Goal: Transaction & Acquisition: Purchase product/service

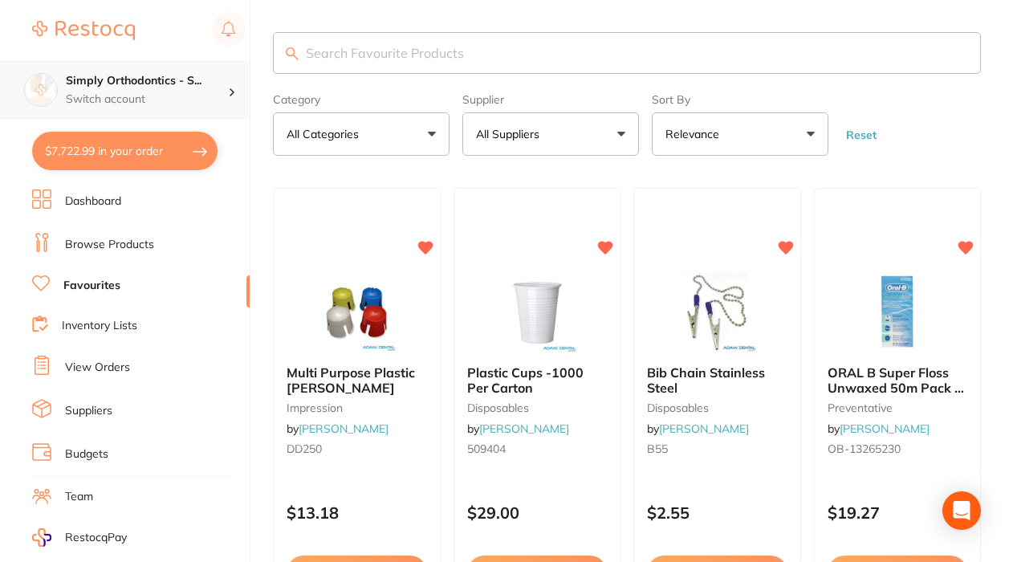
click at [168, 81] on h4 "Simply Orthodontics - S..." at bounding box center [147, 81] width 162 height 16
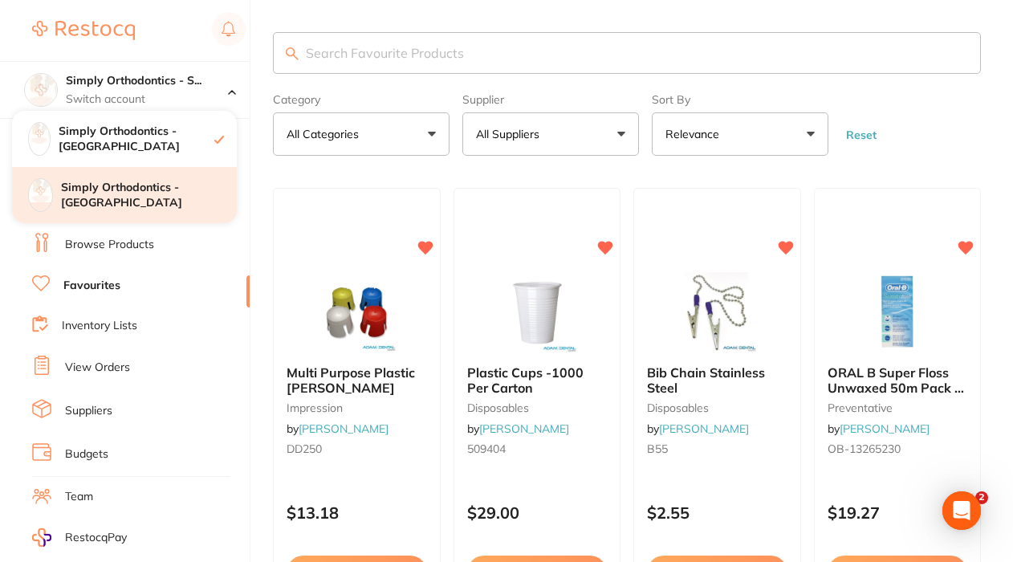
click at [145, 186] on div "Simply Orthodontics - [GEOGRAPHIC_DATA]" at bounding box center [124, 195] width 225 height 56
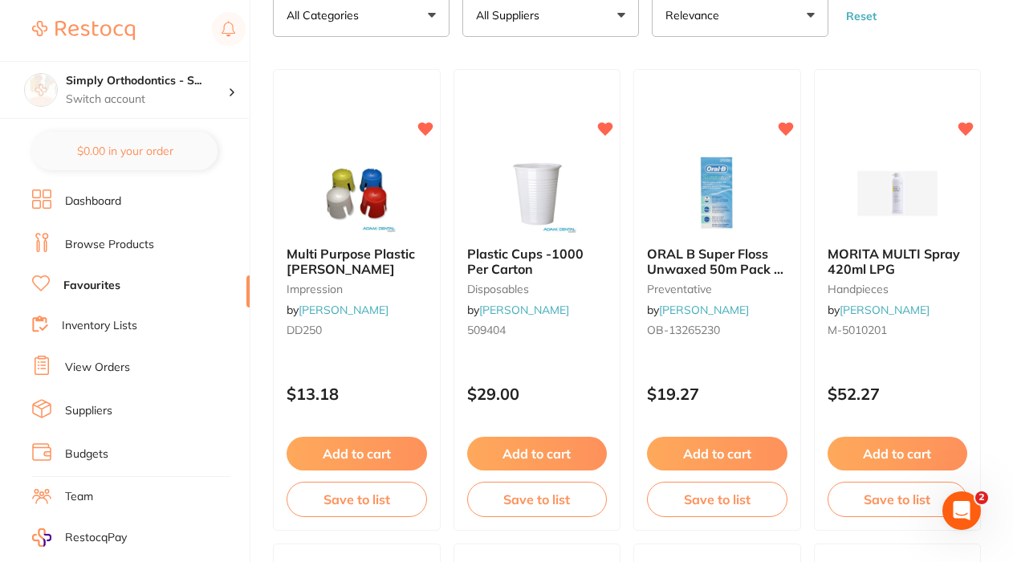
scroll to position [123, 0]
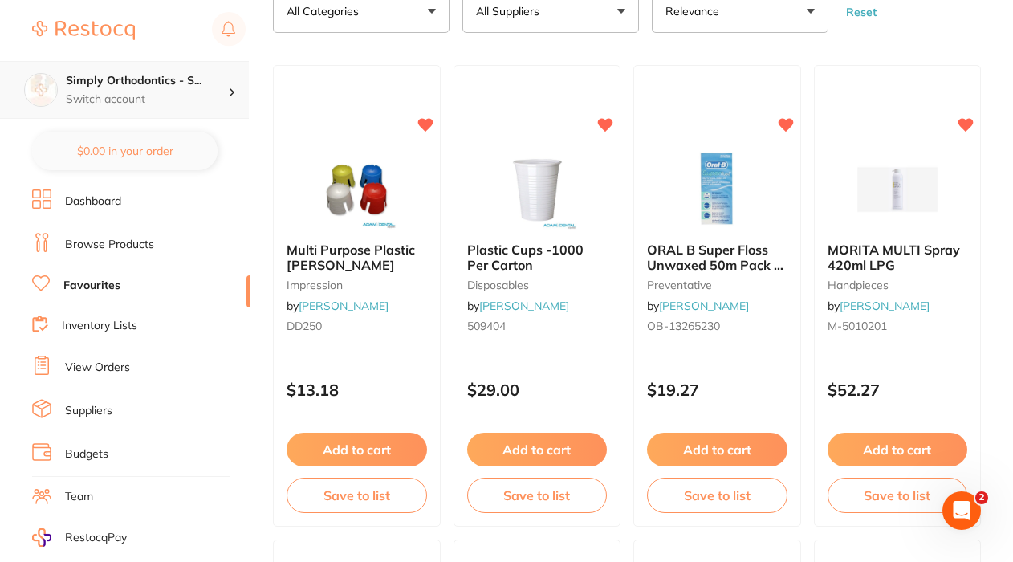
click at [205, 90] on div "Simply Orthodontics - S... Switch account" at bounding box center [147, 90] width 162 height 34
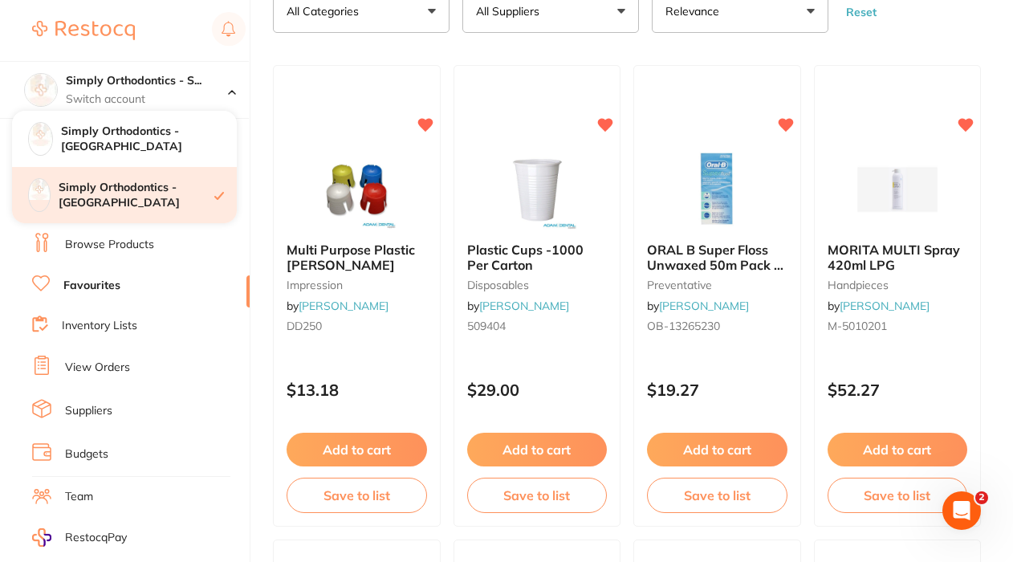
click at [162, 192] on h4 "Simply Orthodontics - [GEOGRAPHIC_DATA]" at bounding box center [137, 195] width 156 height 31
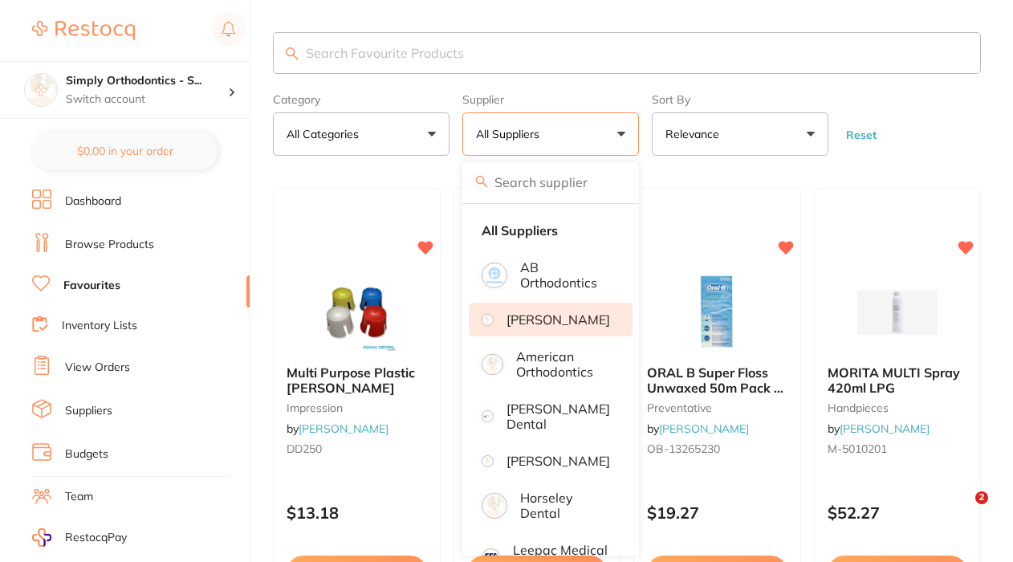
click at [520, 336] on li "[PERSON_NAME]" at bounding box center [551, 319] width 164 height 34
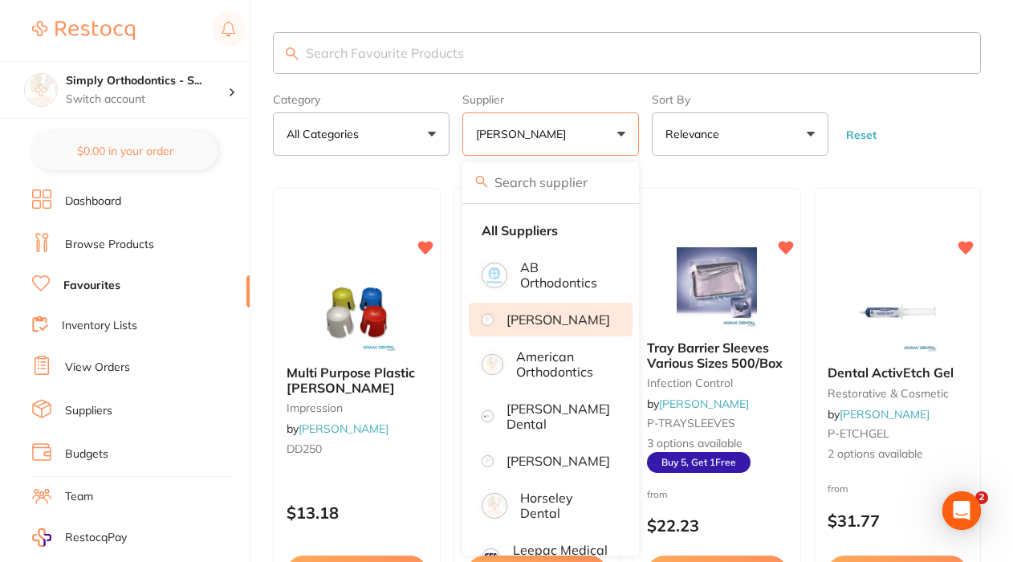
click at [521, 327] on p "[PERSON_NAME]" at bounding box center [558, 319] width 104 height 14
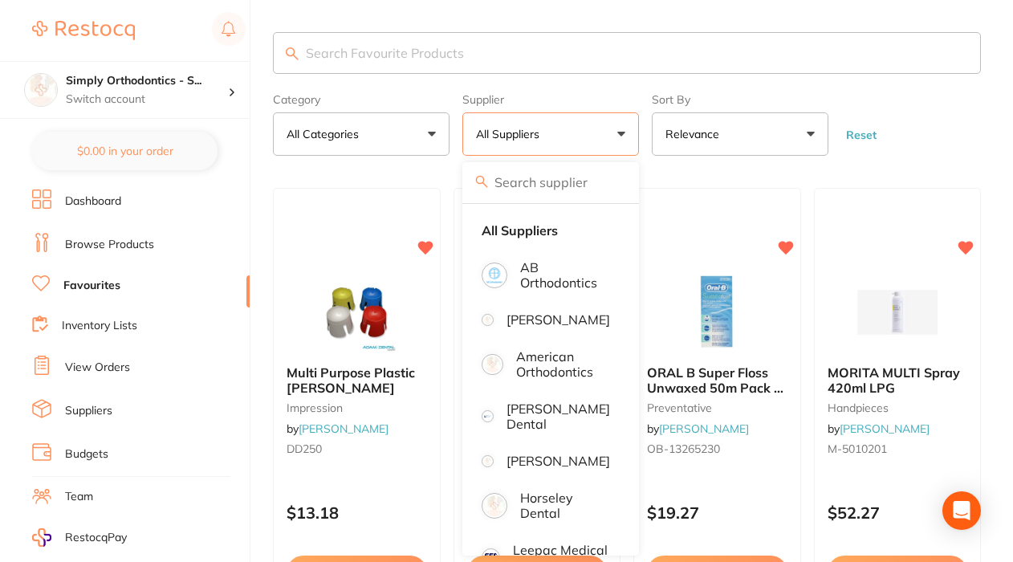
click at [924, 108] on form "Category All Categories All Categories anaesthetic disposables handpieces impre…" at bounding box center [627, 121] width 708 height 69
click at [489, 55] on input "search" at bounding box center [627, 53] width 708 height 42
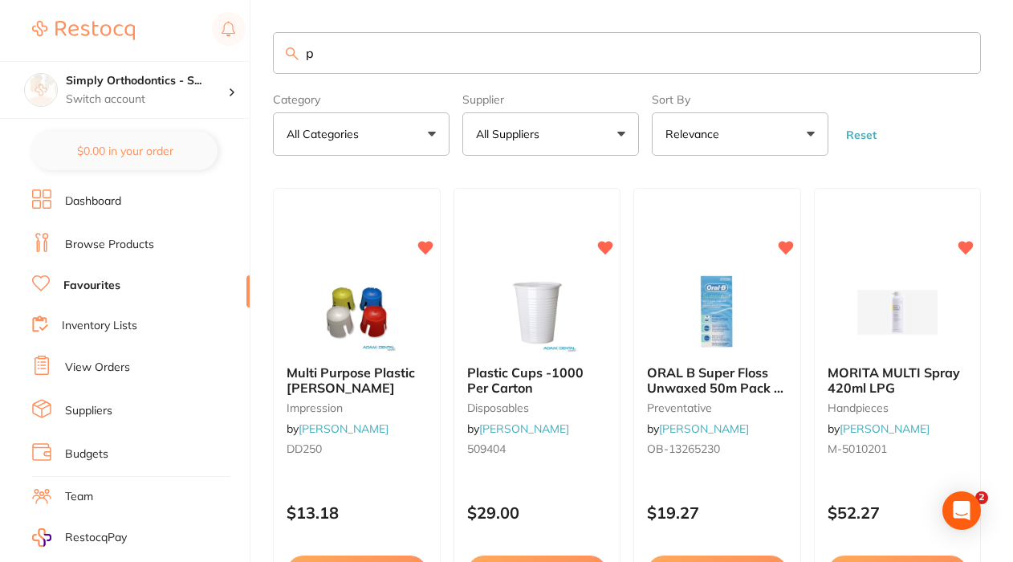
click at [347, 59] on input "p" at bounding box center [627, 53] width 708 height 42
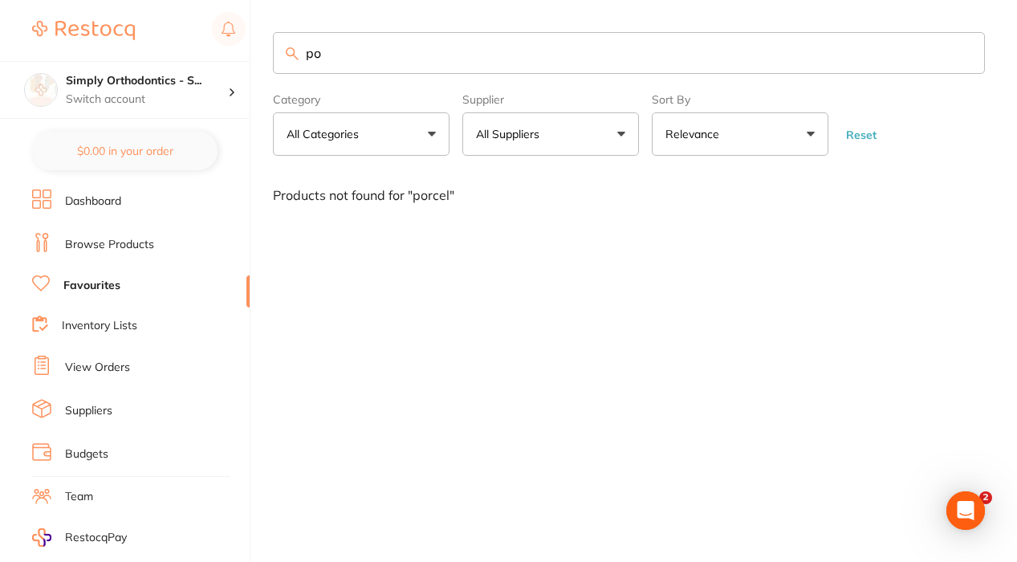
type input "p"
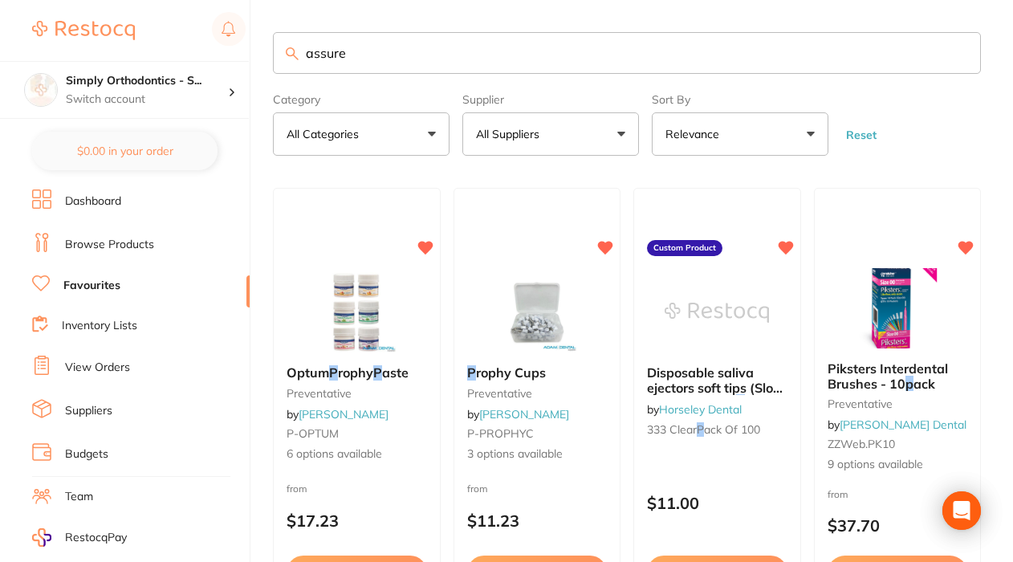
type input "assure"
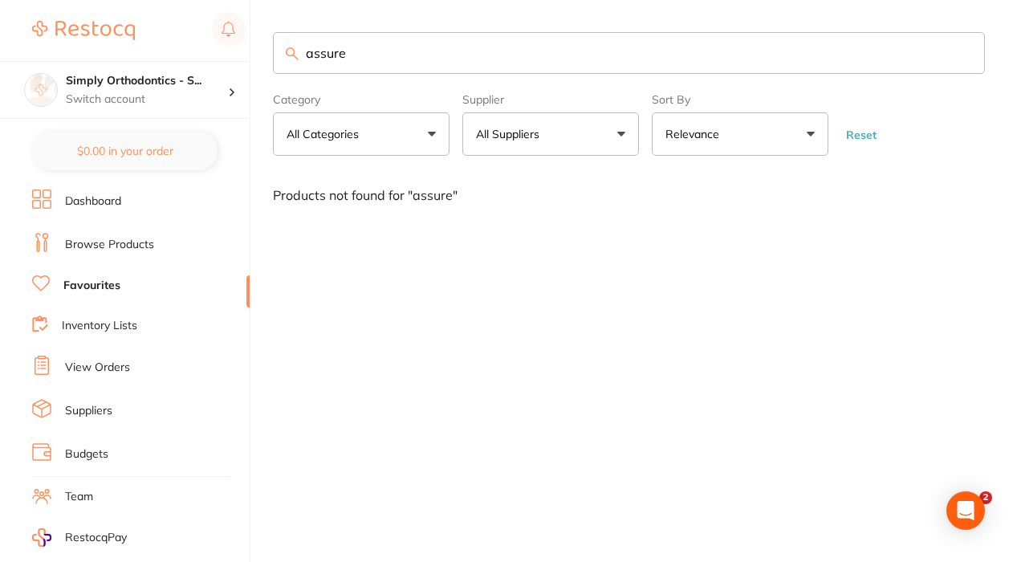
click at [113, 243] on link "Browse Products" at bounding box center [109, 245] width 89 height 16
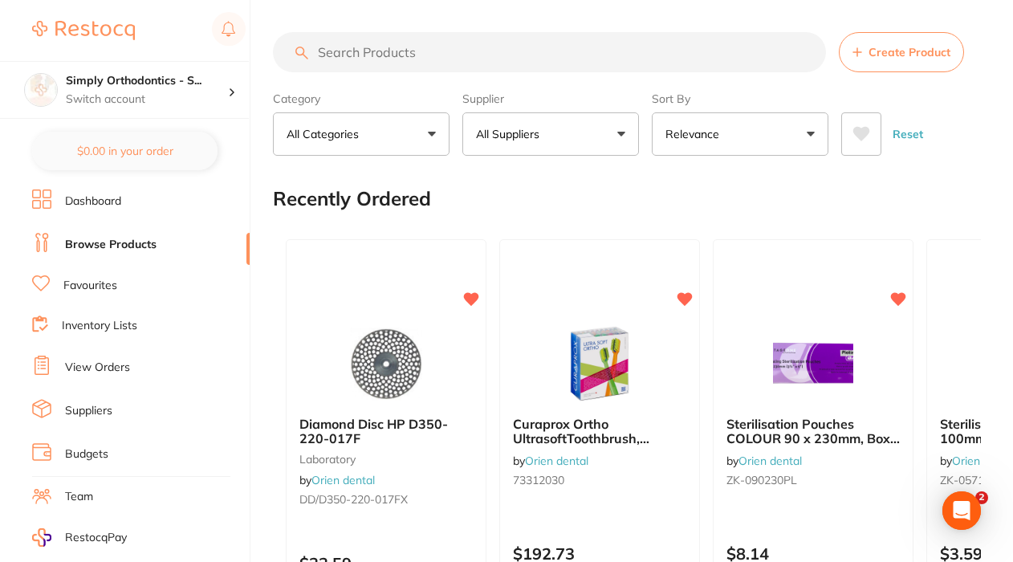
click at [388, 52] on input "search" at bounding box center [549, 52] width 553 height 40
click at [441, 59] on input "search" at bounding box center [549, 52] width 553 height 40
type input "assure"
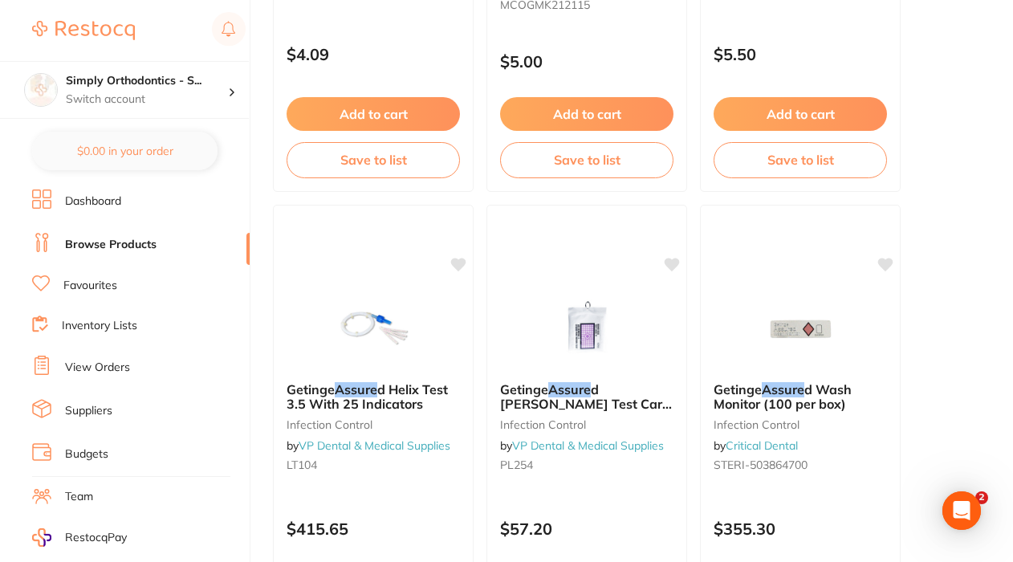
scroll to position [863, 0]
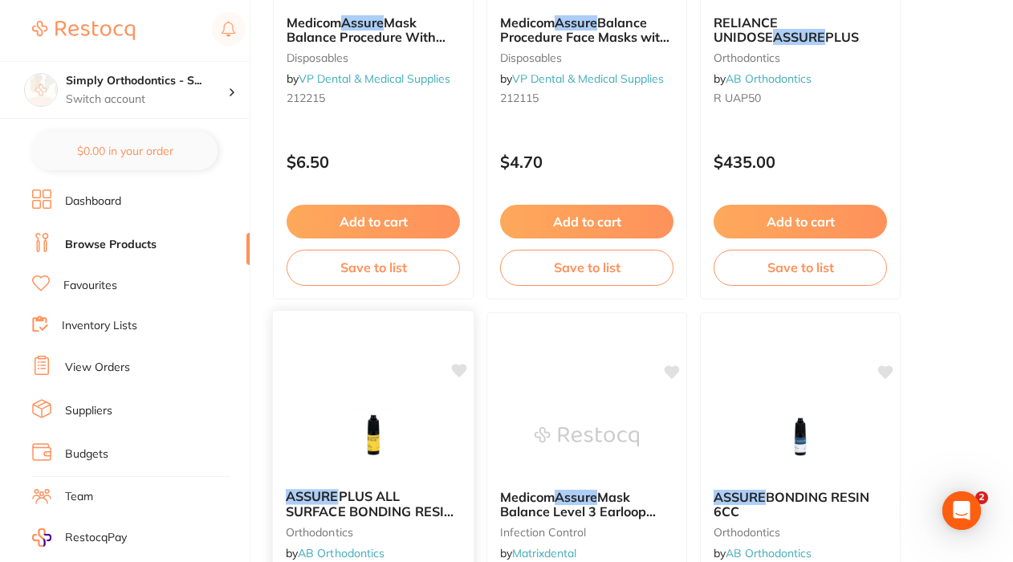
click at [460, 369] on icon at bounding box center [459, 370] width 15 height 14
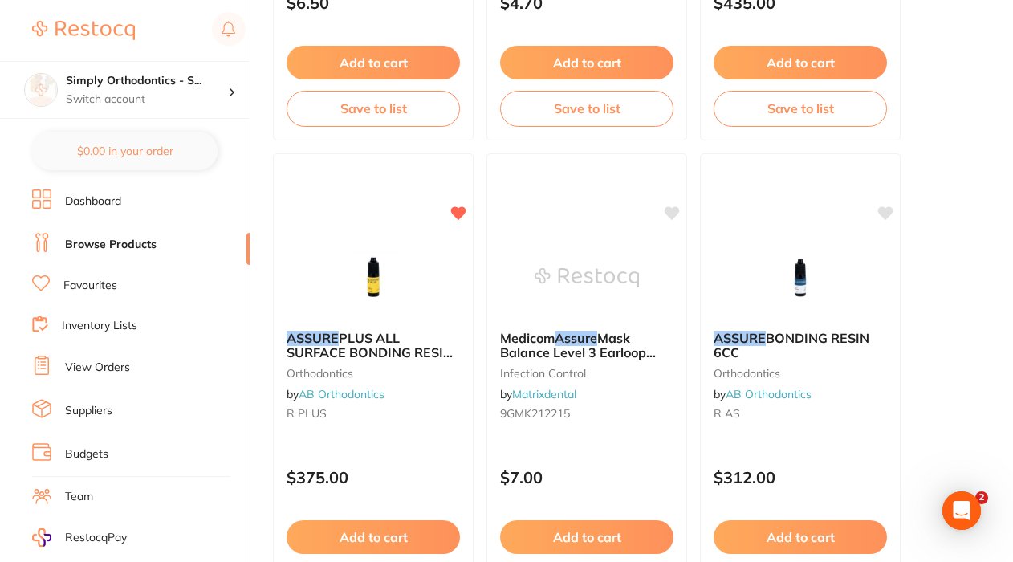
scroll to position [1045, 0]
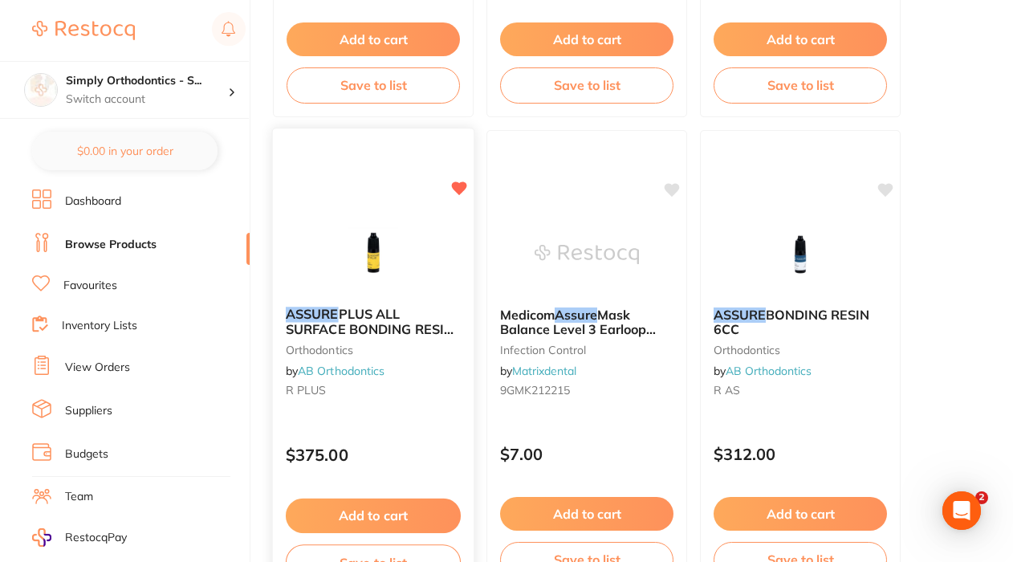
click at [400, 509] on button "Add to cart" at bounding box center [373, 515] width 175 height 35
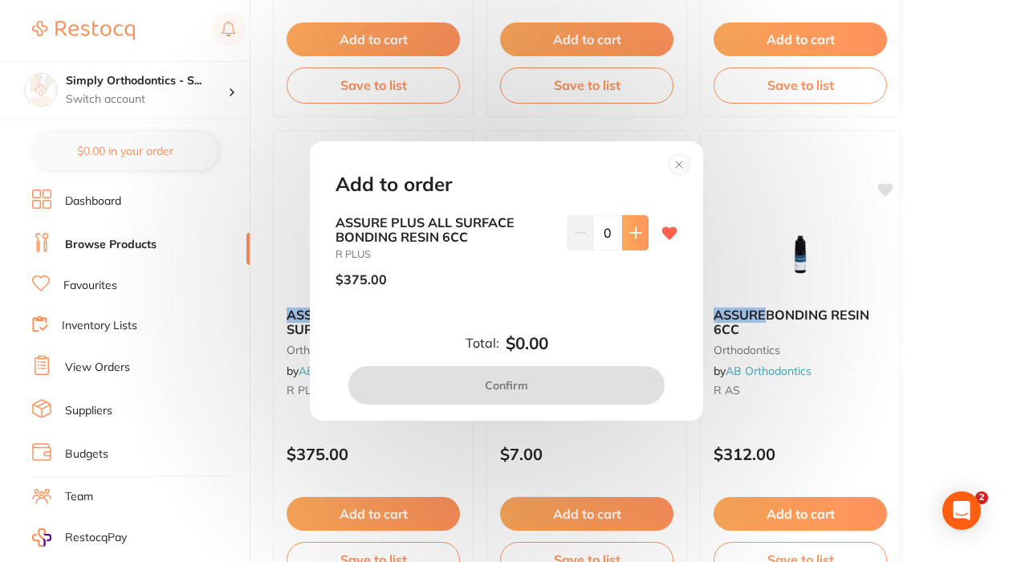
click at [629, 231] on icon at bounding box center [635, 232] width 13 height 13
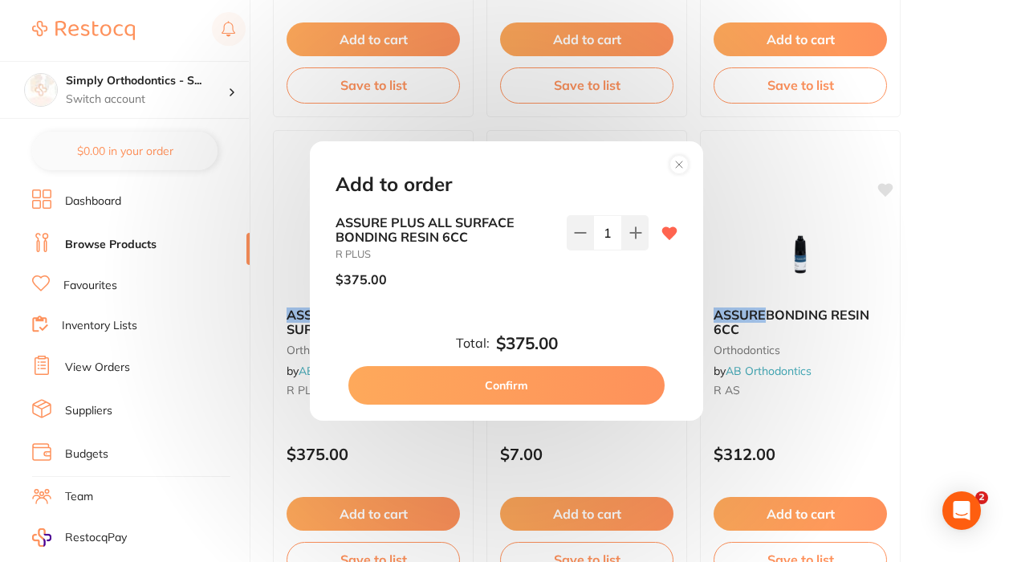
type input "1"
click at [513, 384] on button "Confirm" at bounding box center [506, 385] width 316 height 39
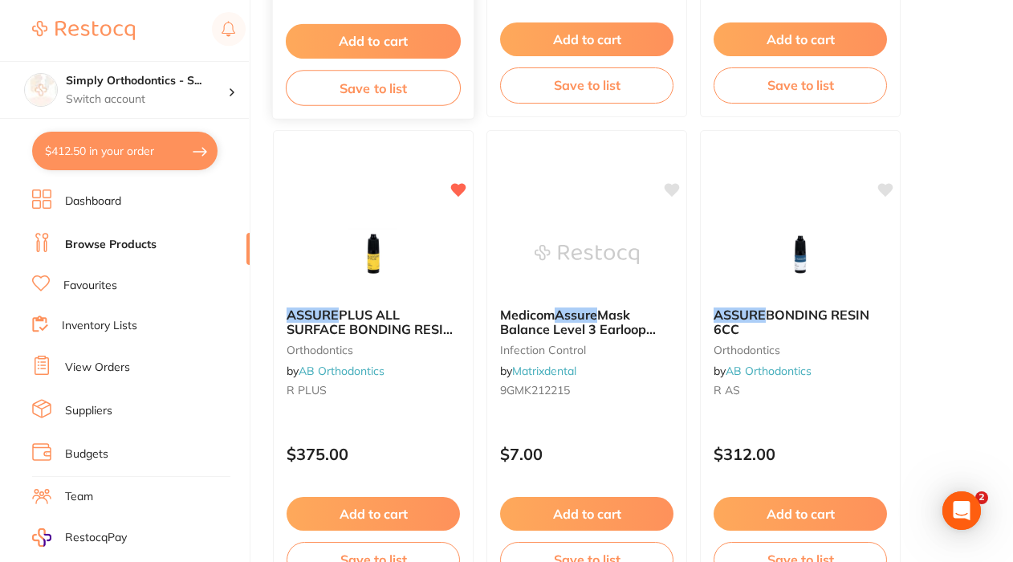
type textarea "Deliver to [GEOGRAPHIC_DATA]"
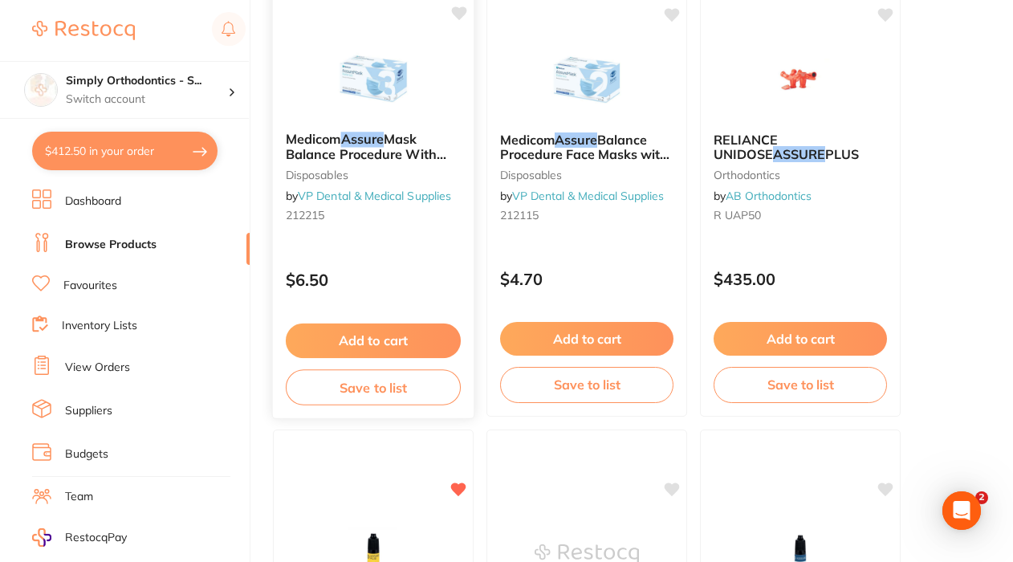
scroll to position [1120, 0]
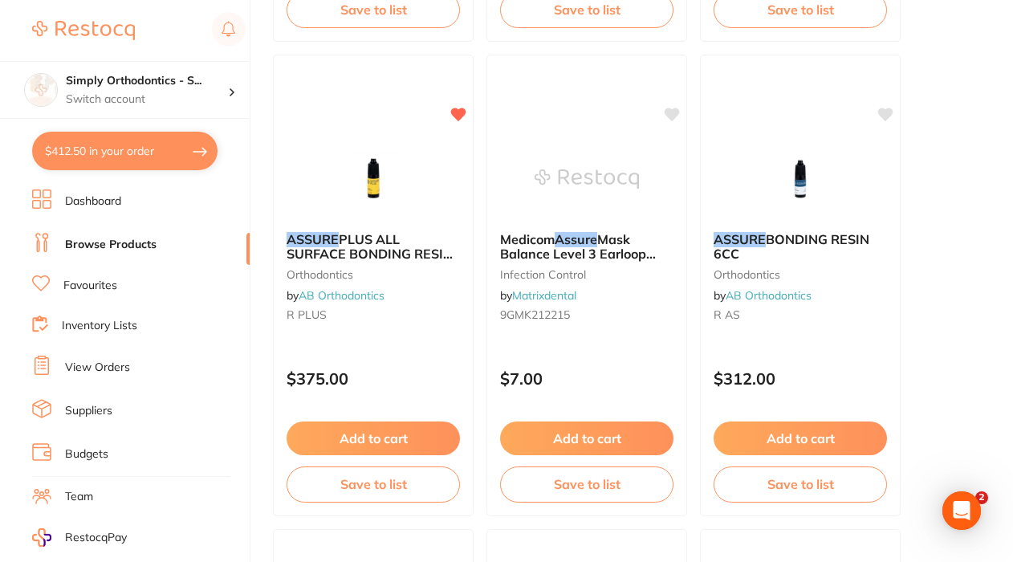
click at [91, 288] on link "Favourites" at bounding box center [90, 286] width 54 height 16
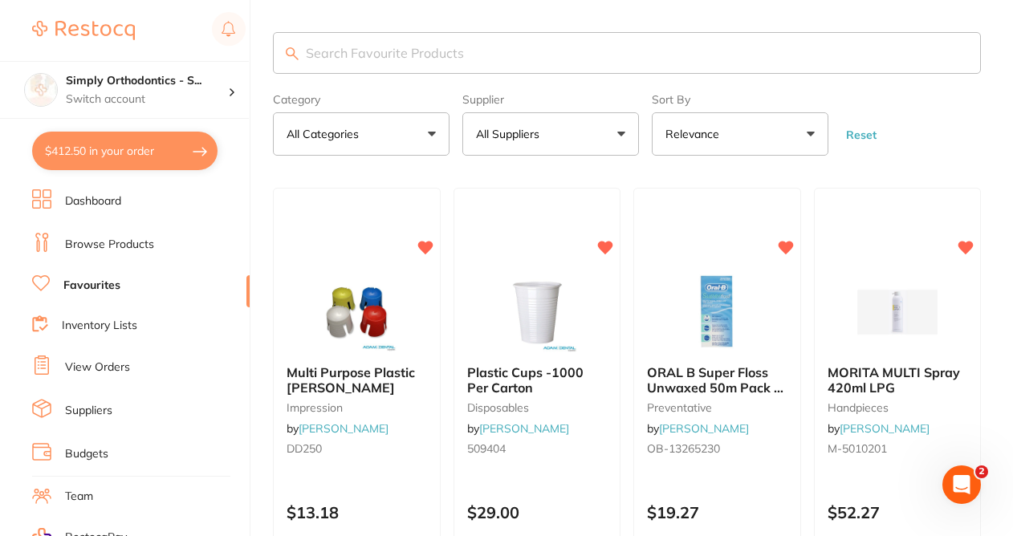
click at [551, 140] on button "All Suppliers" at bounding box center [550, 133] width 177 height 43
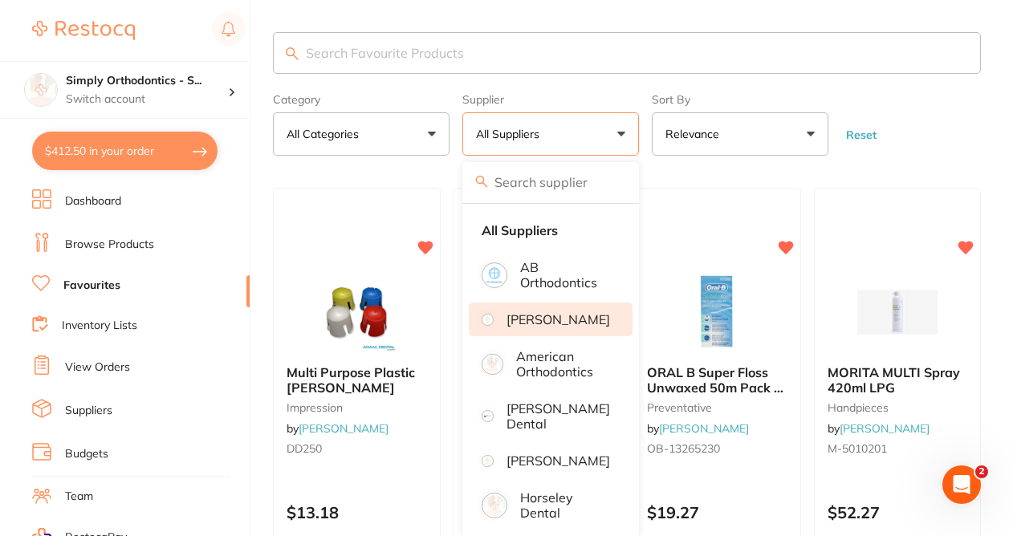
click at [542, 327] on p "[PERSON_NAME]" at bounding box center [558, 319] width 104 height 14
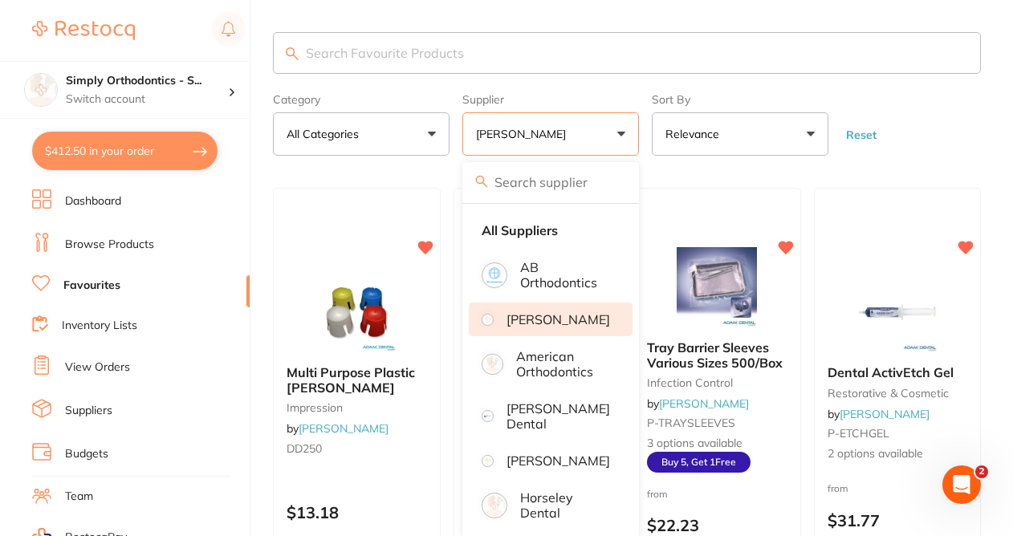
click at [618, 133] on button "[PERSON_NAME]" at bounding box center [550, 133] width 177 height 43
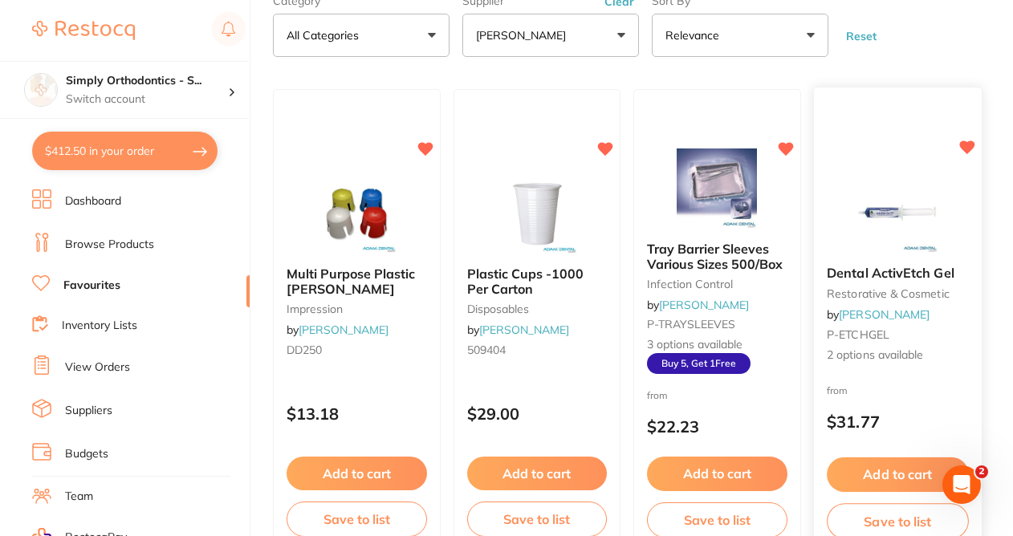
scroll to position [104, 0]
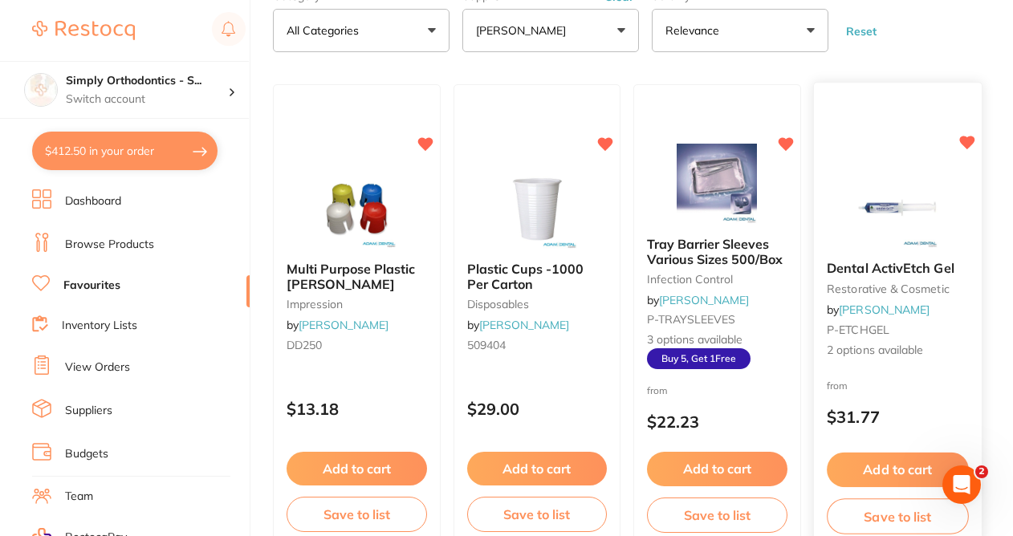
click at [873, 469] on button "Add to cart" at bounding box center [896, 470] width 141 height 35
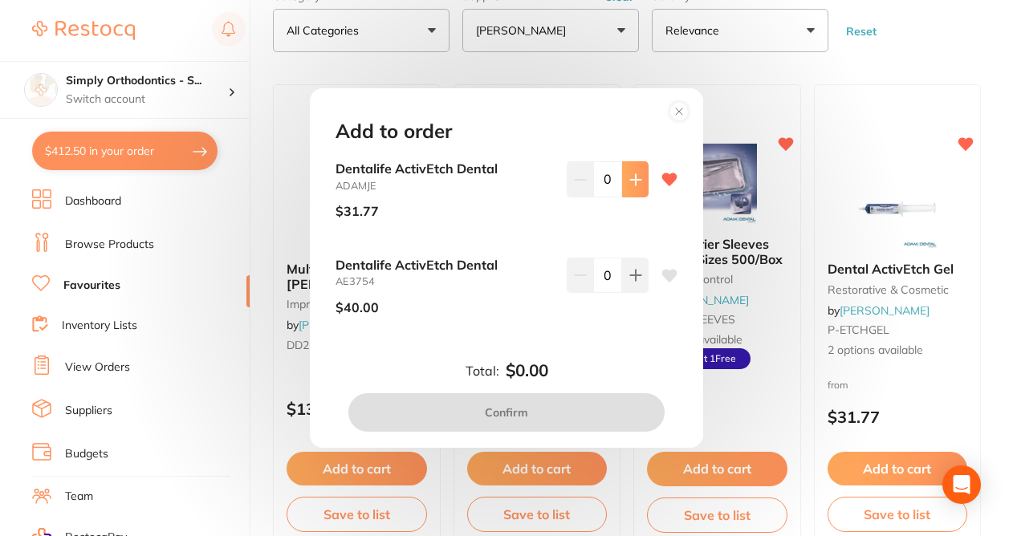
click at [644, 193] on button at bounding box center [635, 178] width 26 height 35
type input "1"
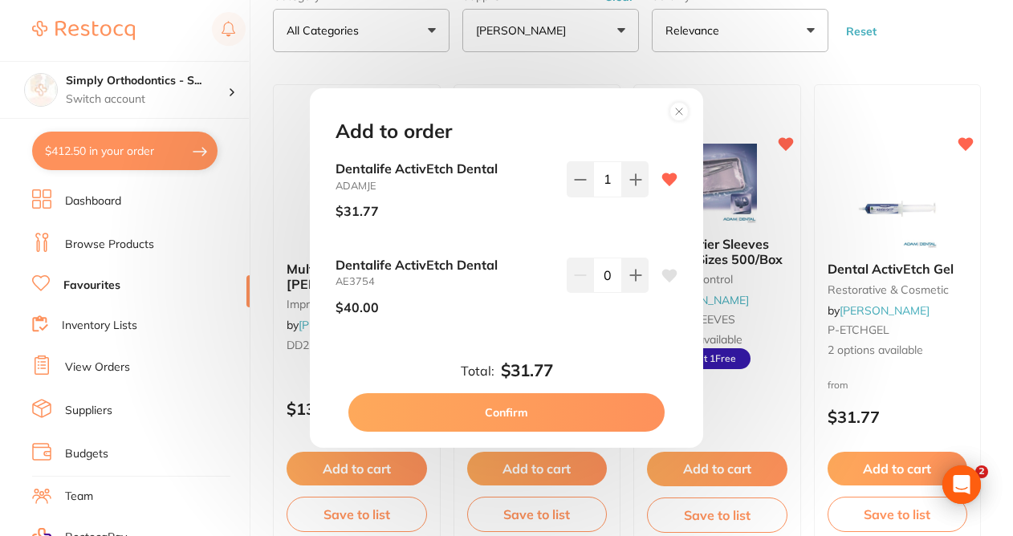
click at [501, 412] on button "Confirm" at bounding box center [506, 412] width 316 height 39
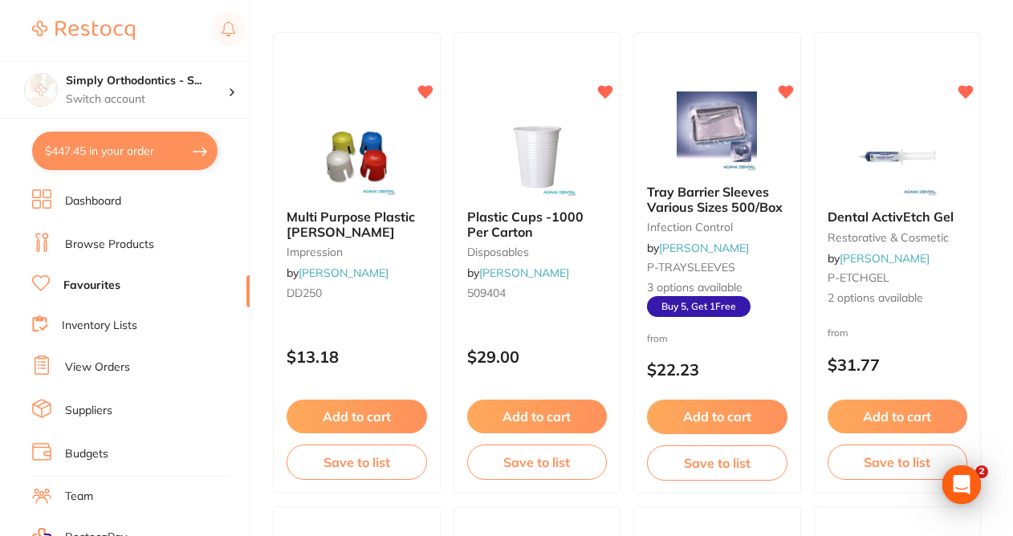
scroll to position [156, 0]
click at [375, 428] on button "Add to cart" at bounding box center [356, 417] width 141 height 35
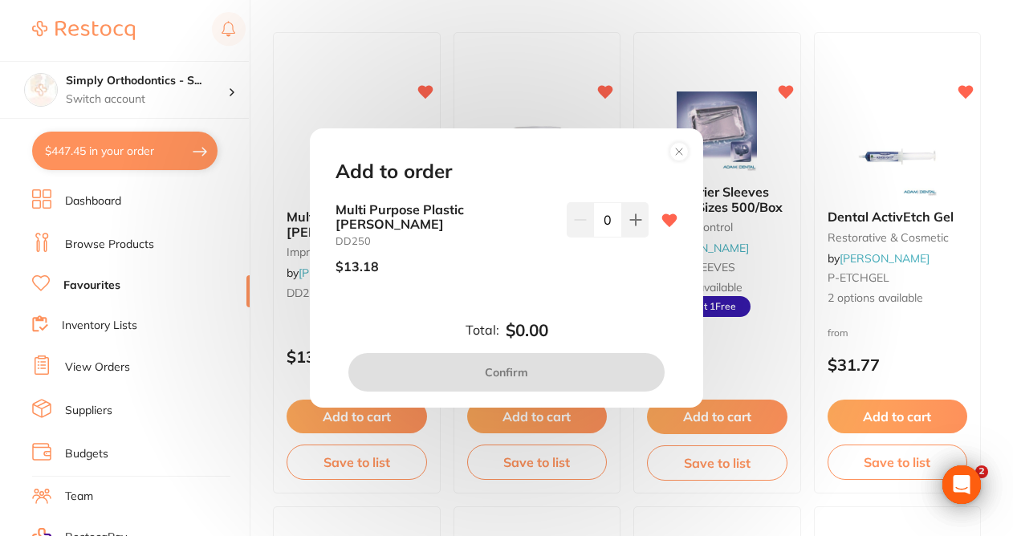
scroll to position [0, 0]
click at [631, 215] on button at bounding box center [635, 219] width 26 height 35
type input "1"
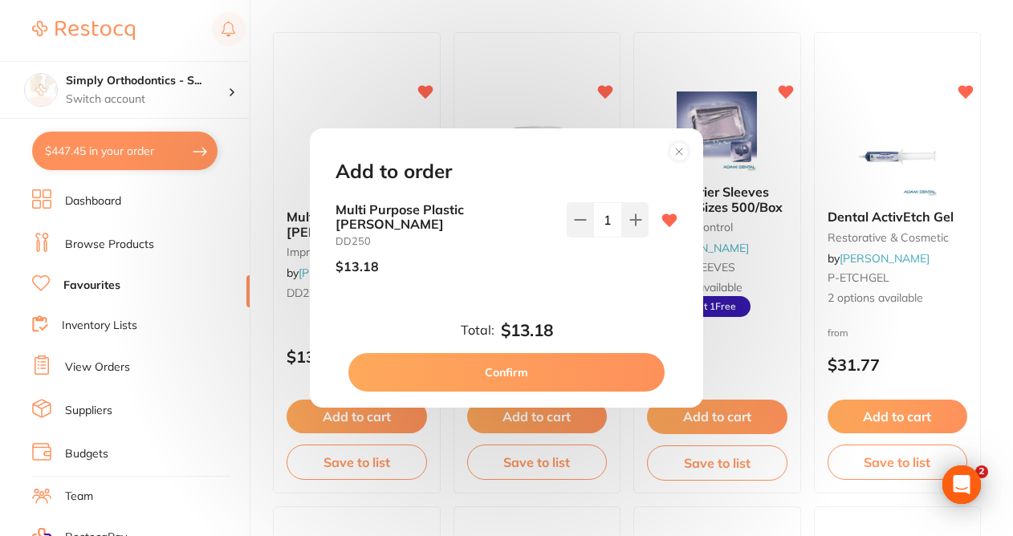
click at [477, 361] on button "Confirm" at bounding box center [506, 372] width 316 height 39
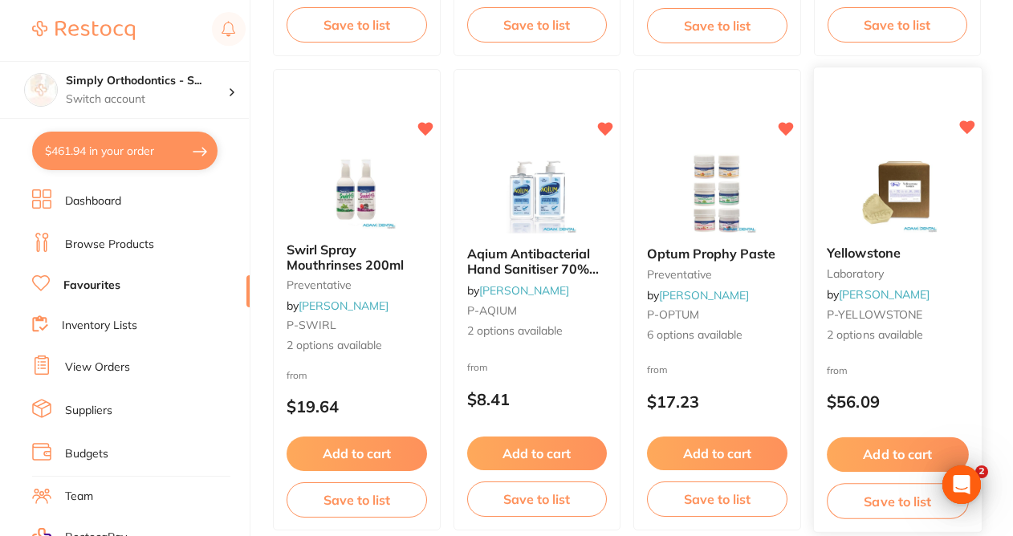
scroll to position [596, 0]
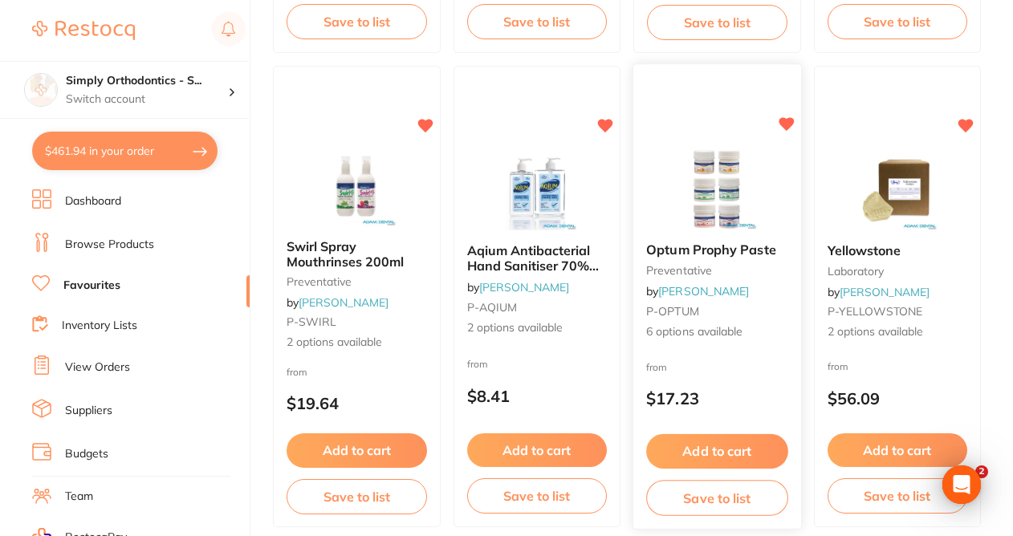
click at [717, 453] on button "Add to cart" at bounding box center [716, 451] width 141 height 35
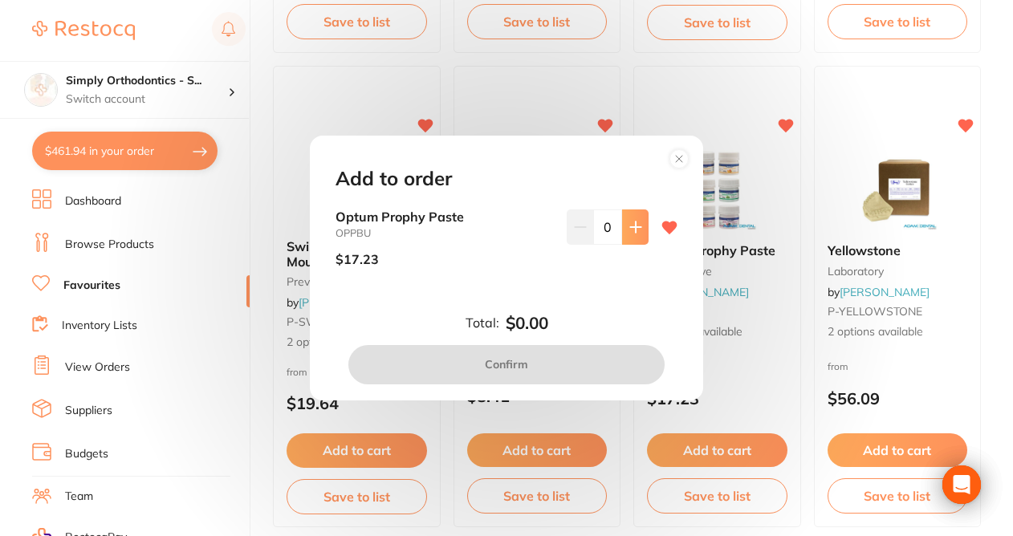
click at [632, 230] on icon at bounding box center [635, 227] width 10 height 10
type input "1"
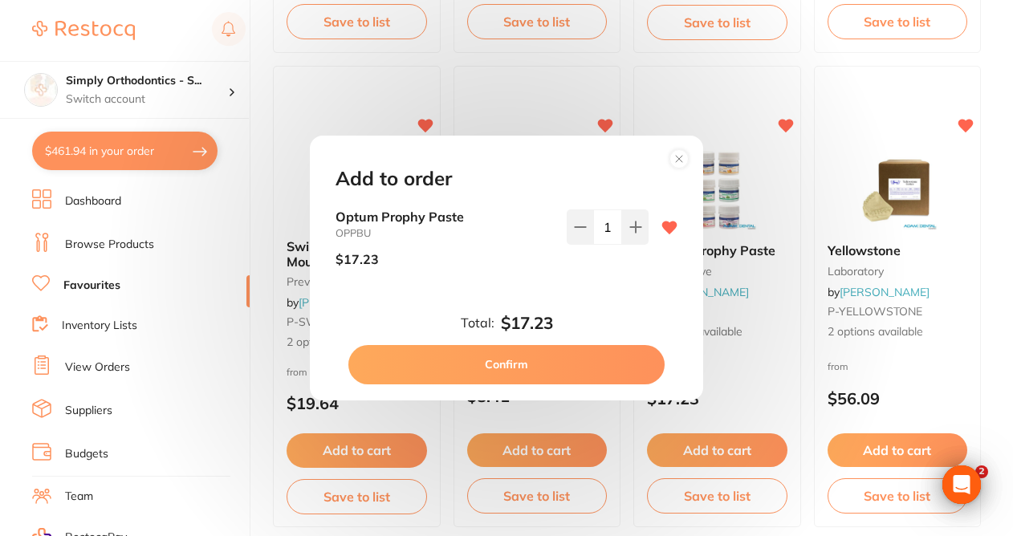
scroll to position [0, 0]
click at [518, 367] on button "Confirm" at bounding box center [506, 364] width 316 height 39
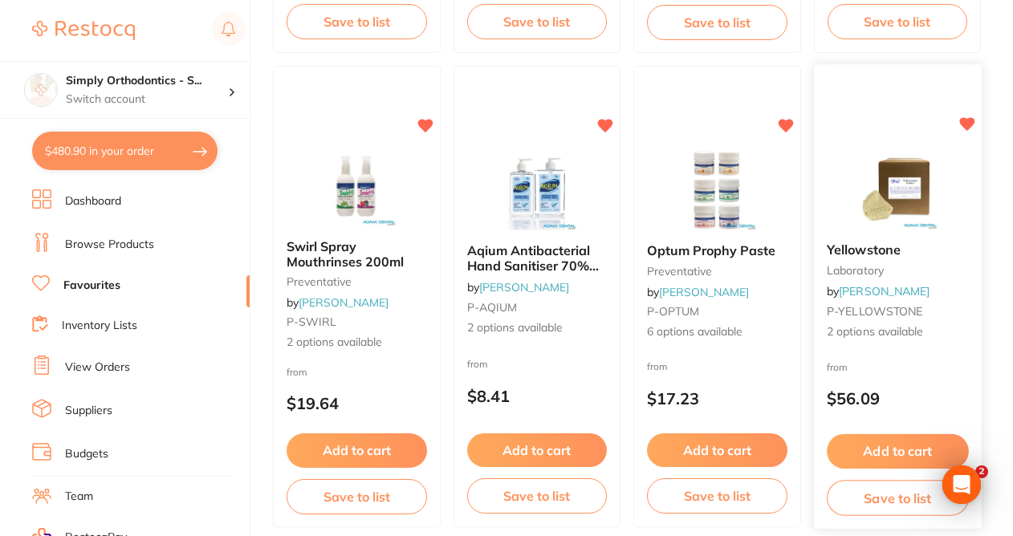
click at [872, 462] on button "Add to cart" at bounding box center [896, 451] width 141 height 35
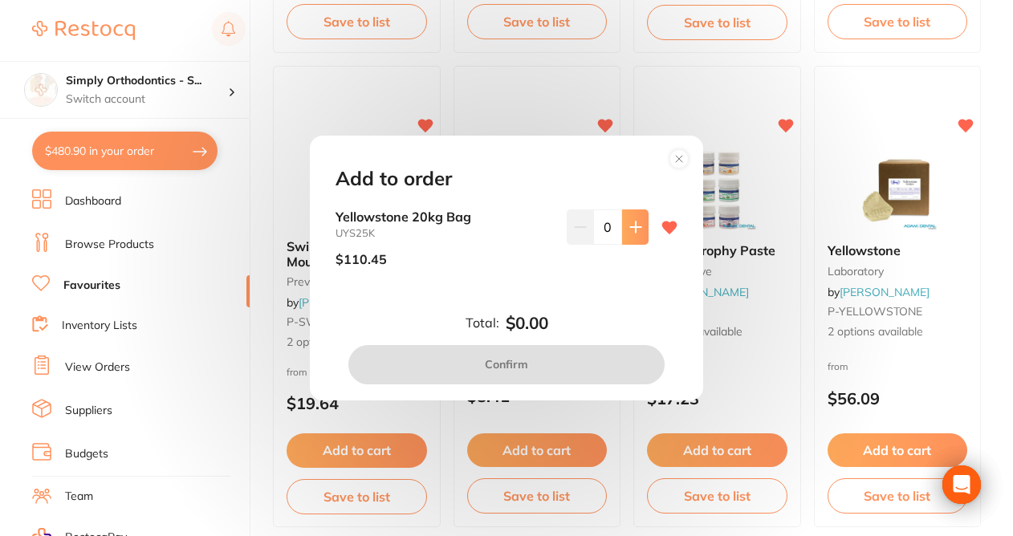
click at [629, 233] on icon at bounding box center [635, 227] width 13 height 13
type input "1"
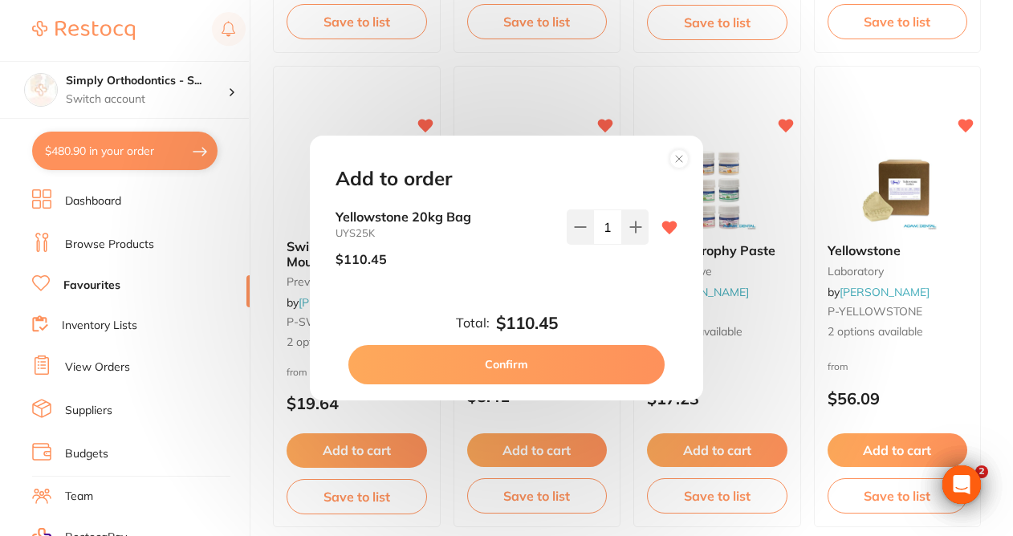
click at [510, 362] on button "Confirm" at bounding box center [506, 364] width 316 height 39
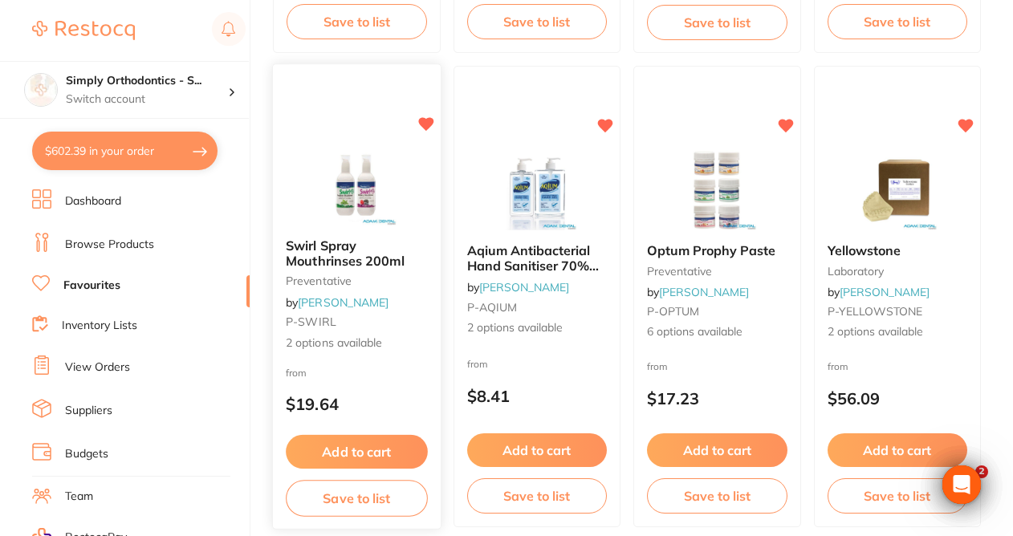
click at [360, 448] on button "Add to cart" at bounding box center [356, 452] width 141 height 35
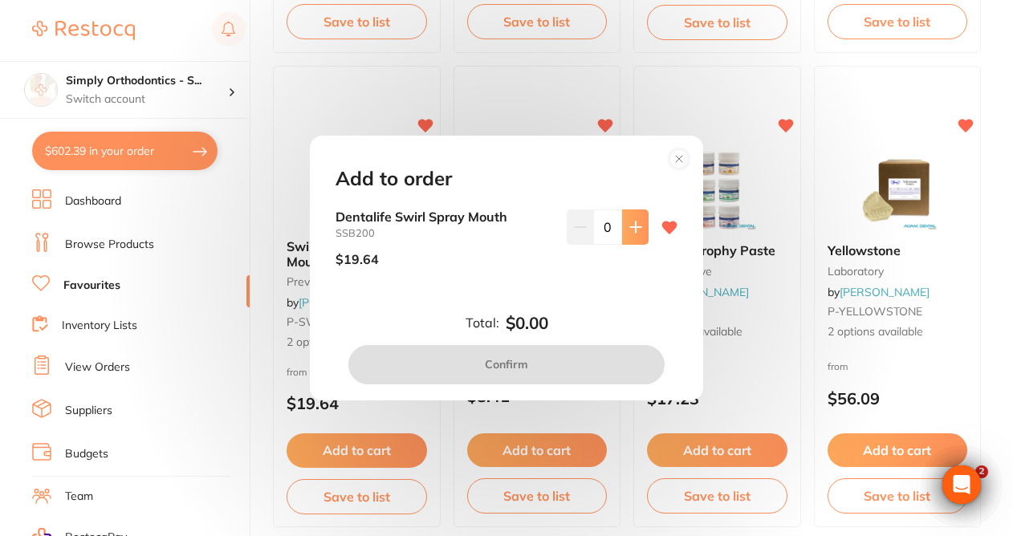
click at [639, 225] on button at bounding box center [635, 226] width 26 height 35
type input "1"
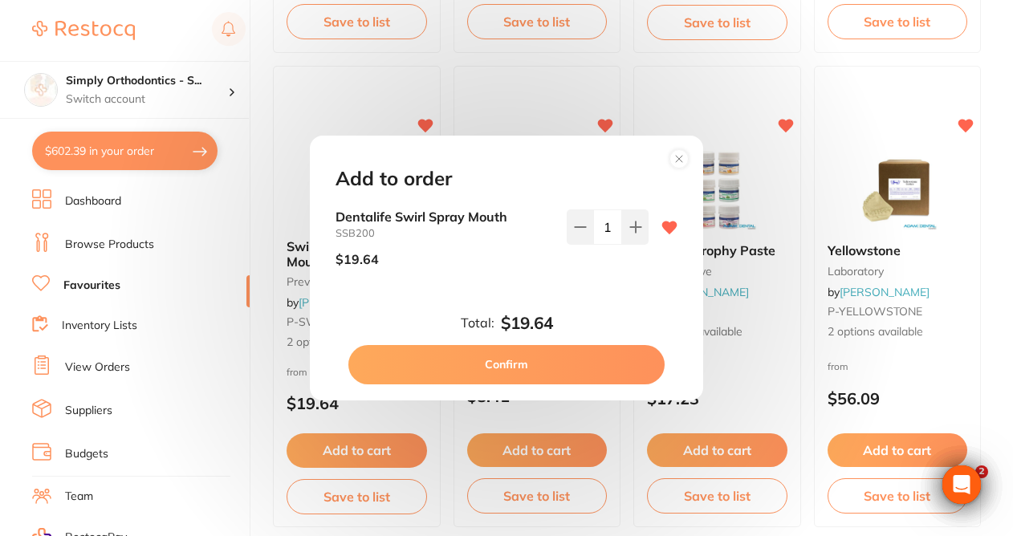
click at [536, 355] on button "Confirm" at bounding box center [506, 364] width 316 height 39
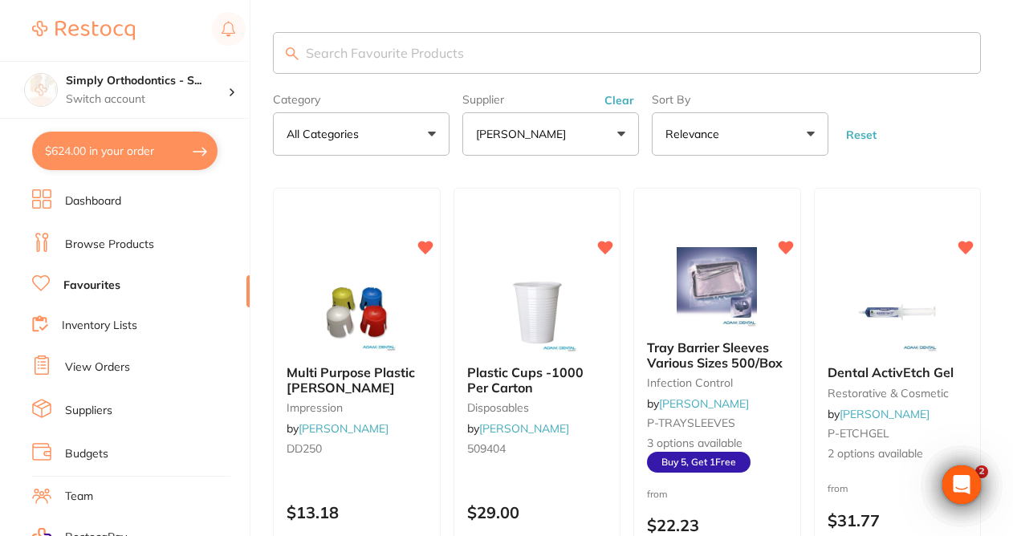
click at [634, 100] on button "Clear" at bounding box center [618, 100] width 39 height 14
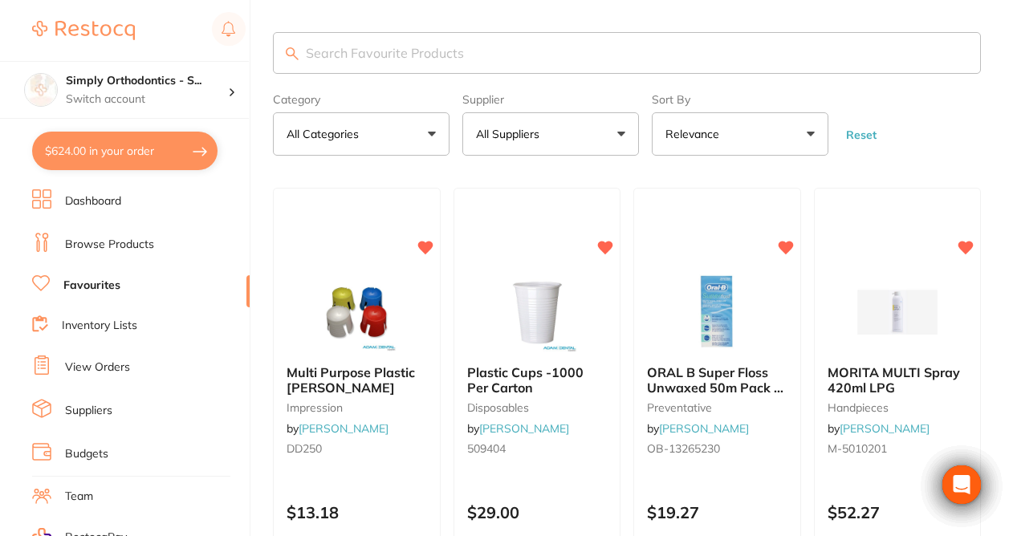
click at [573, 56] on input "search" at bounding box center [627, 53] width 708 height 42
type input "sleeves"
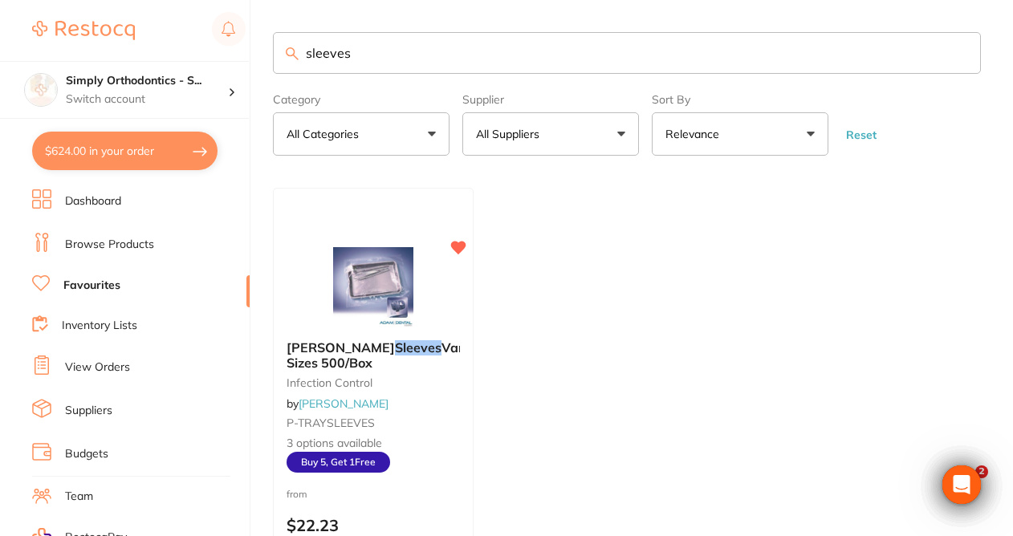
click at [956, 56] on input "sleeves" at bounding box center [627, 53] width 708 height 42
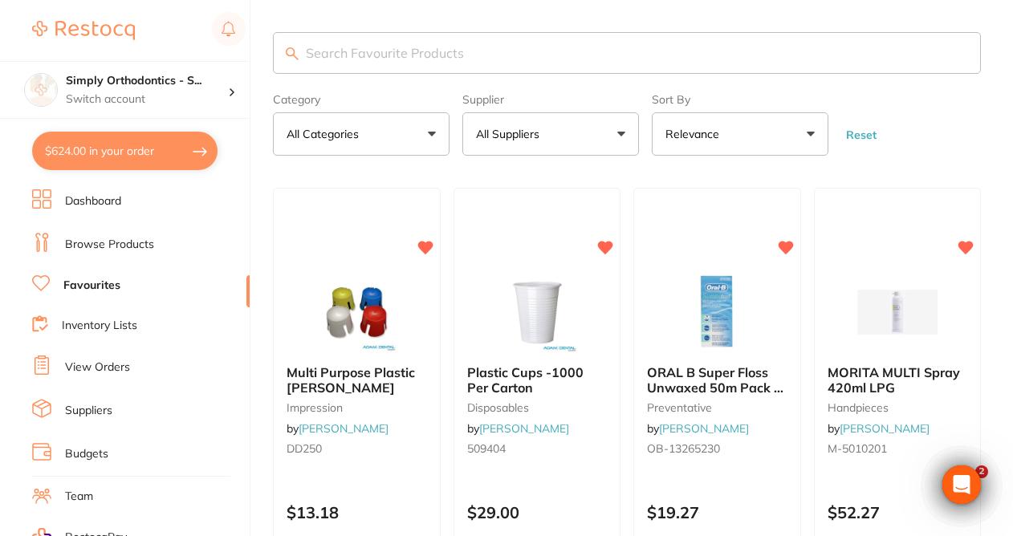
click at [113, 240] on link "Browse Products" at bounding box center [109, 245] width 89 height 16
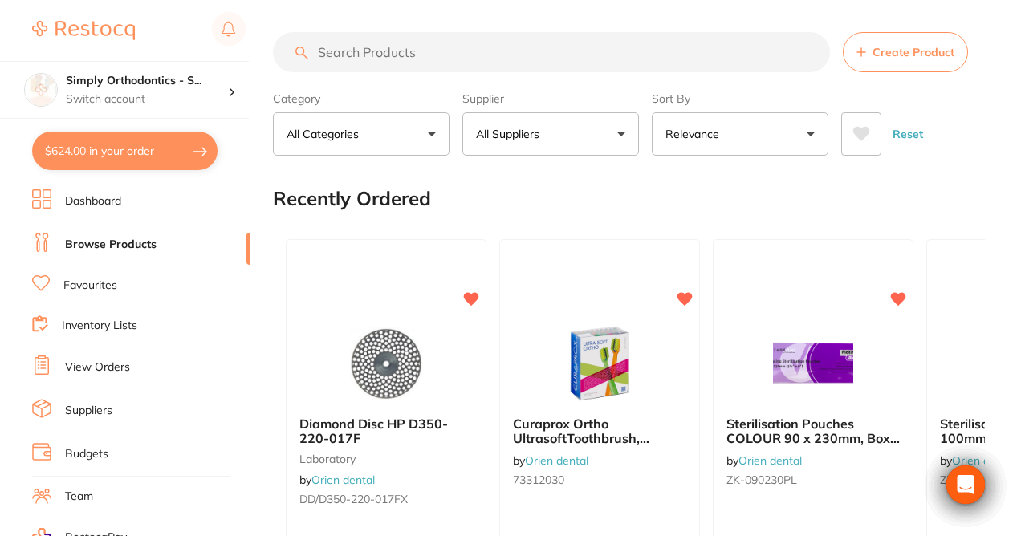
click at [451, 59] on input "search" at bounding box center [551, 52] width 557 height 40
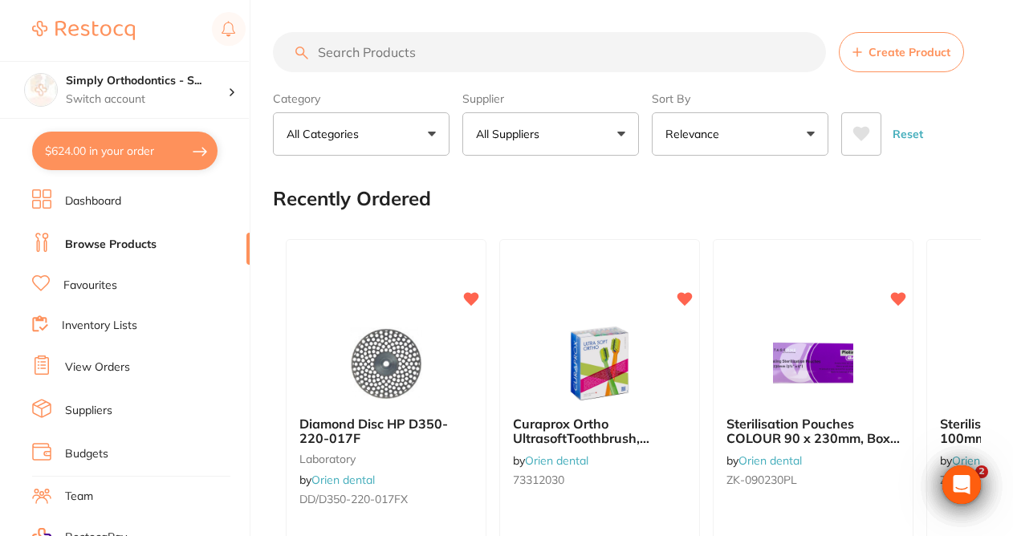
click at [88, 280] on link "Favourites" at bounding box center [90, 286] width 54 height 16
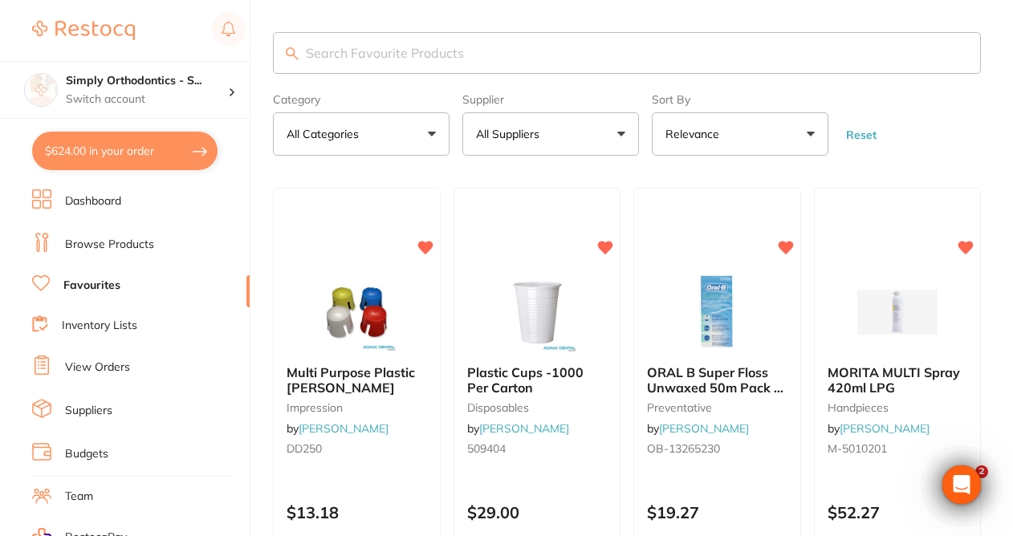
click at [532, 56] on input "search" at bounding box center [627, 53] width 708 height 42
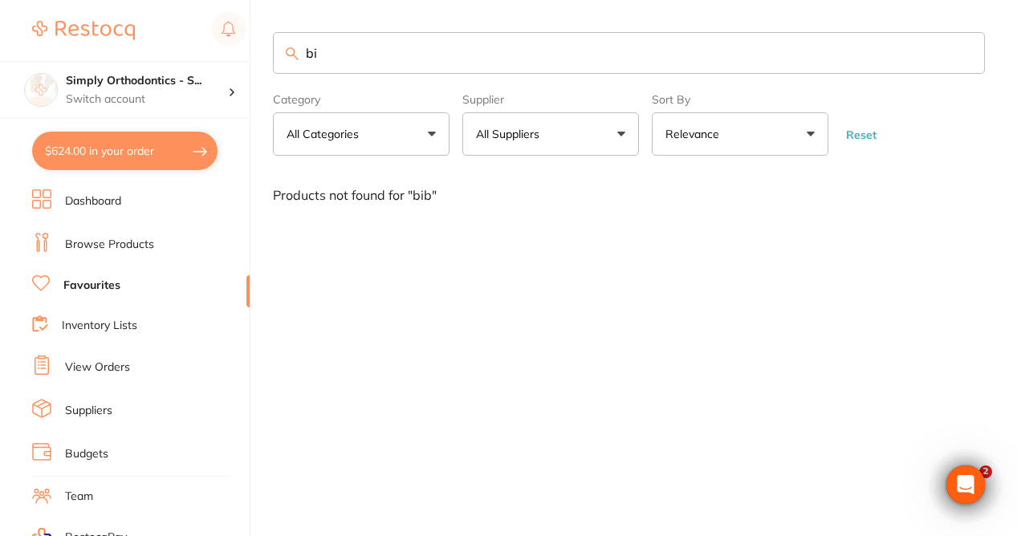
type input "b"
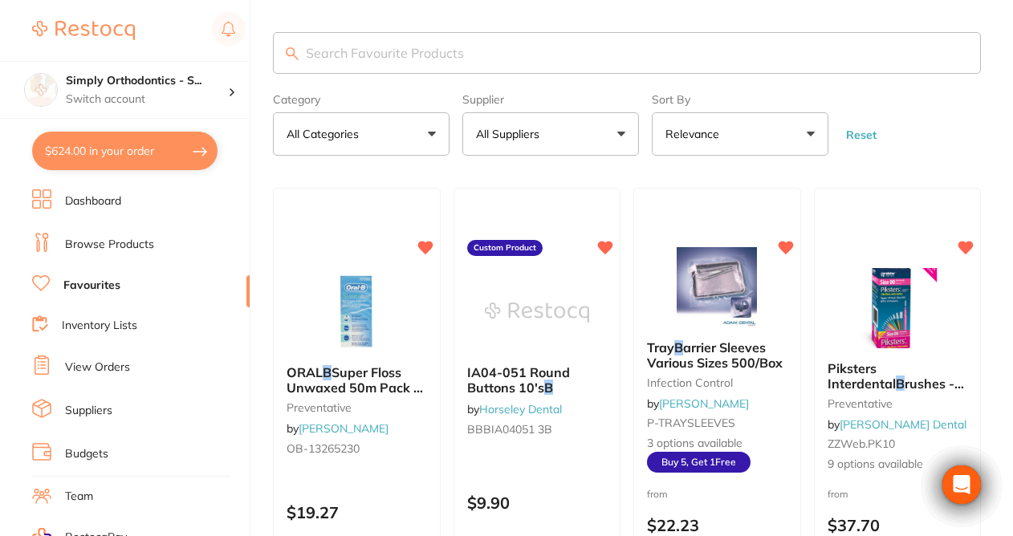
click at [127, 246] on link "Browse Products" at bounding box center [109, 245] width 89 height 16
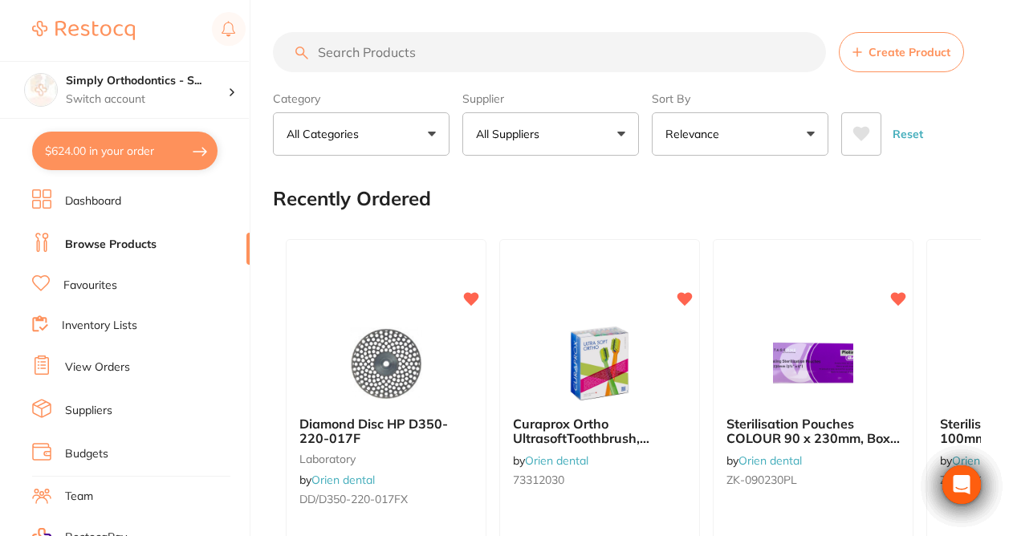
click at [551, 58] on input "search" at bounding box center [549, 52] width 553 height 40
click at [615, 140] on button "All Suppliers" at bounding box center [550, 133] width 177 height 43
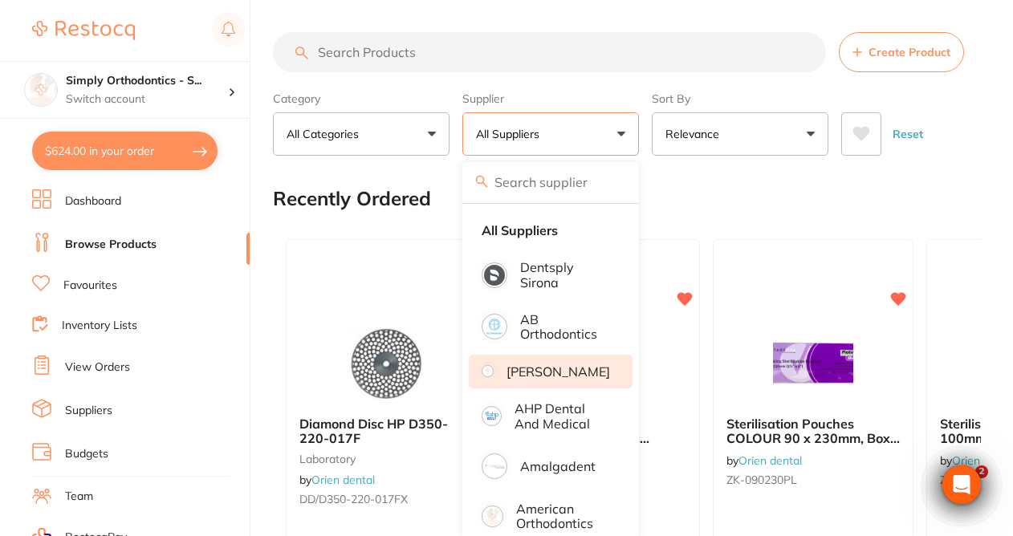
click at [538, 379] on p "[PERSON_NAME]" at bounding box center [558, 371] width 104 height 14
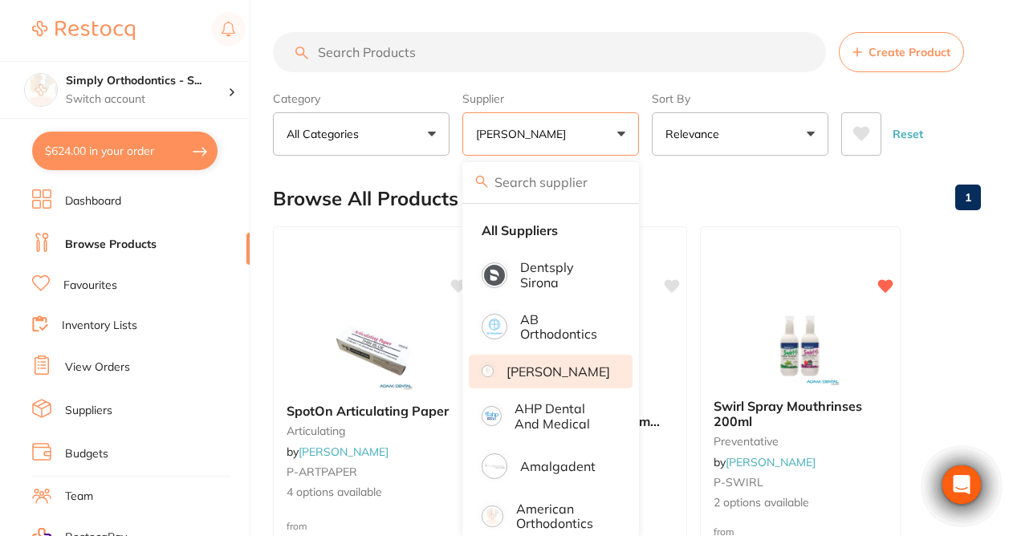
click at [432, 60] on input "search" at bounding box center [549, 52] width 553 height 40
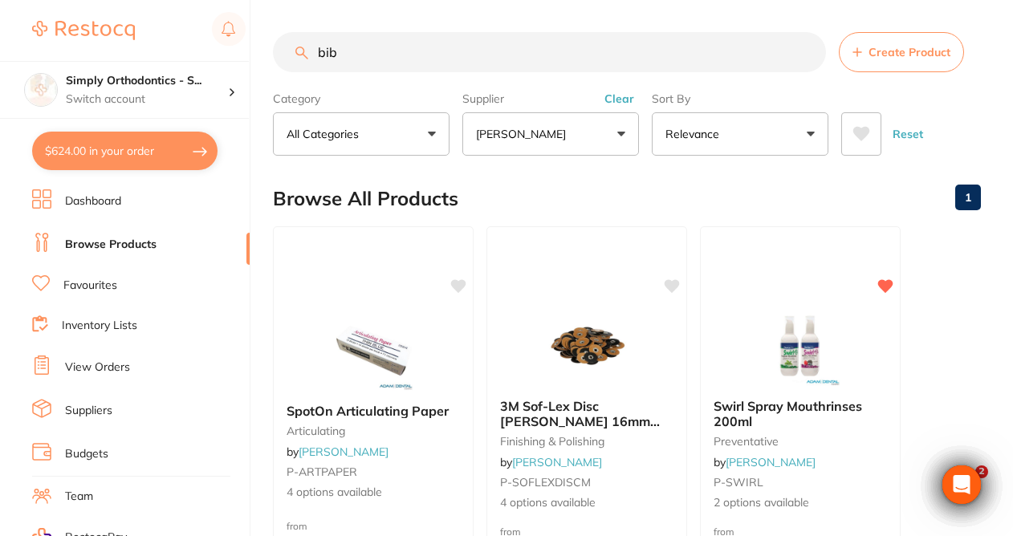
type input "bib"
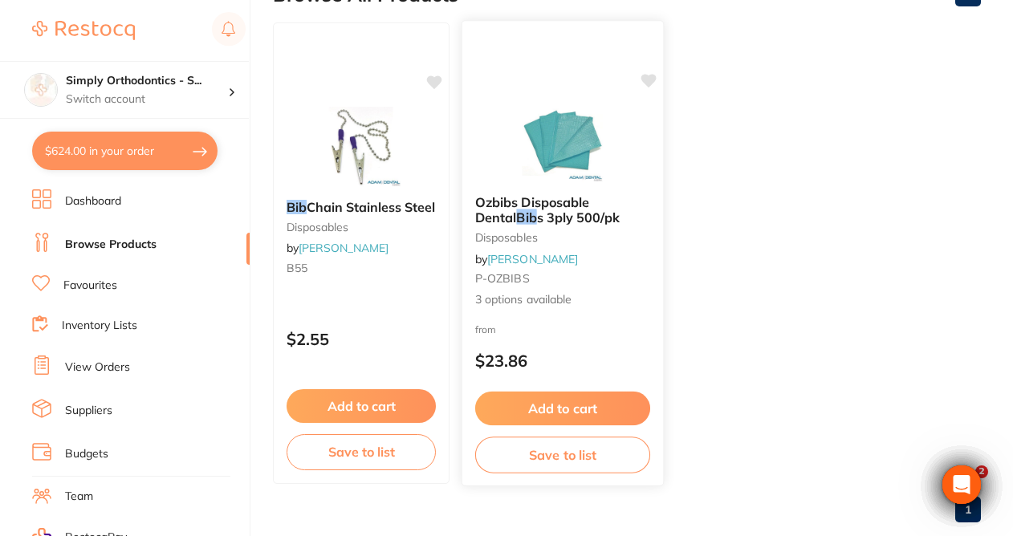
scroll to position [205, 0]
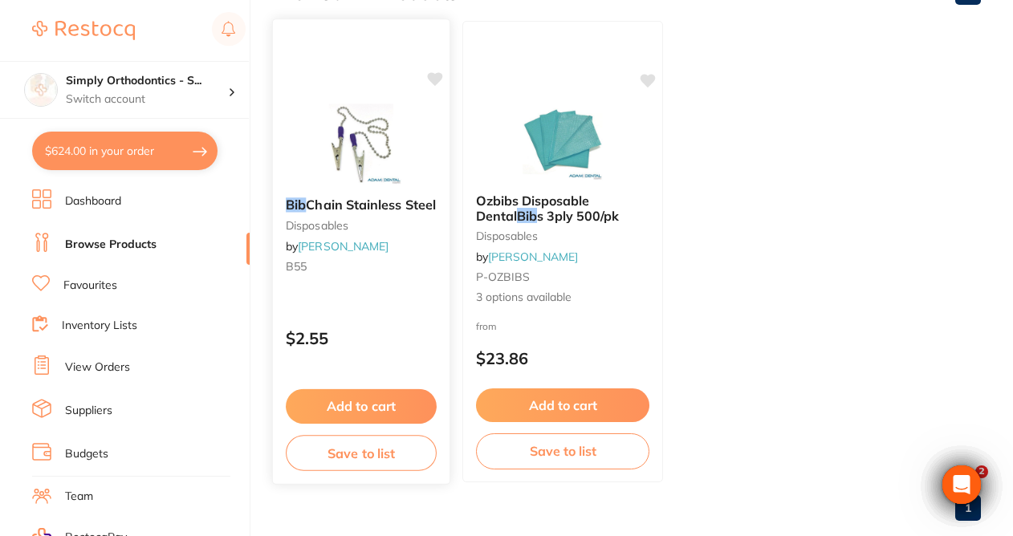
click at [442, 82] on icon at bounding box center [434, 79] width 15 height 14
click at [437, 79] on icon at bounding box center [434, 79] width 15 height 14
click at [436, 82] on icon at bounding box center [434, 79] width 15 height 14
click at [396, 85] on div "Bib Chain Stainless Steel disposables by Adam Dental B55 $2.55 Add to cart Save…" at bounding box center [361, 251] width 178 height 466
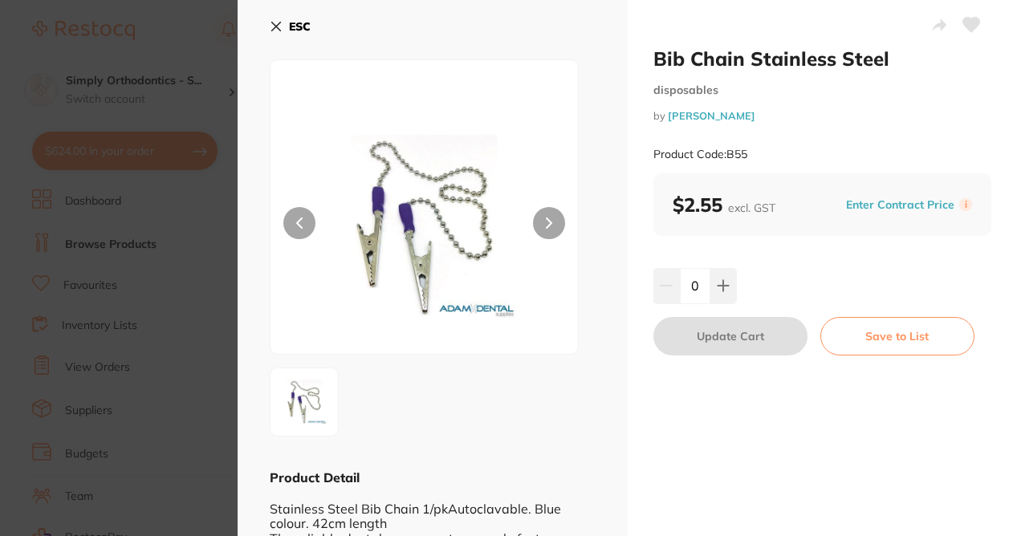
click at [963, 24] on icon at bounding box center [971, 25] width 17 height 14
click at [972, 26] on icon at bounding box center [971, 25] width 17 height 14
click at [277, 22] on icon at bounding box center [276, 26] width 13 height 13
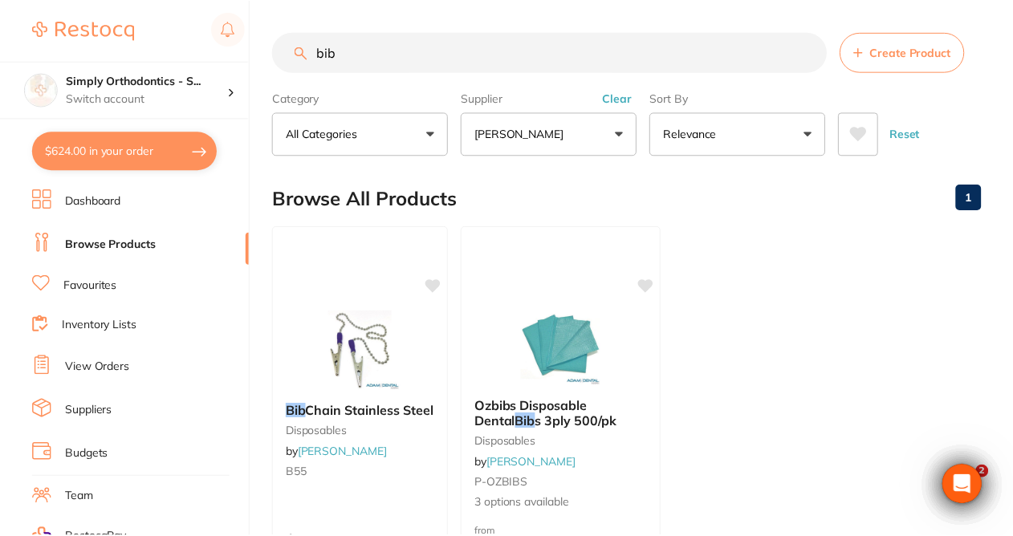
scroll to position [205, 0]
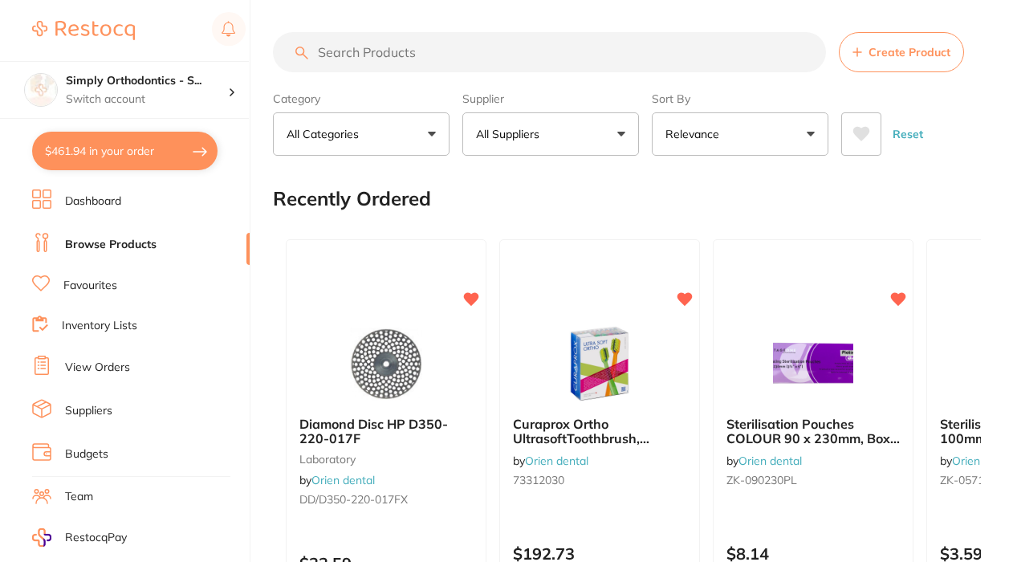
scroll to position [205, 0]
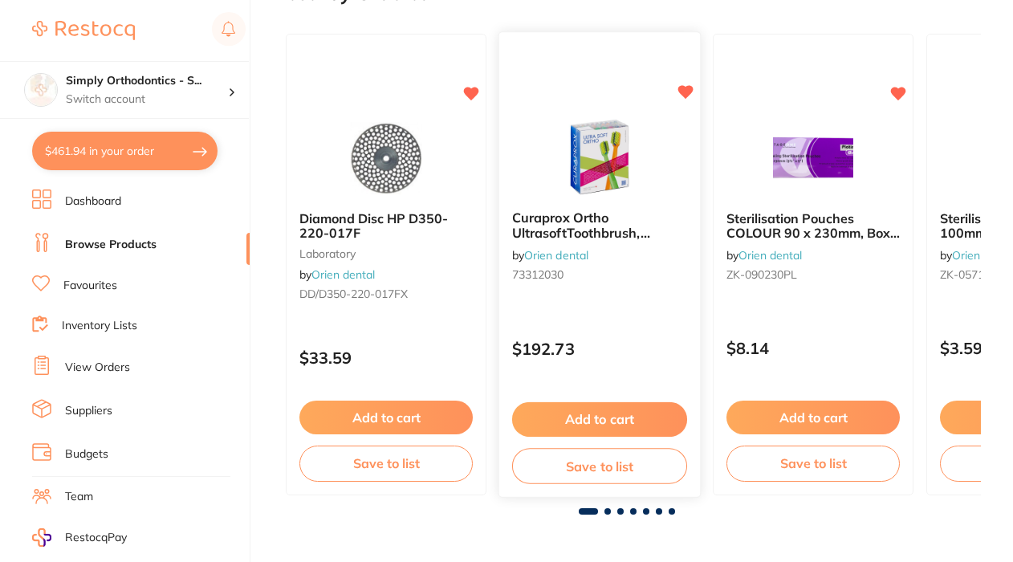
click at [599, 164] on img at bounding box center [598, 156] width 105 height 81
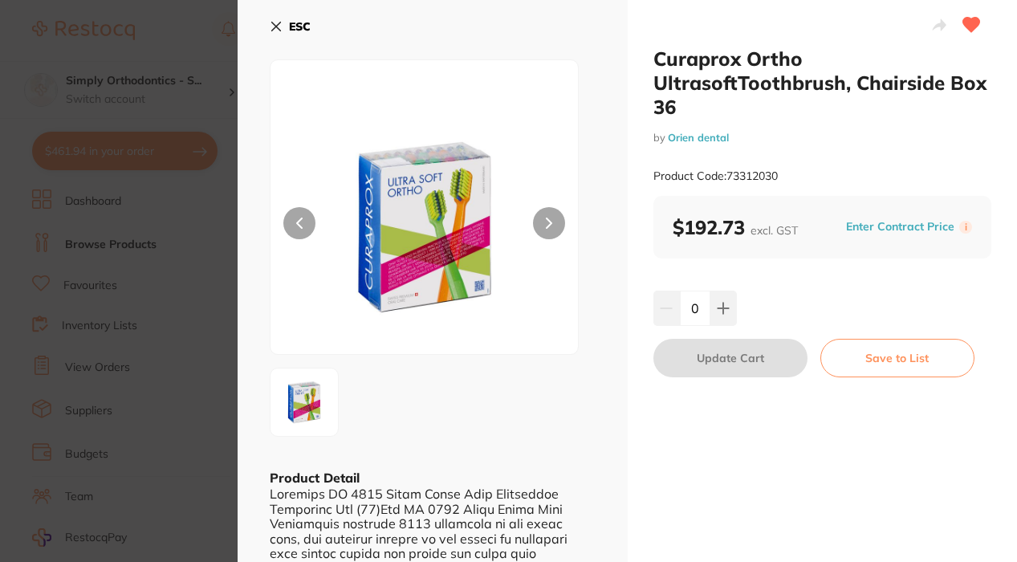
click at [274, 24] on icon at bounding box center [276, 26] width 9 height 9
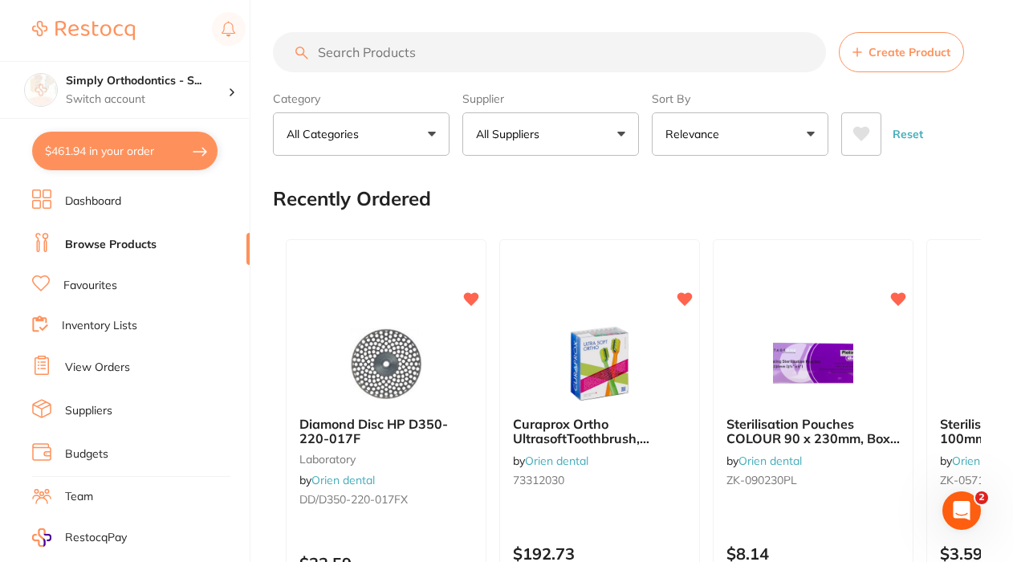
click at [583, 131] on button "All Suppliers" at bounding box center [550, 133] width 177 height 43
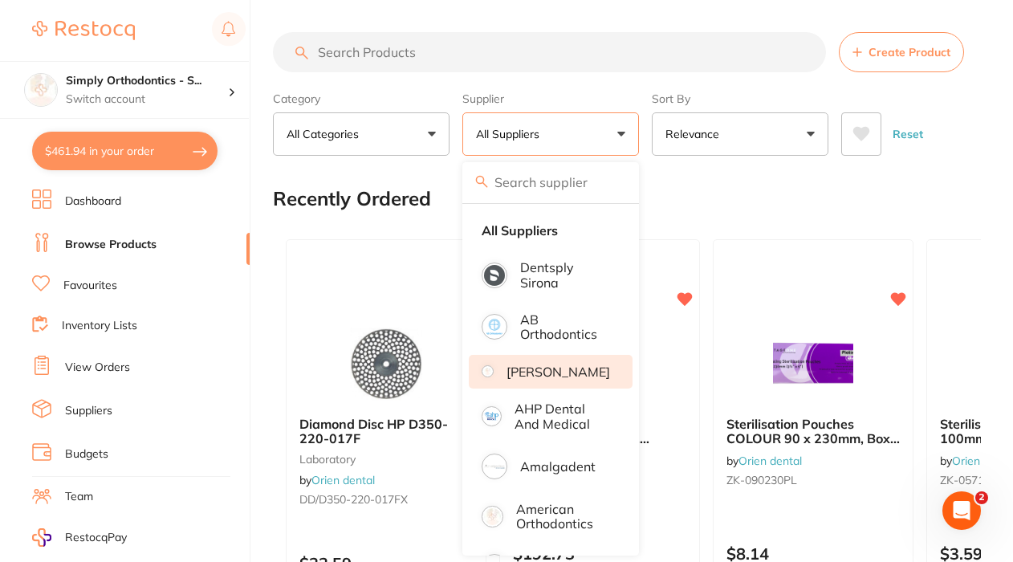
click at [546, 372] on li "[PERSON_NAME]" at bounding box center [551, 372] width 164 height 34
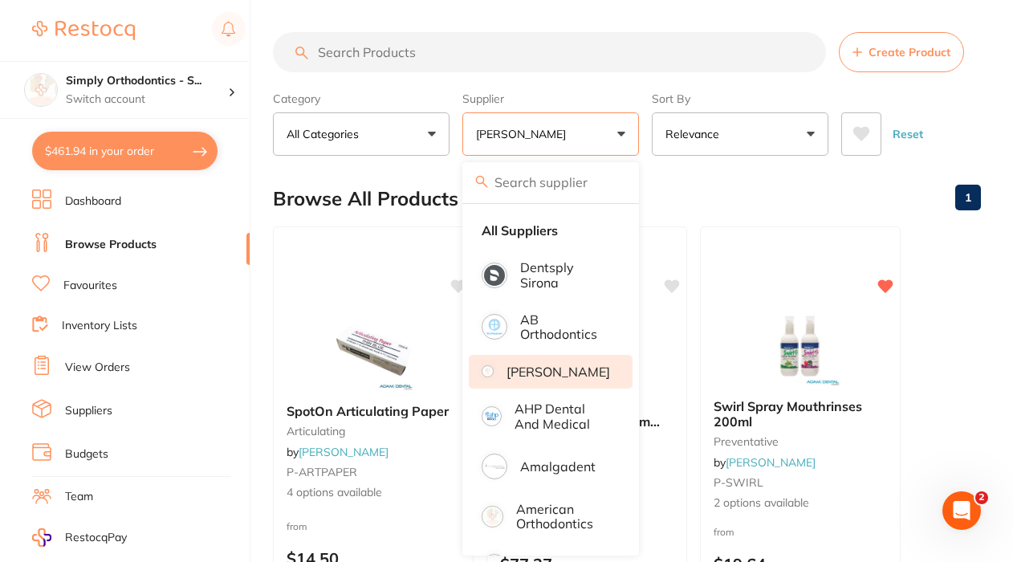
click at [477, 50] on input "search" at bounding box center [549, 52] width 553 height 40
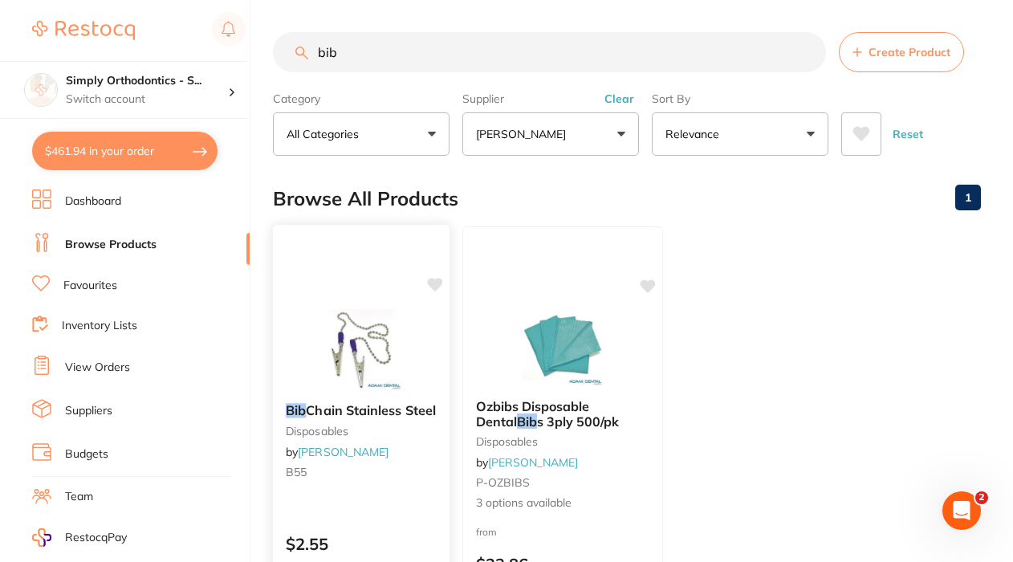
type input "bib"
click at [441, 286] on icon at bounding box center [434, 285] width 15 height 14
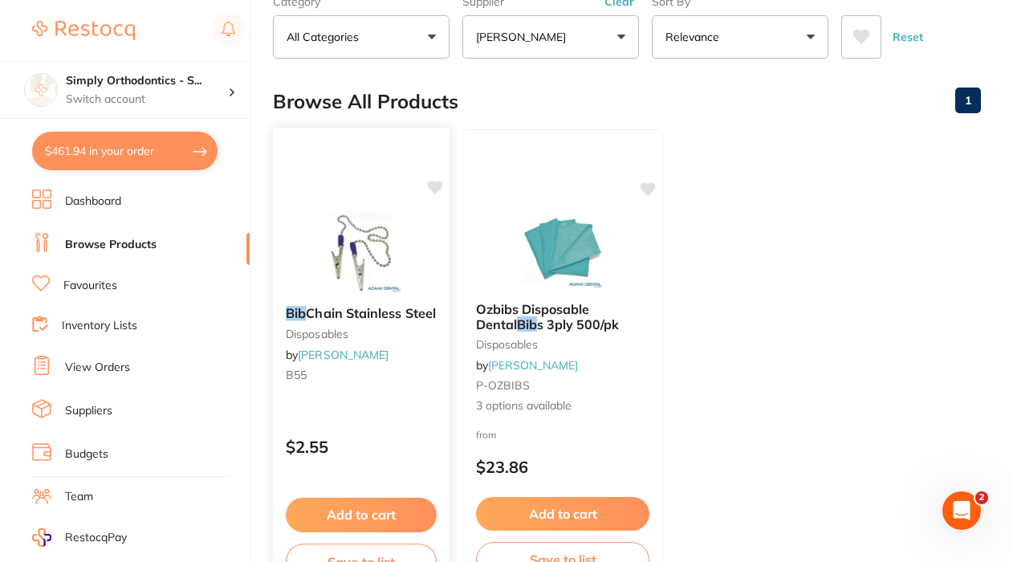
scroll to position [99, 0]
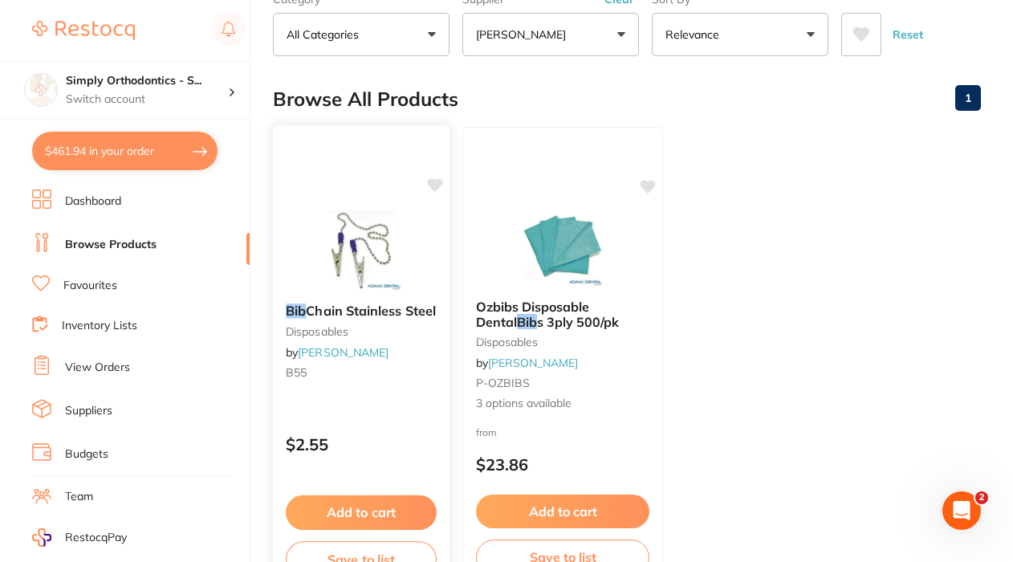
click at [363, 507] on button "Add to cart" at bounding box center [361, 512] width 151 height 35
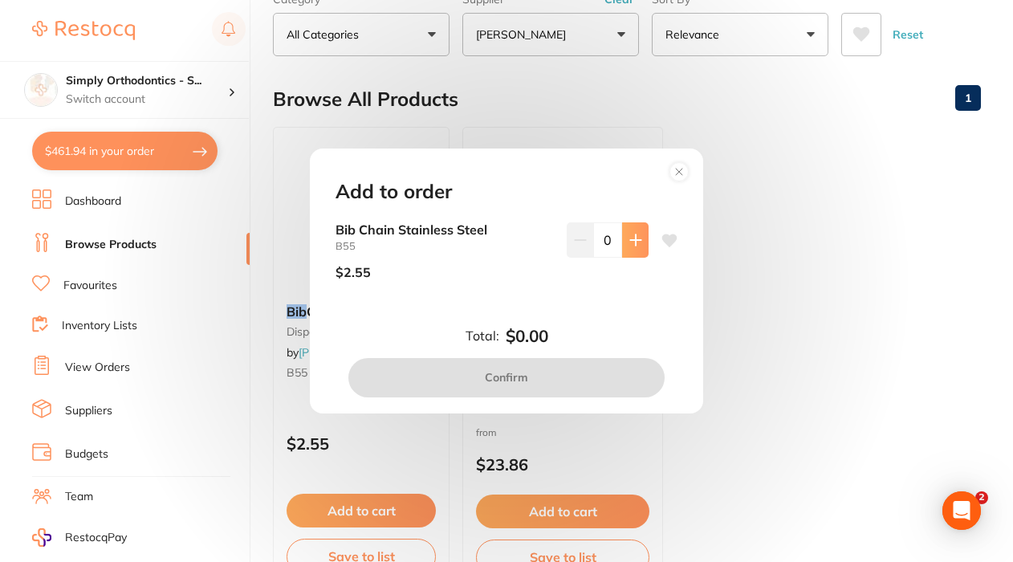
scroll to position [0, 0]
click at [632, 239] on icon at bounding box center [635, 240] width 10 height 10
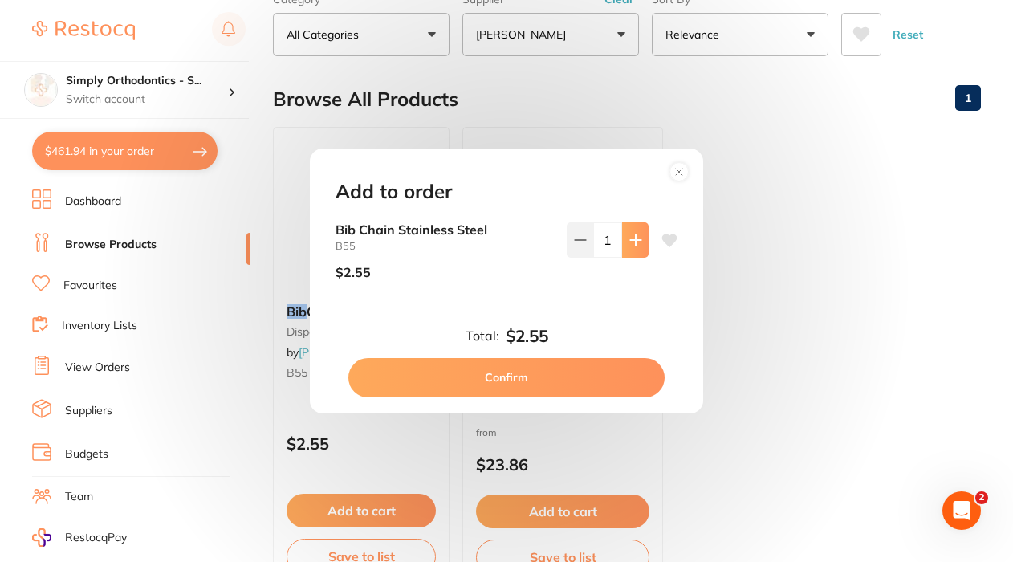
click at [632, 239] on icon at bounding box center [635, 240] width 10 height 10
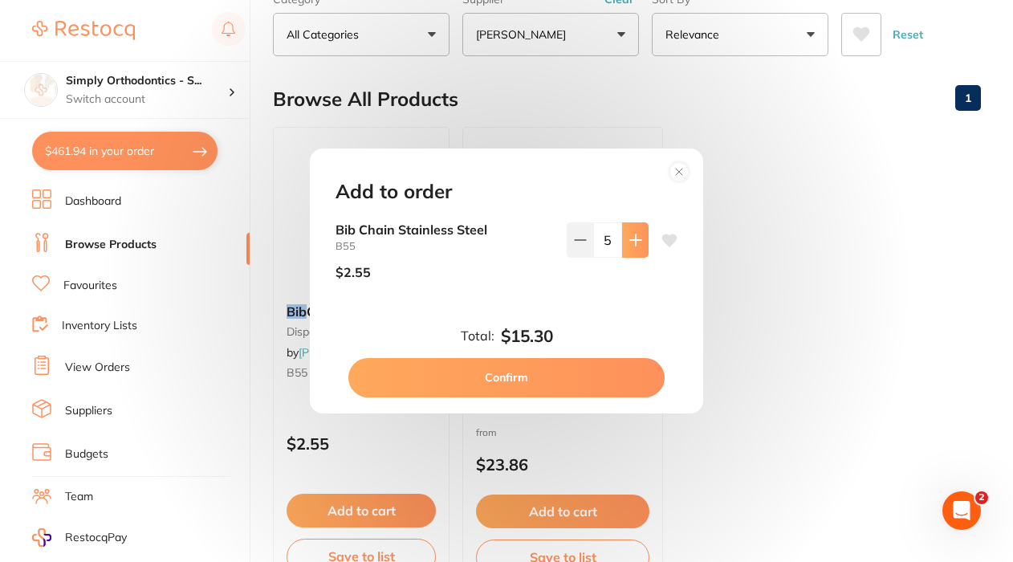
type input "6"
click at [502, 379] on button "Confirm" at bounding box center [506, 377] width 316 height 39
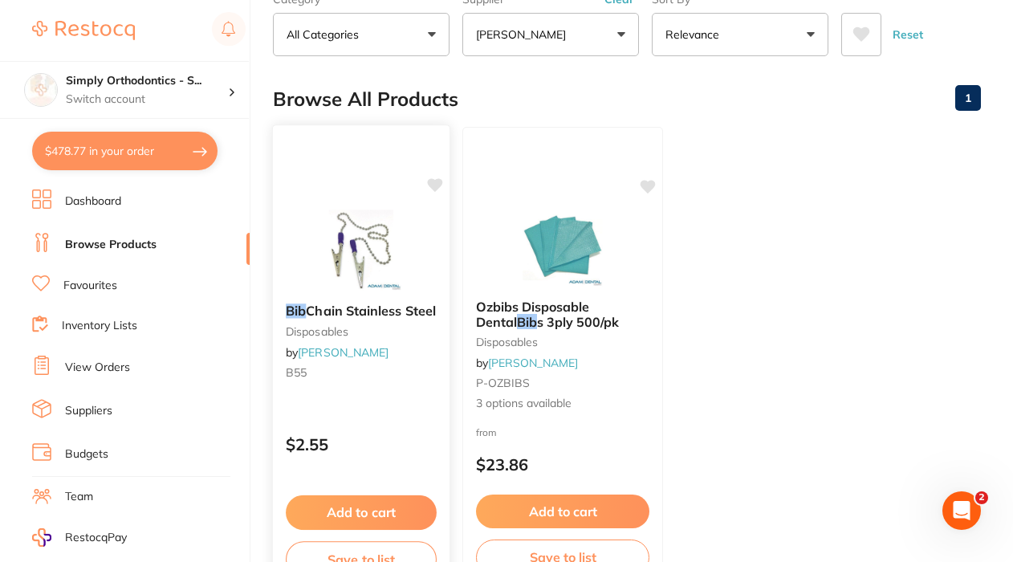
click at [435, 187] on icon at bounding box center [434, 185] width 15 height 14
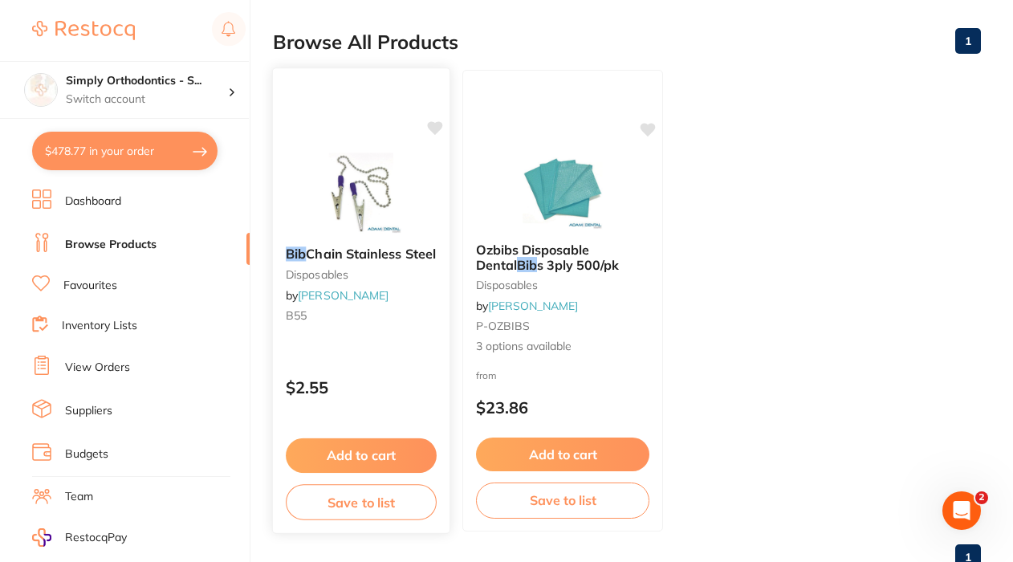
scroll to position [155, 0]
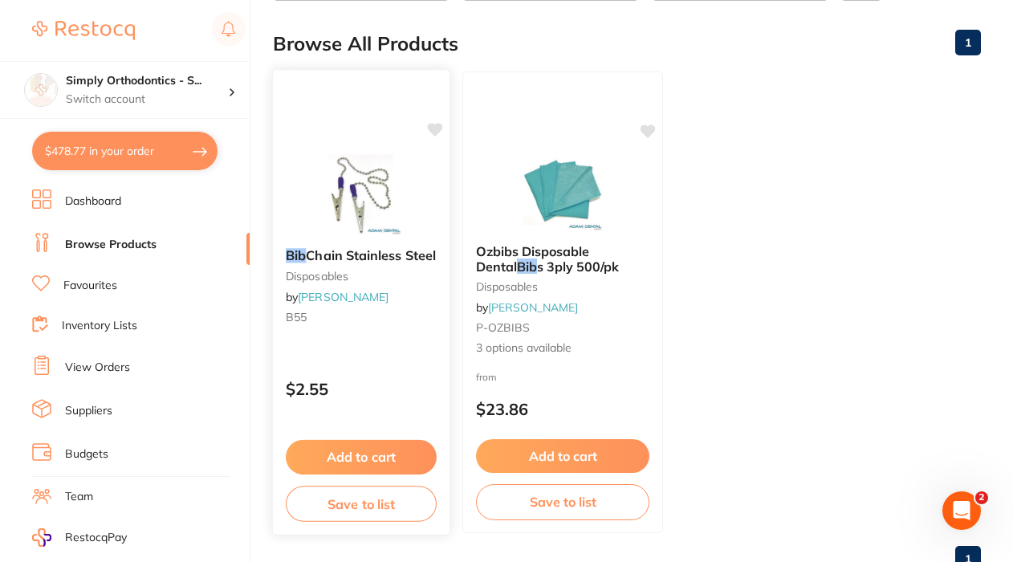
click at [442, 135] on icon at bounding box center [435, 130] width 16 height 16
click at [436, 132] on icon at bounding box center [434, 130] width 15 height 14
click at [90, 283] on link "Favourites" at bounding box center [90, 286] width 54 height 16
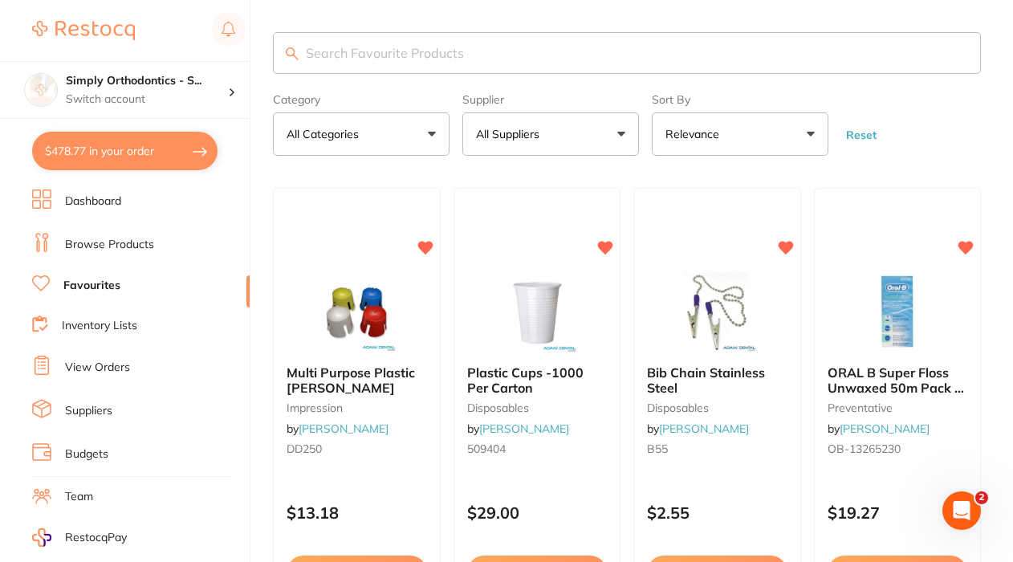
click at [592, 129] on button "All Suppliers" at bounding box center [550, 133] width 177 height 43
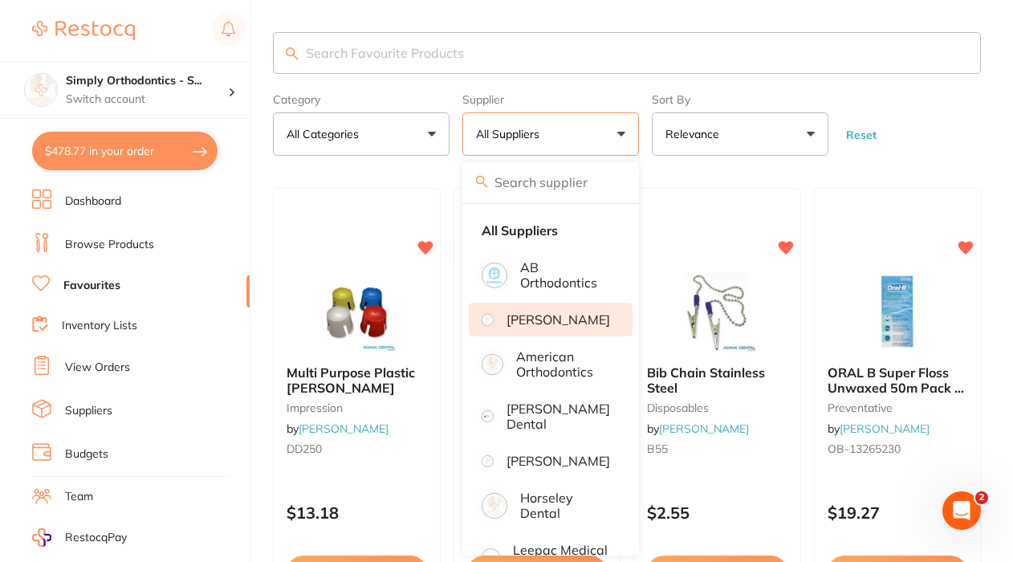
click at [550, 327] on p "[PERSON_NAME]" at bounding box center [558, 319] width 104 height 14
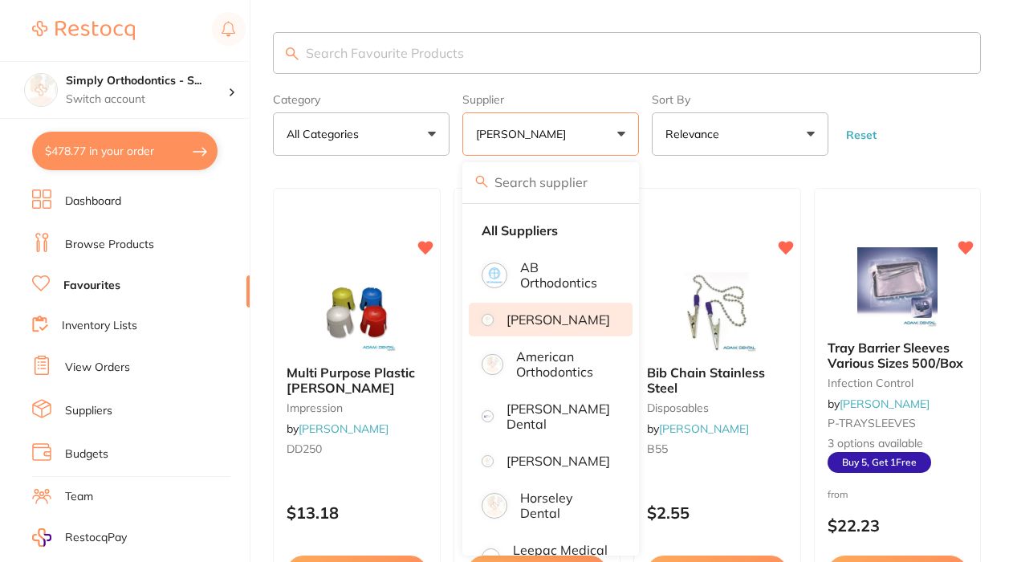
click at [930, 128] on form "Category All Categories All Categories disposables impression infection control…" at bounding box center [627, 121] width 708 height 69
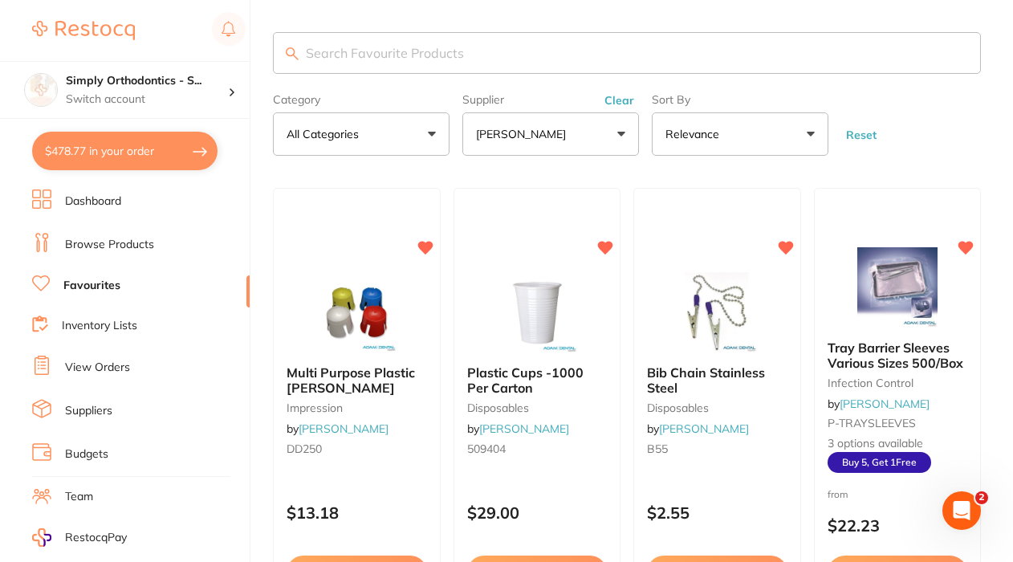
click at [630, 104] on button "Clear" at bounding box center [618, 100] width 39 height 14
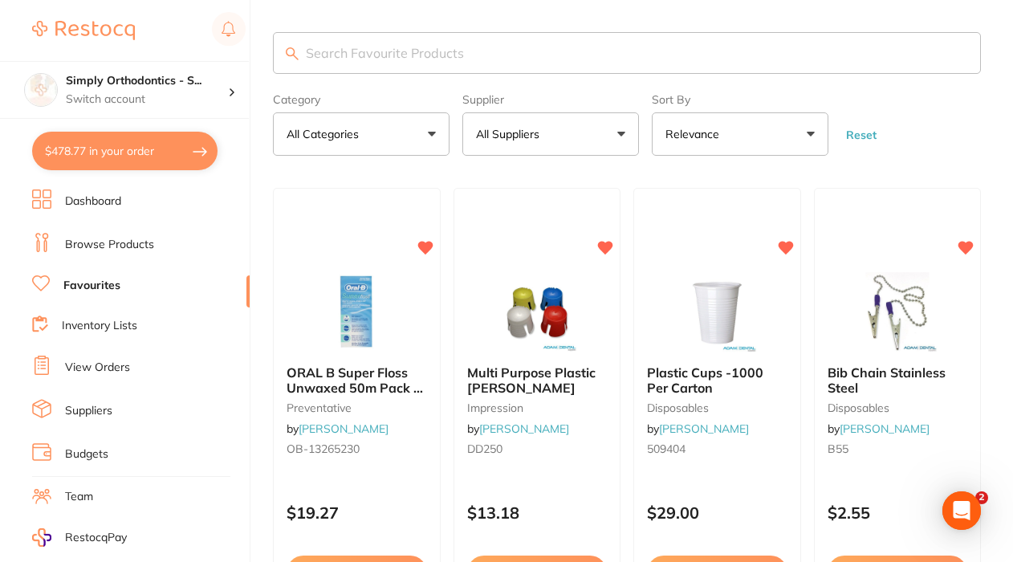
click at [567, 125] on button "All Suppliers" at bounding box center [550, 133] width 177 height 43
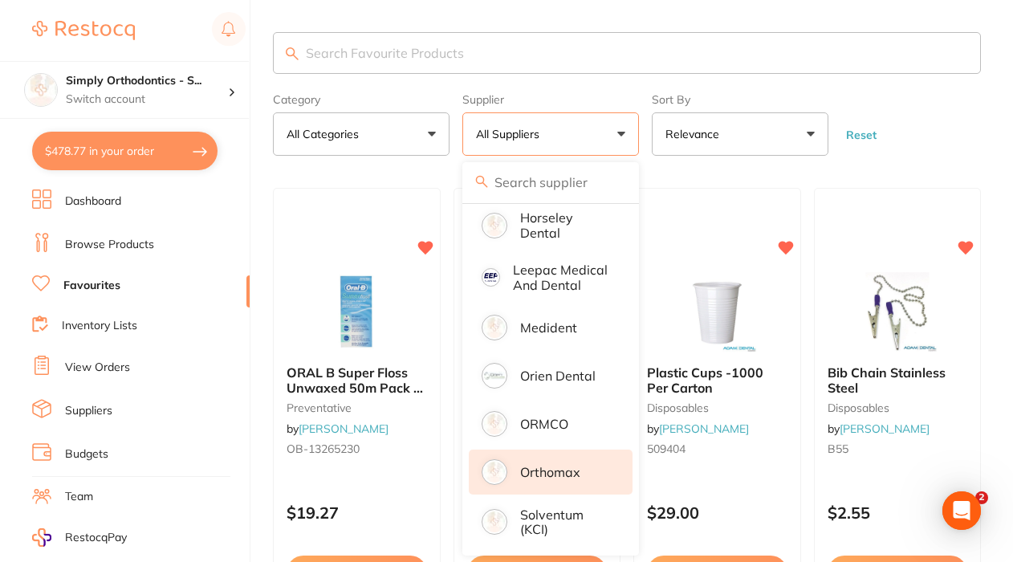
scroll to position [305, 0]
click at [532, 471] on p "Orthomax" at bounding box center [550, 472] width 60 height 14
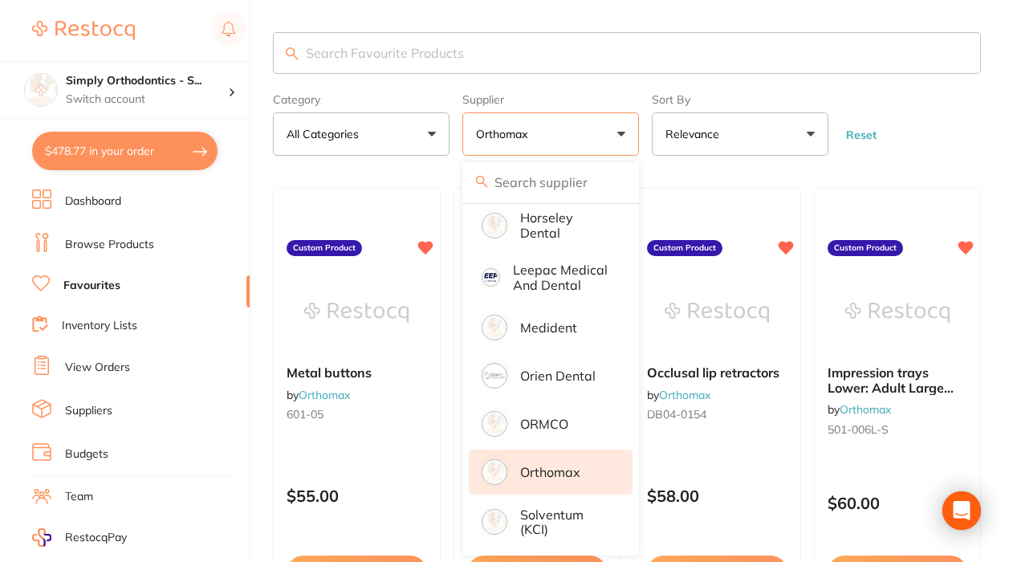
click at [944, 105] on form "Category All Categories All Categories No categories found Clear Category false…" at bounding box center [627, 121] width 708 height 69
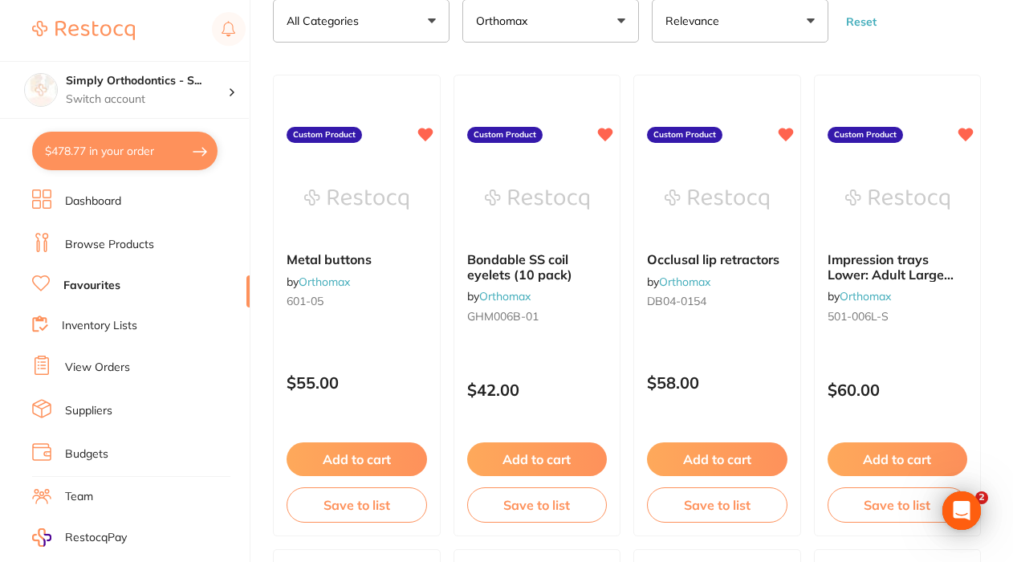
scroll to position [122, 0]
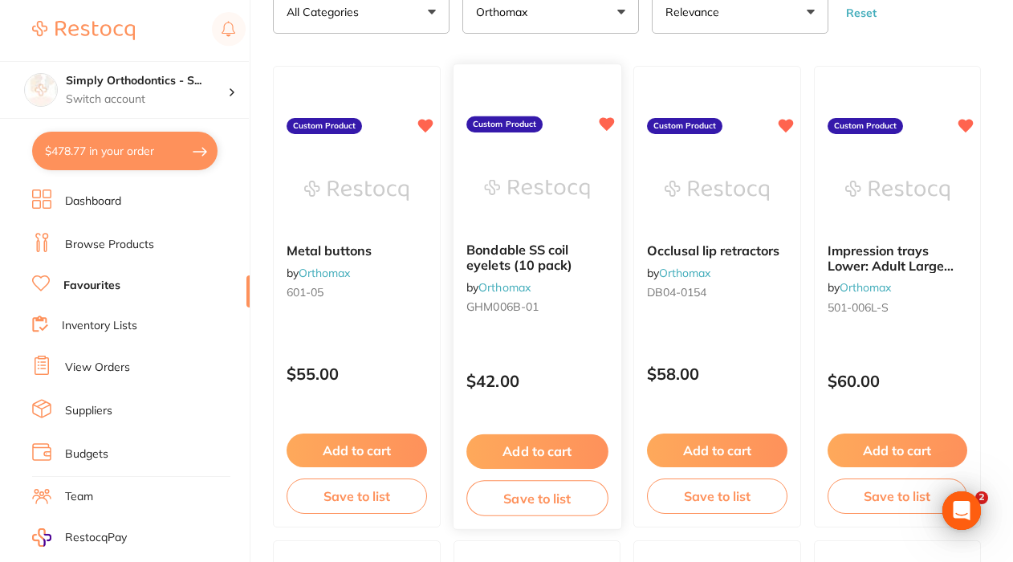
click at [526, 454] on button "Add to cart" at bounding box center [536, 451] width 141 height 35
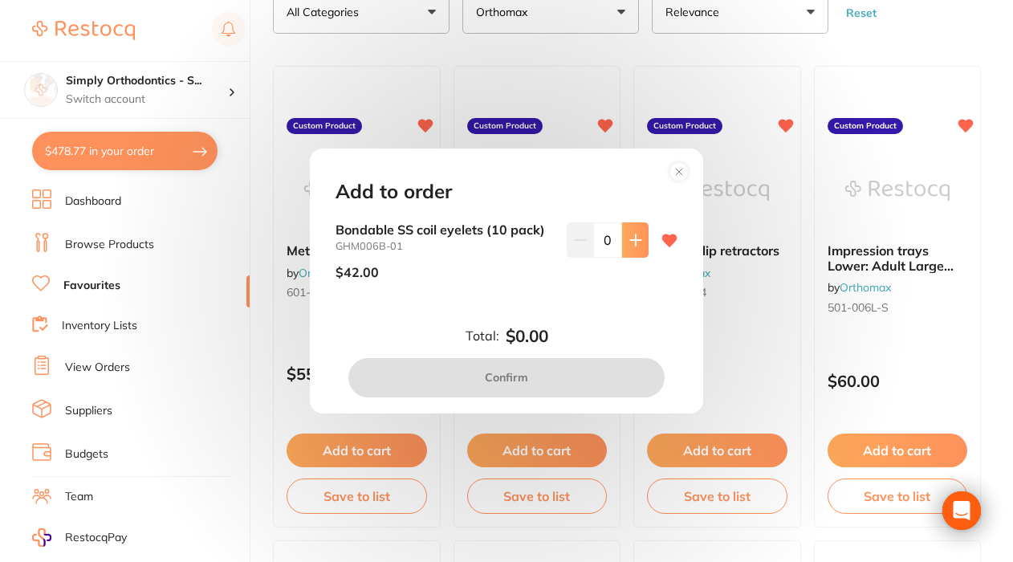
click at [630, 242] on icon at bounding box center [635, 240] width 10 height 10
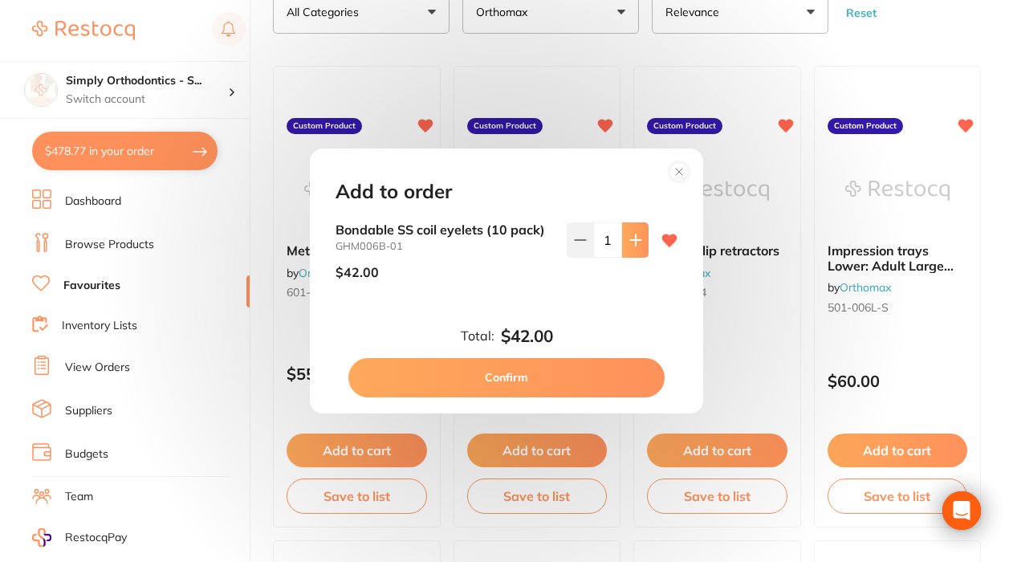
type input "1"
click at [510, 370] on button "Confirm" at bounding box center [506, 377] width 316 height 39
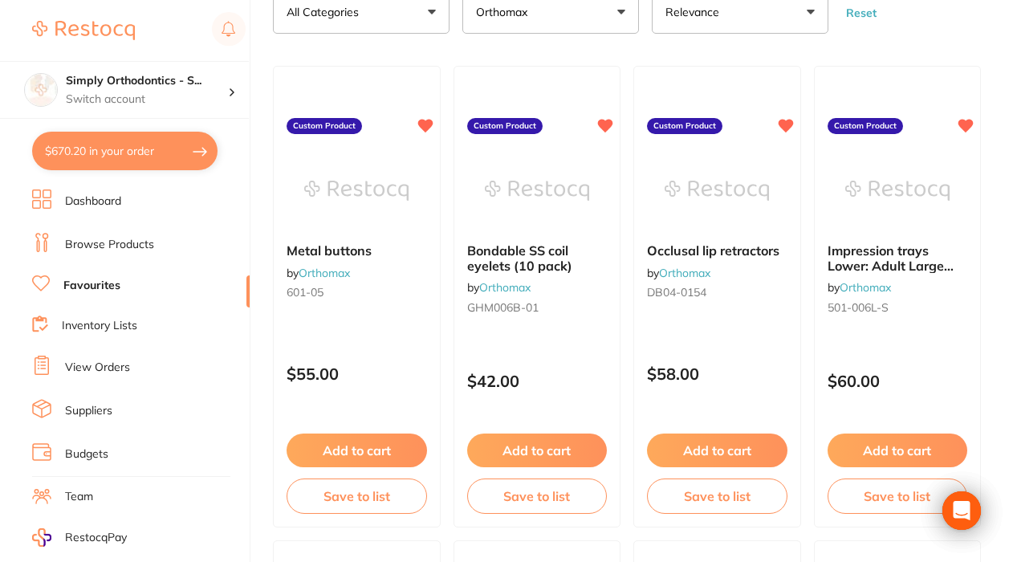
type textarea "Deliver to [GEOGRAPHIC_DATA]"
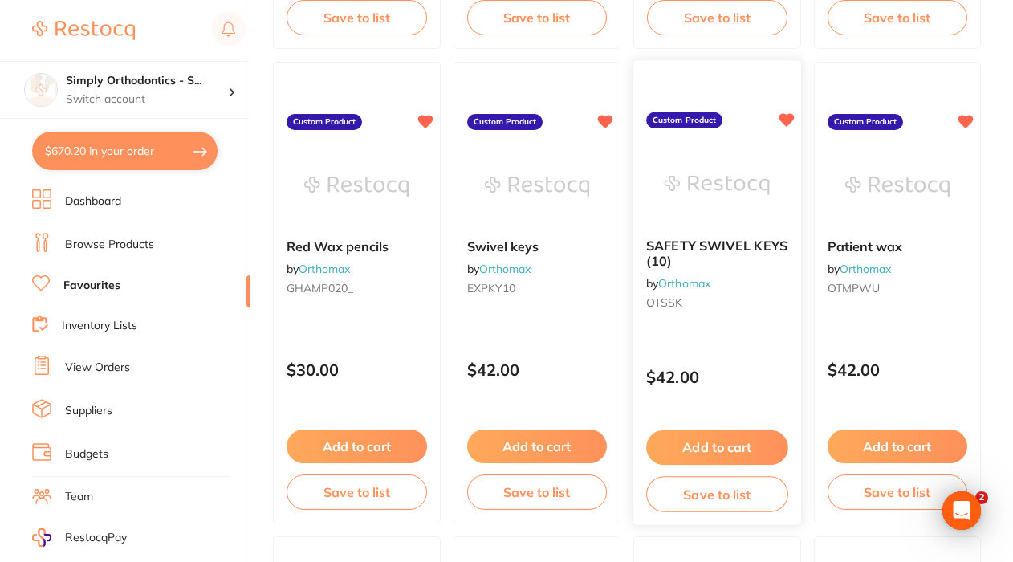
scroll to position [2001, 0]
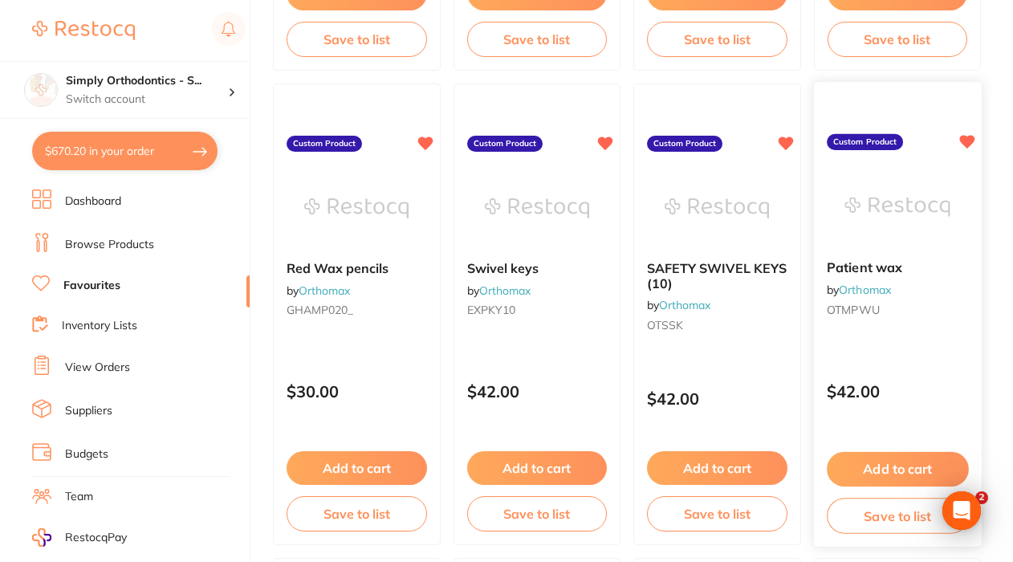
click at [892, 463] on button "Add to cart" at bounding box center [896, 469] width 141 height 35
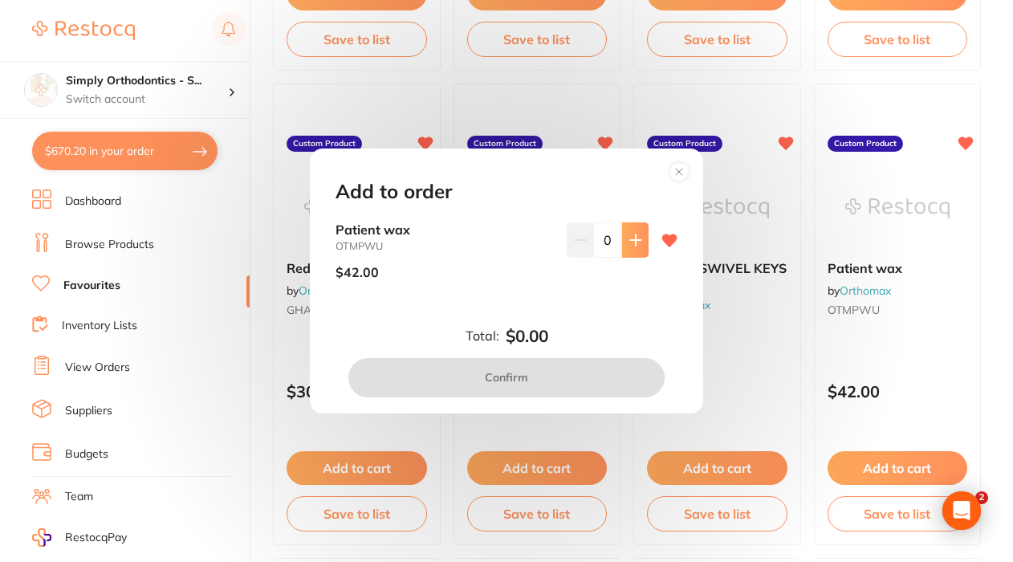
click at [629, 243] on icon at bounding box center [635, 239] width 13 height 13
type input "1"
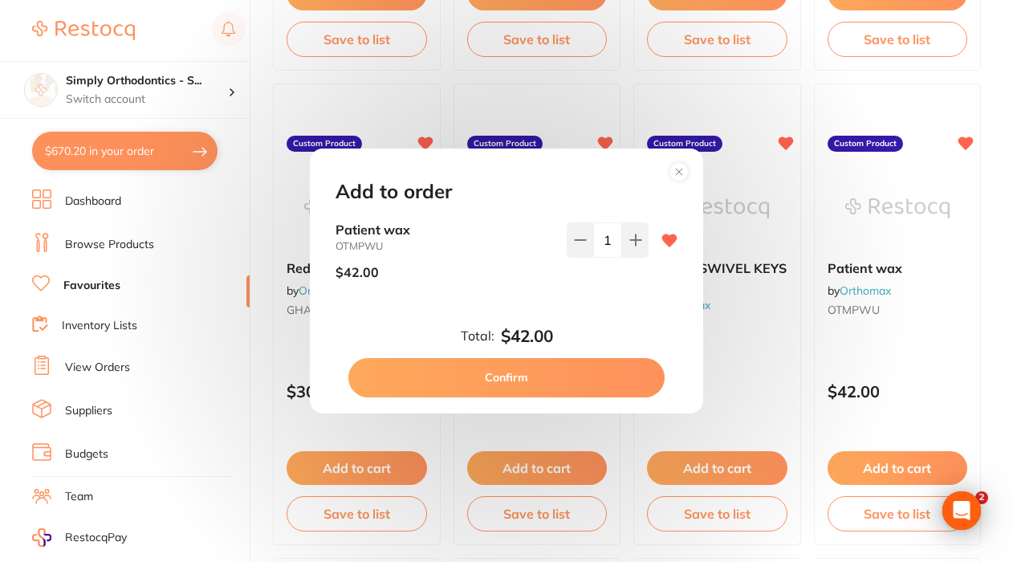
click at [510, 378] on button "Confirm" at bounding box center [506, 377] width 316 height 39
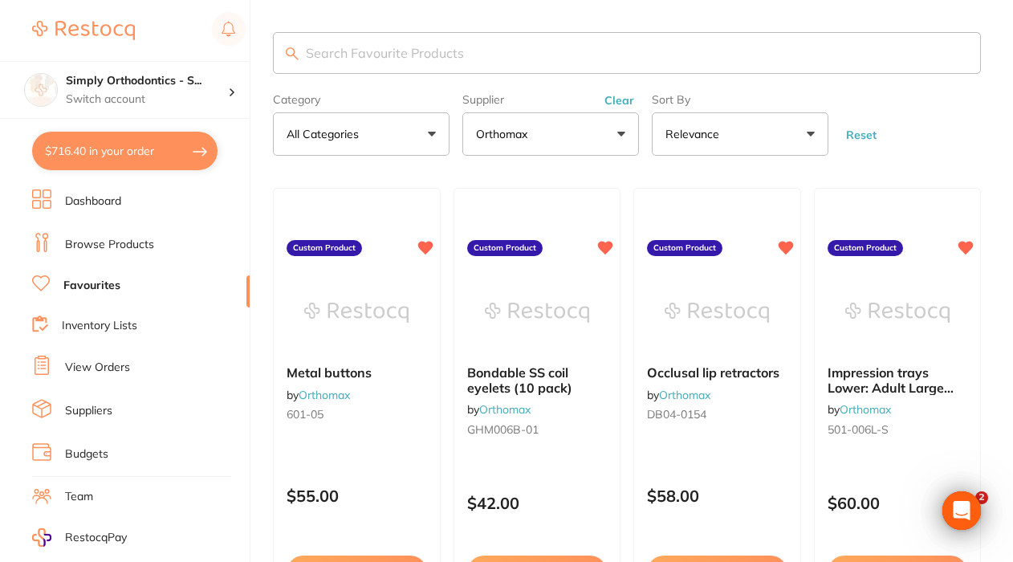
click at [615, 105] on button "Clear" at bounding box center [618, 100] width 39 height 14
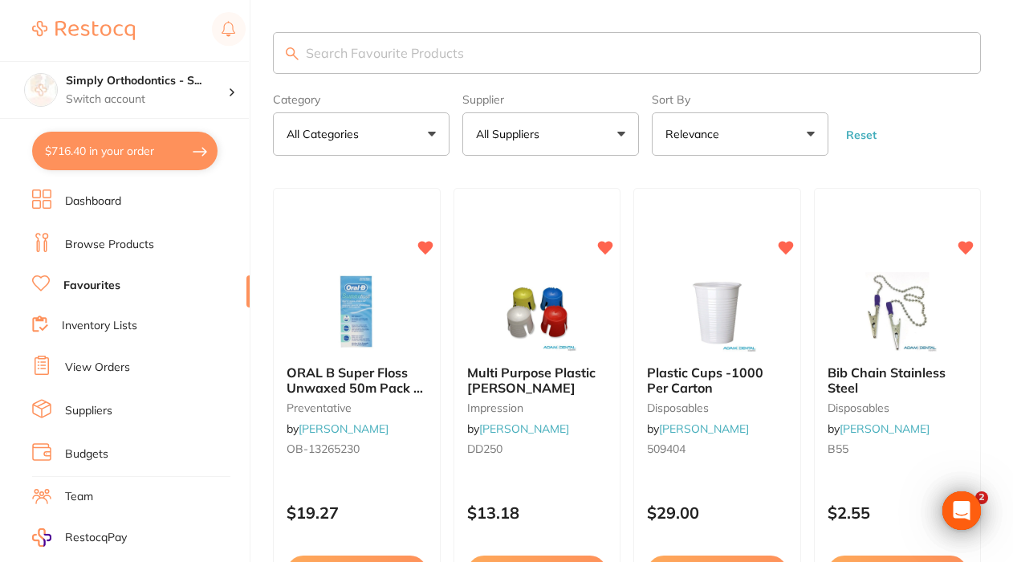
click at [90, 240] on link "Browse Products" at bounding box center [109, 245] width 89 height 16
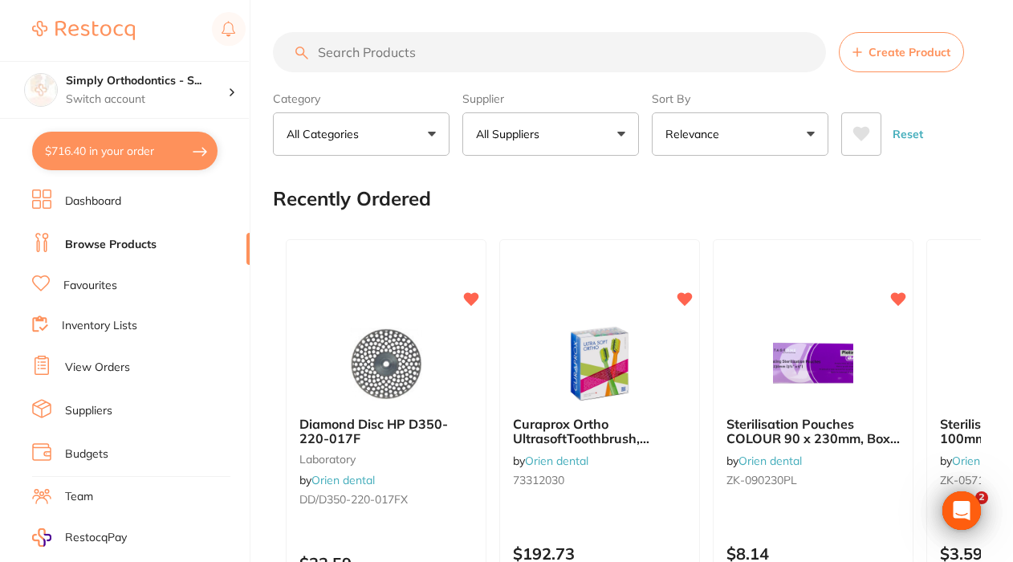
click at [532, 152] on button "All Suppliers" at bounding box center [550, 133] width 177 height 43
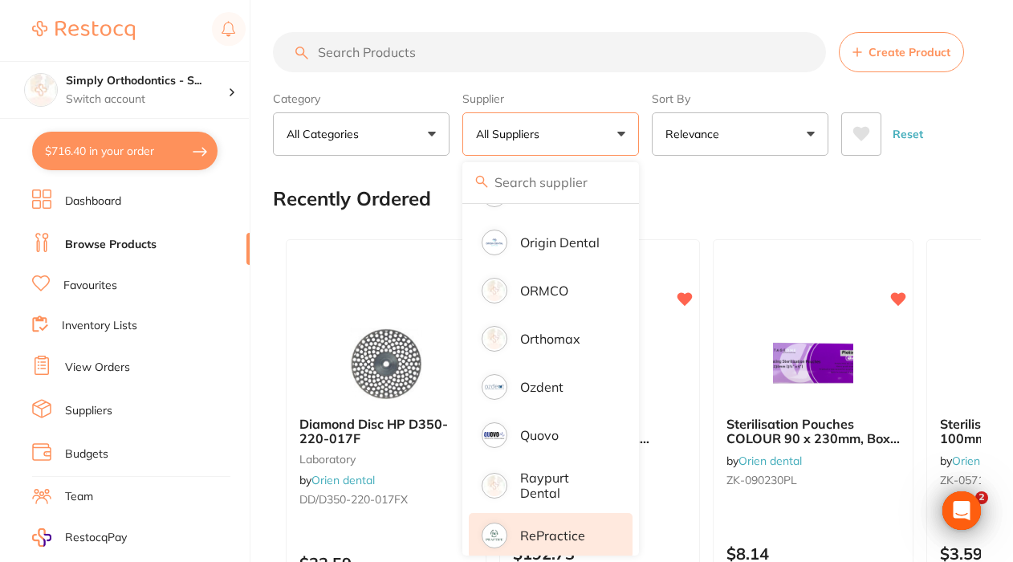
scroll to position [1575, 0]
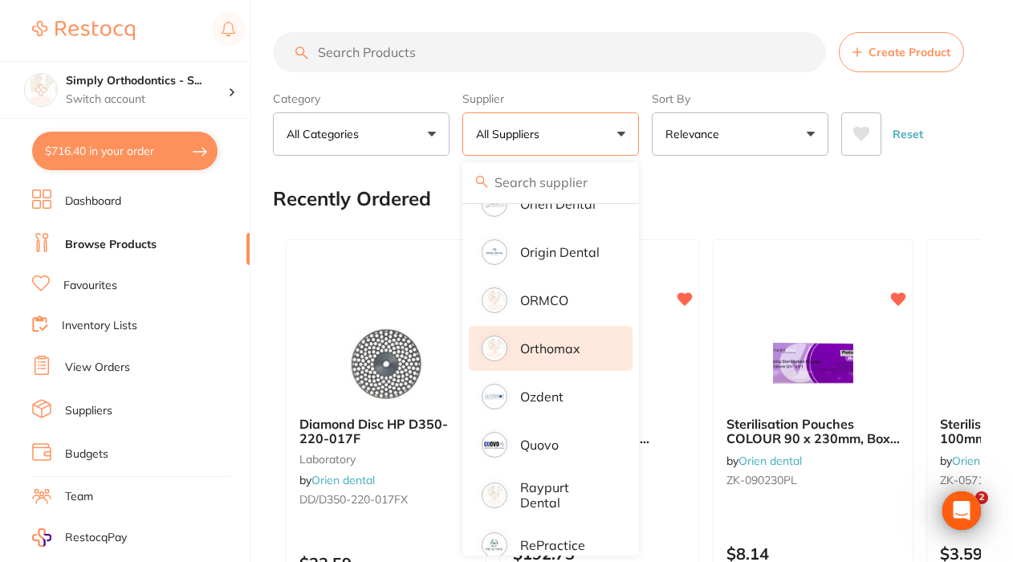
click at [535, 355] on p "Orthomax" at bounding box center [550, 348] width 60 height 14
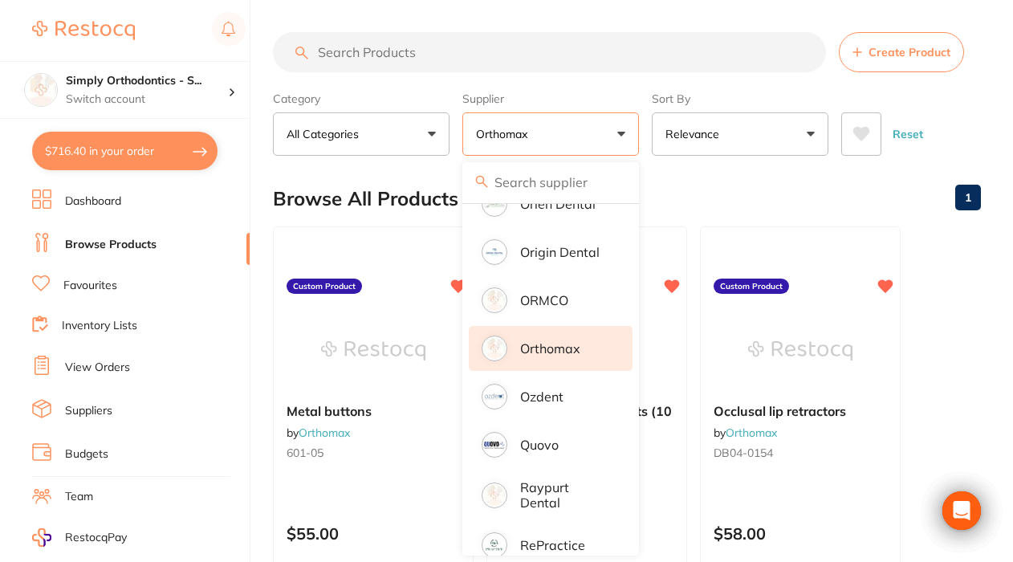
click at [443, 60] on input "search" at bounding box center [549, 52] width 553 height 40
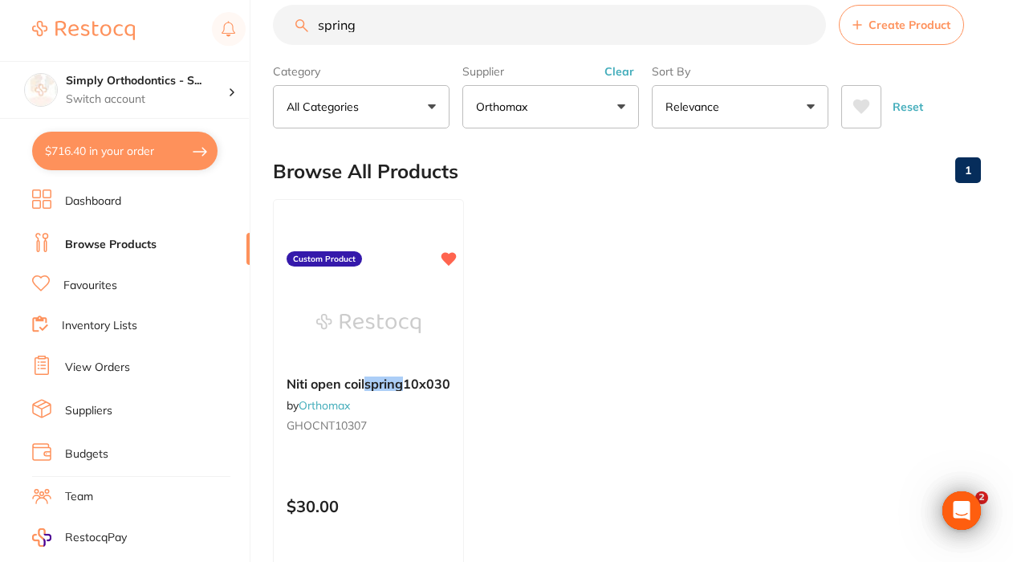
scroll to position [28, 0]
click at [618, 74] on button "Clear" at bounding box center [618, 70] width 39 height 14
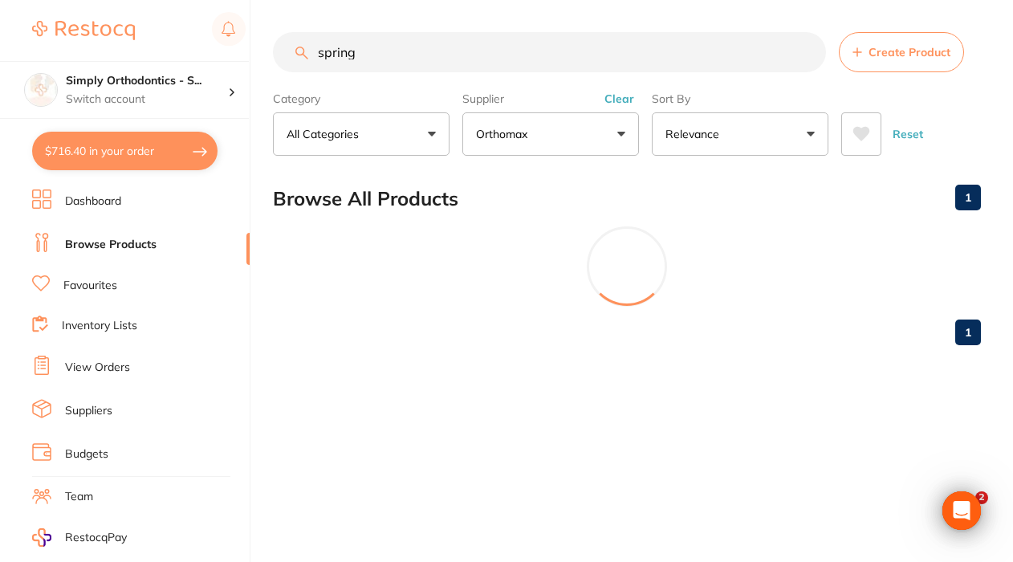
scroll to position [0, 0]
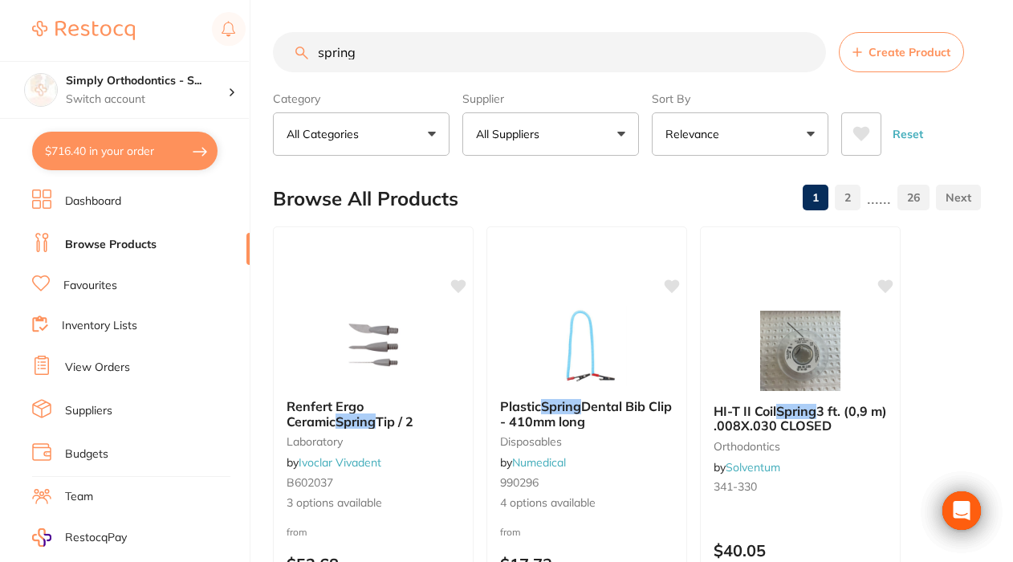
click at [463, 51] on input "spring" at bounding box center [549, 52] width 553 height 40
type input "s"
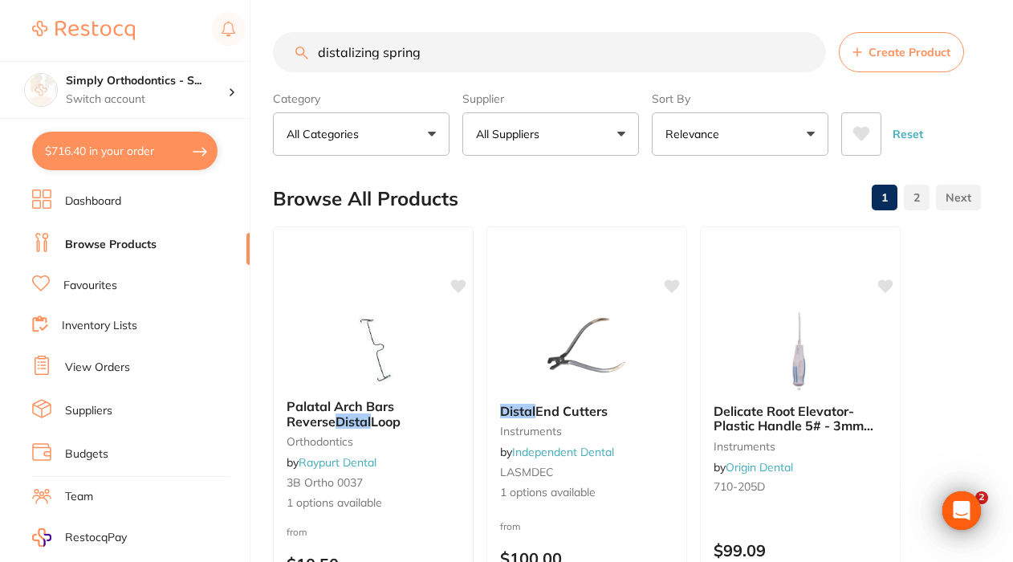
type input "distalizing spring"
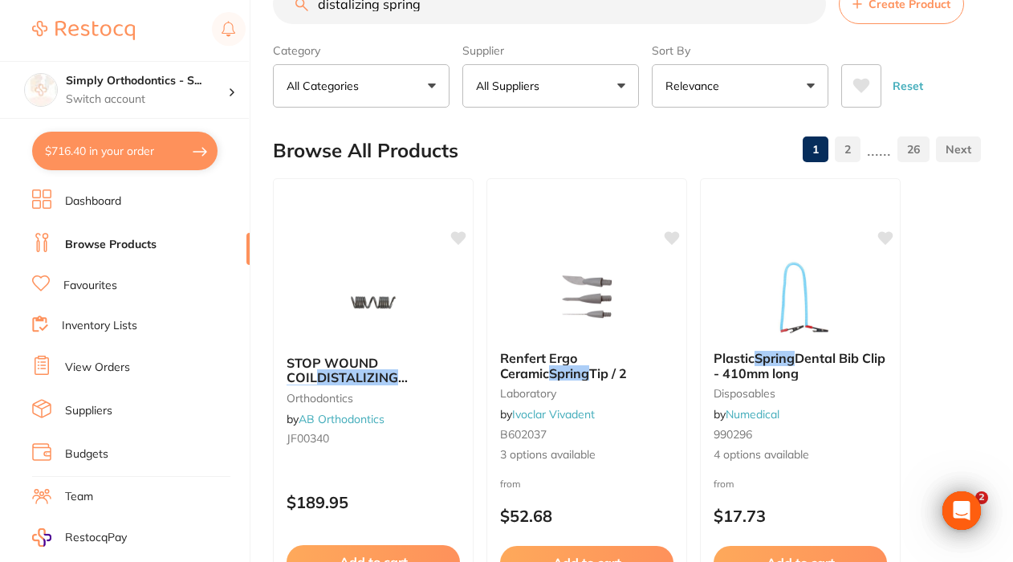
scroll to position [56, 0]
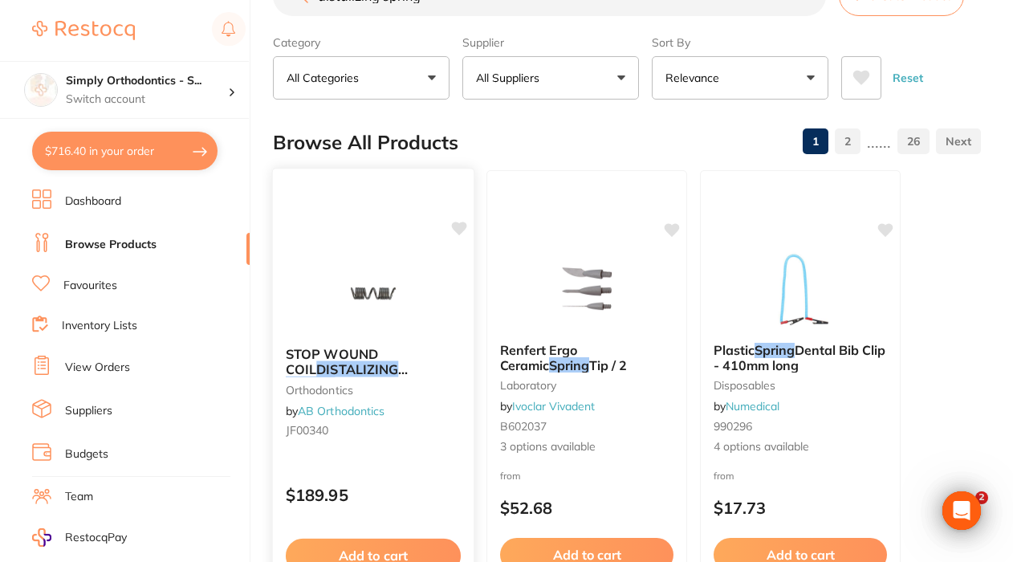
click at [354, 291] on img at bounding box center [372, 293] width 105 height 81
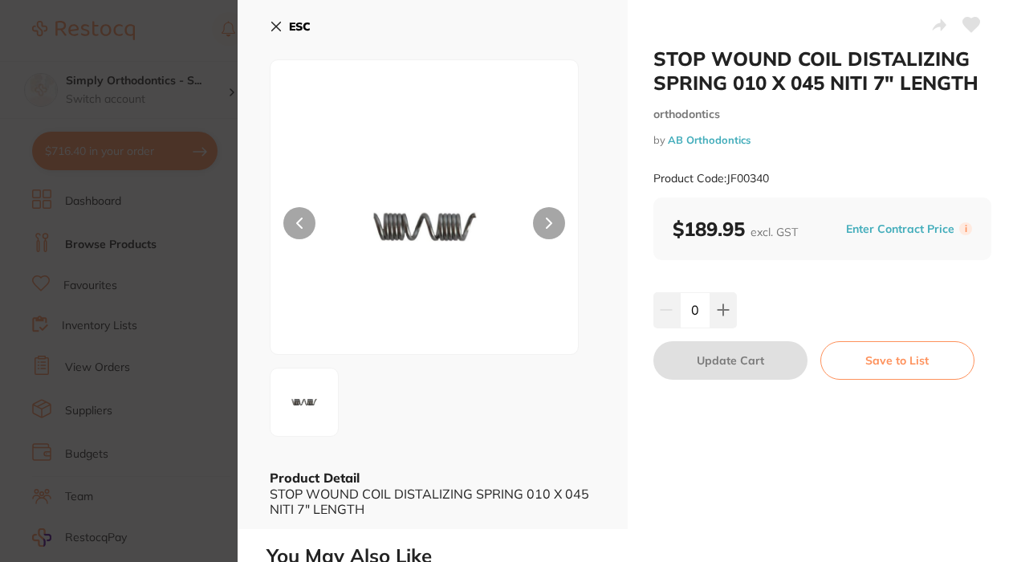
click at [275, 22] on icon at bounding box center [276, 26] width 13 height 13
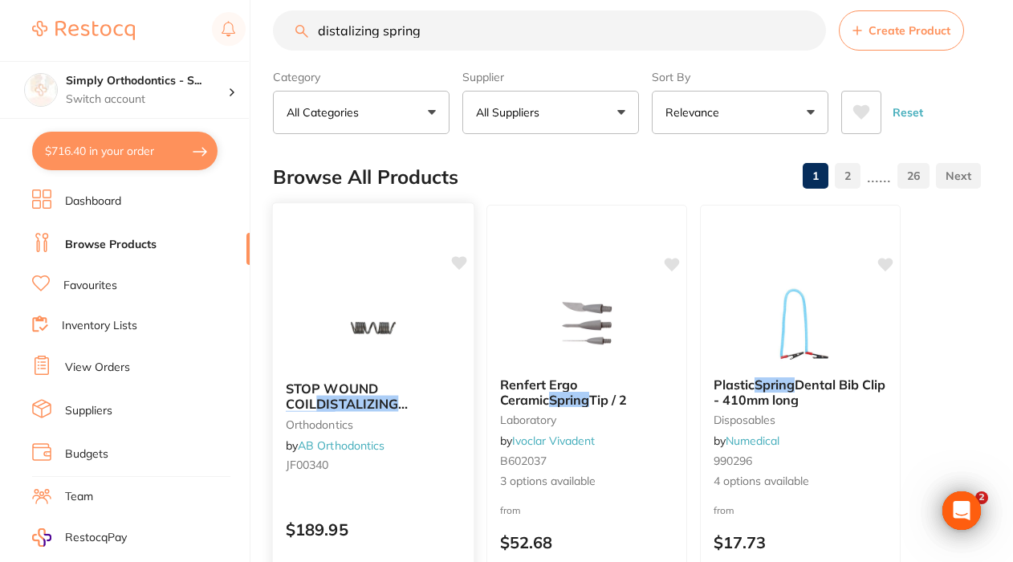
scroll to position [22, 0]
click at [807, 34] on input "distalizing spring" at bounding box center [549, 30] width 553 height 40
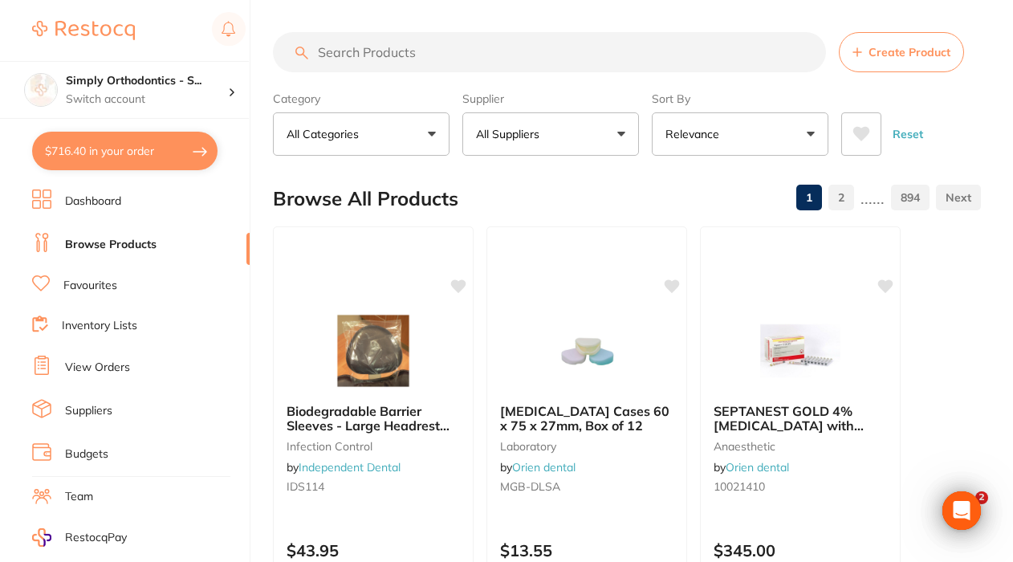
scroll to position [0, 0]
click at [87, 284] on link "Favourites" at bounding box center [90, 286] width 54 height 16
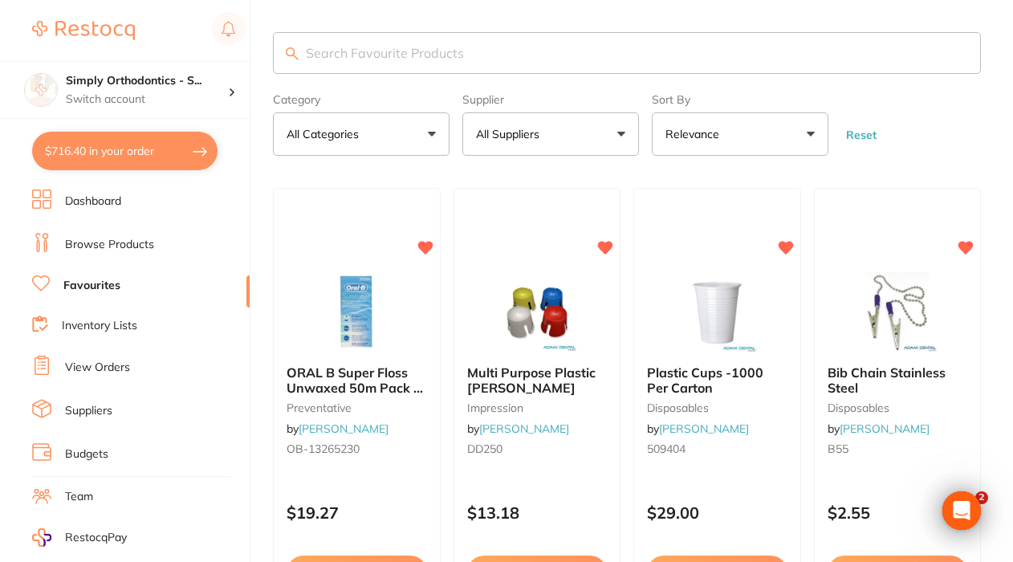
click at [370, 51] on input "search" at bounding box center [627, 53] width 708 height 42
click at [381, 45] on input "search" at bounding box center [627, 53] width 708 height 42
type input "face"
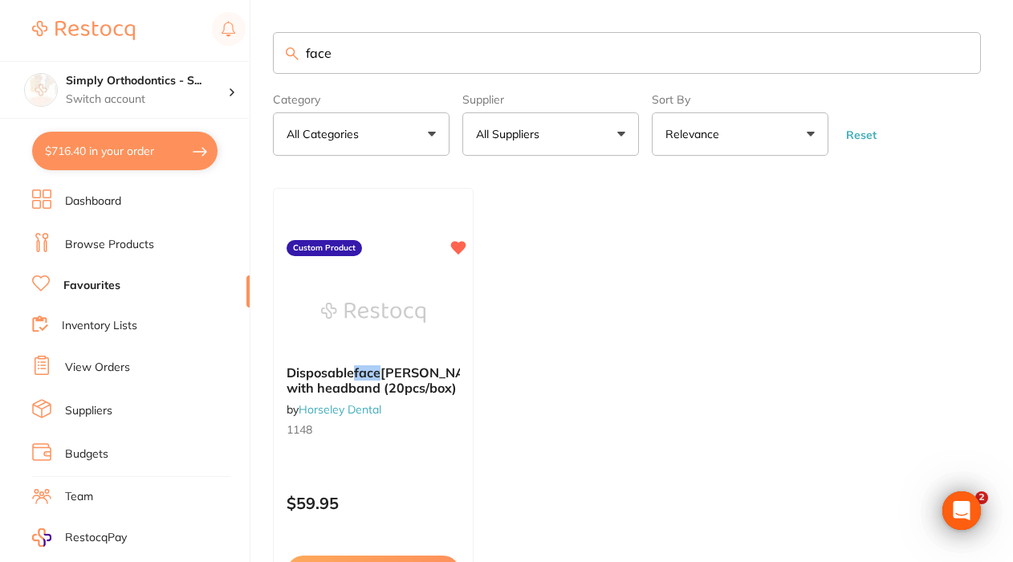
drag, startPoint x: 372, startPoint y: 59, endPoint x: 273, endPoint y: 51, distance: 99.9
click at [273, 51] on input "face" at bounding box center [627, 53] width 708 height 42
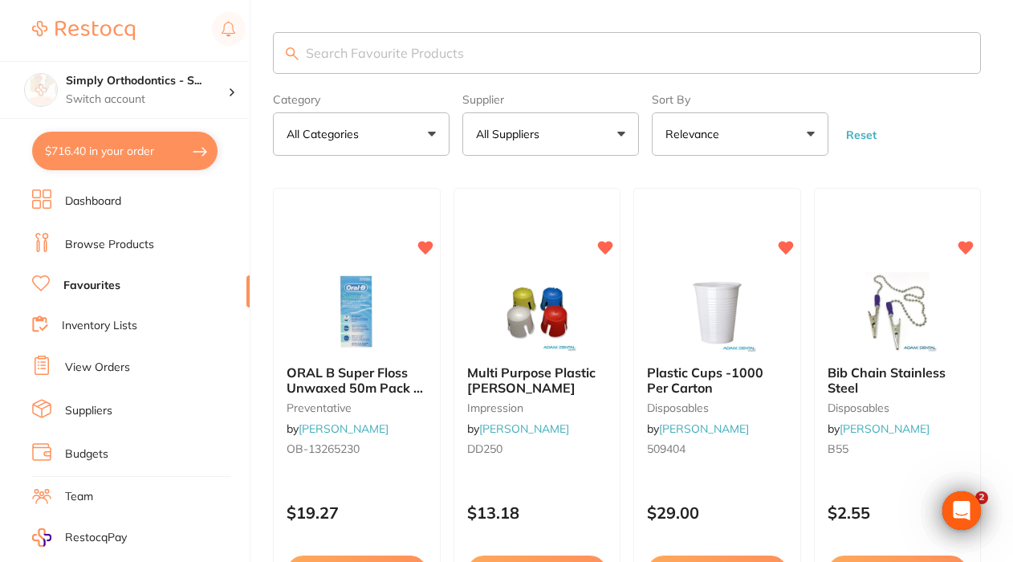
click at [595, 137] on button "All Suppliers" at bounding box center [550, 133] width 177 height 43
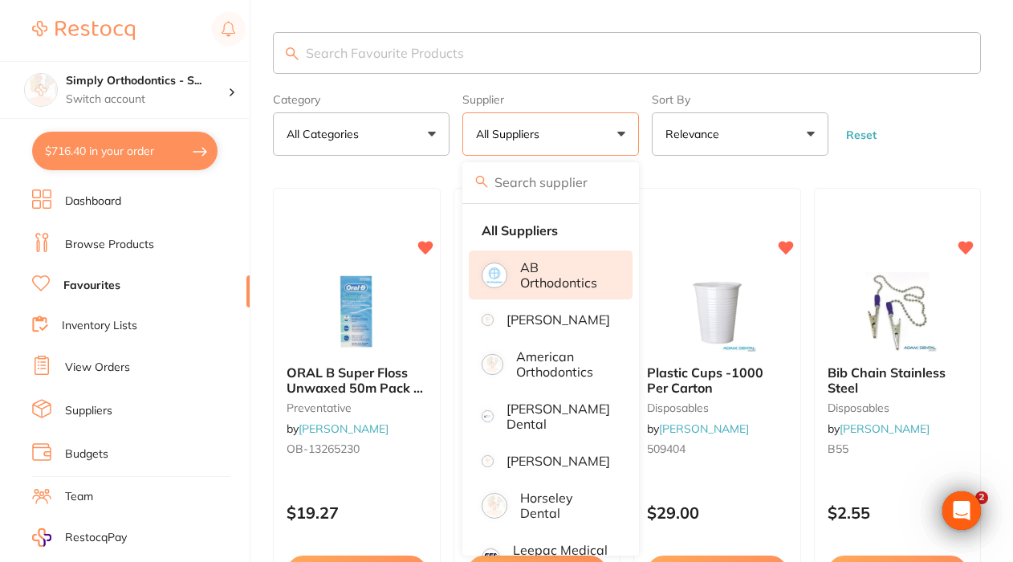
click at [542, 283] on p "AB Orthodontics" at bounding box center [565, 275] width 90 height 30
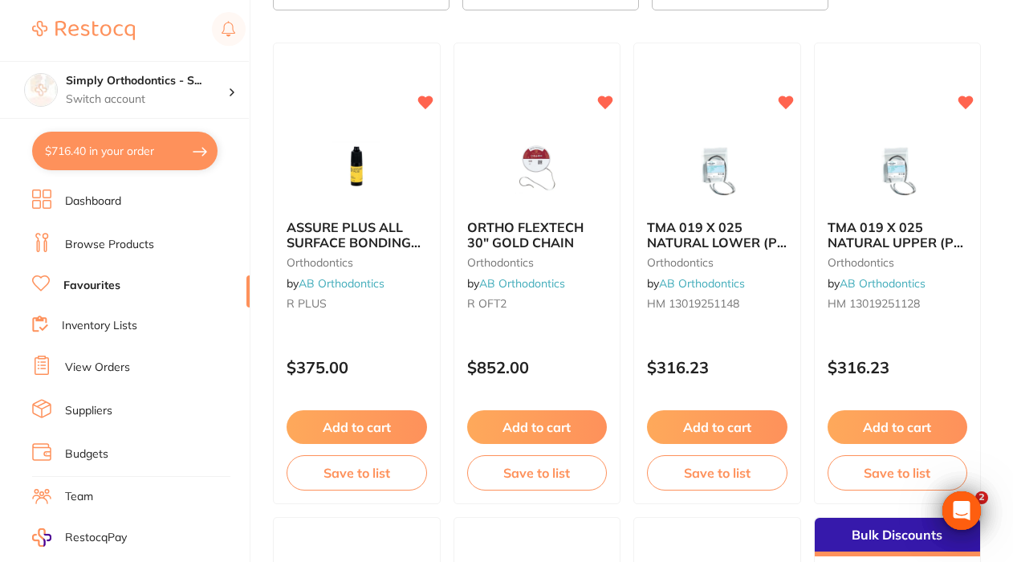
scroll to position [118, 0]
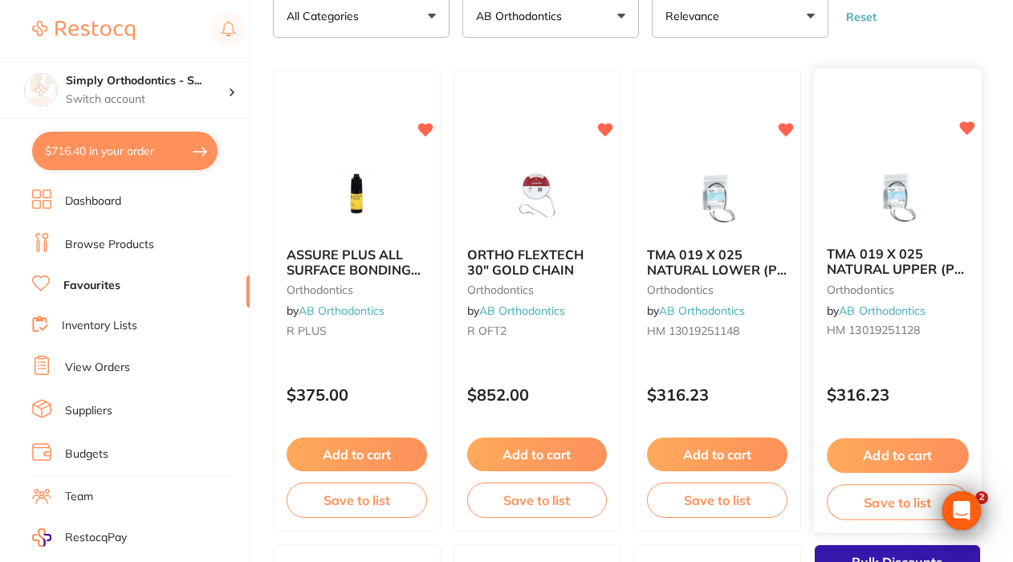
click at [889, 462] on button "Add to cart" at bounding box center [896, 455] width 141 height 35
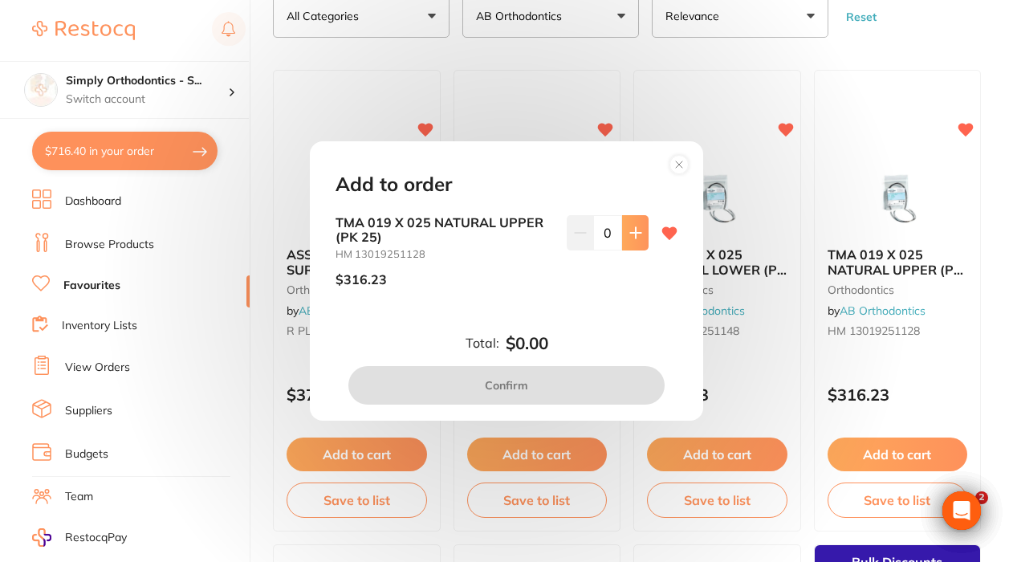
click at [631, 238] on icon at bounding box center [635, 232] width 10 height 10
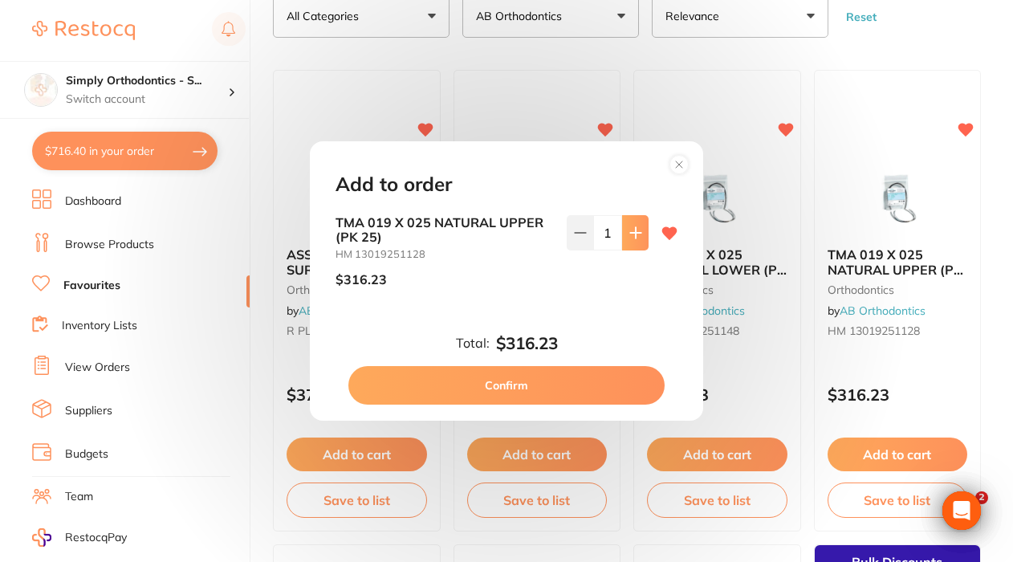
scroll to position [0, 0]
click at [631, 238] on icon at bounding box center [635, 232] width 10 height 10
click at [574, 239] on icon at bounding box center [580, 232] width 13 height 13
type input "2"
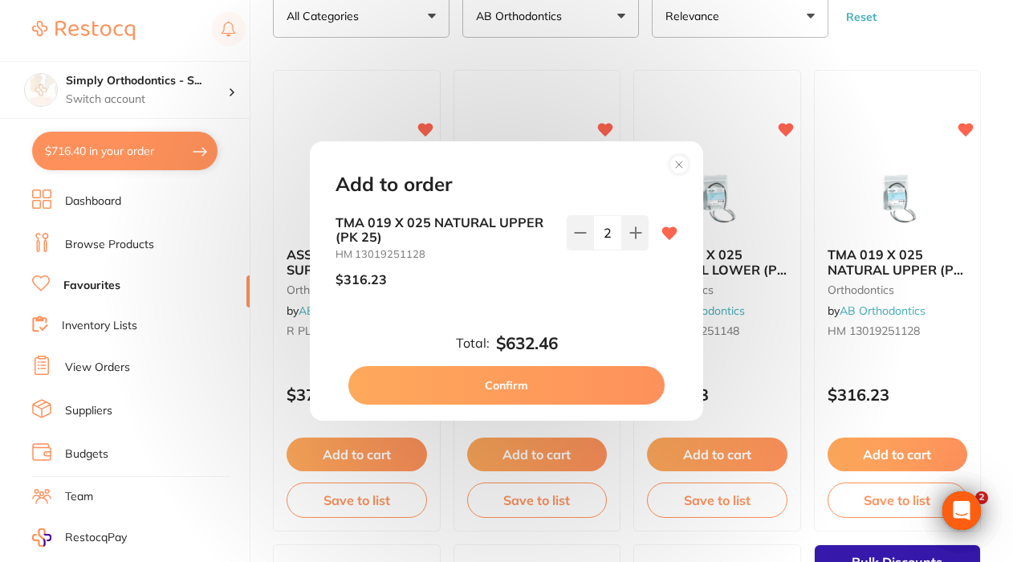
click at [539, 382] on button "Confirm" at bounding box center [506, 385] width 316 height 39
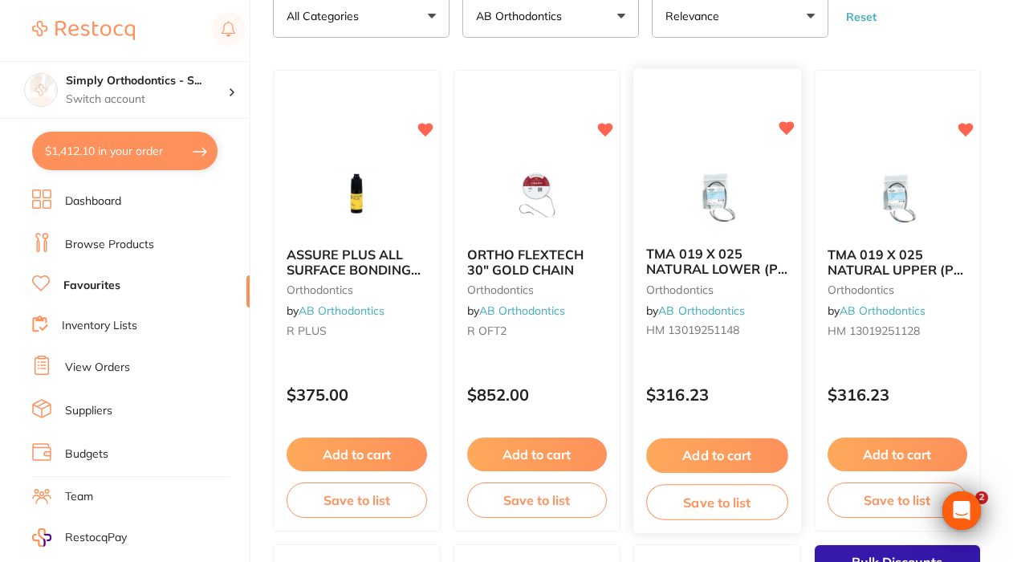
click at [760, 456] on button "Add to cart" at bounding box center [716, 455] width 141 height 35
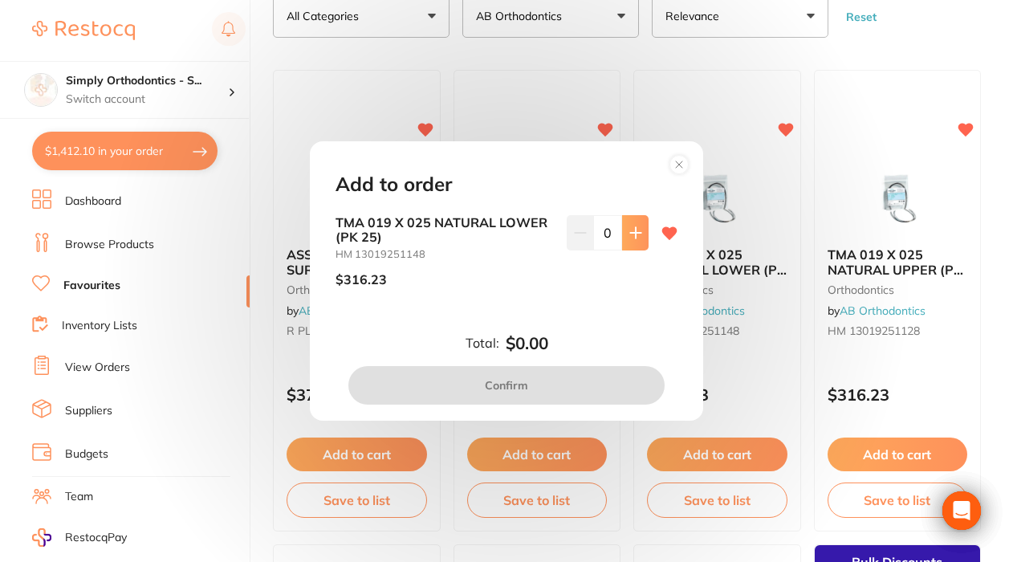
click at [638, 234] on button at bounding box center [635, 232] width 26 height 35
type input "1"
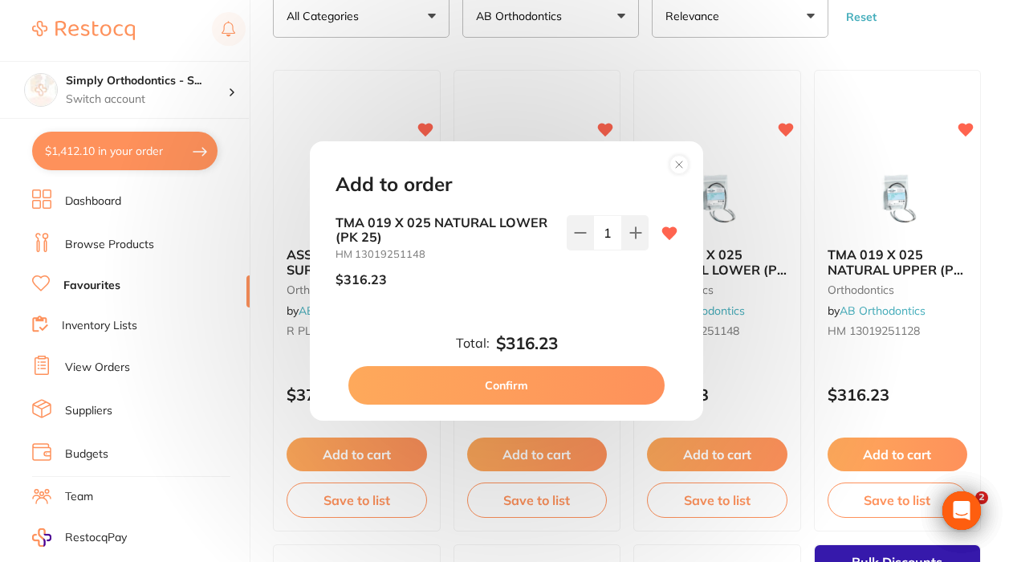
click at [549, 378] on button "Confirm" at bounding box center [506, 385] width 316 height 39
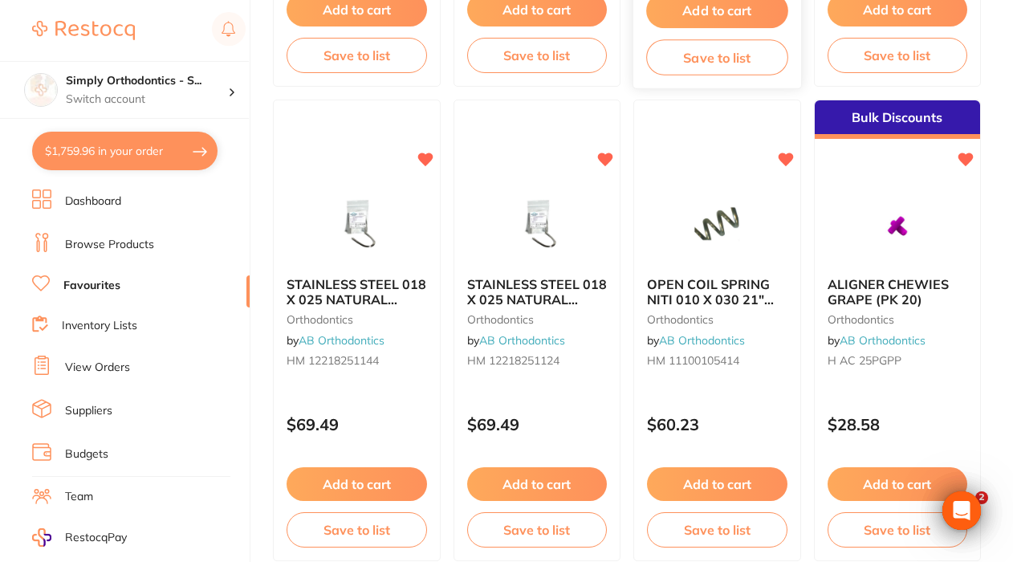
scroll to position [576, 0]
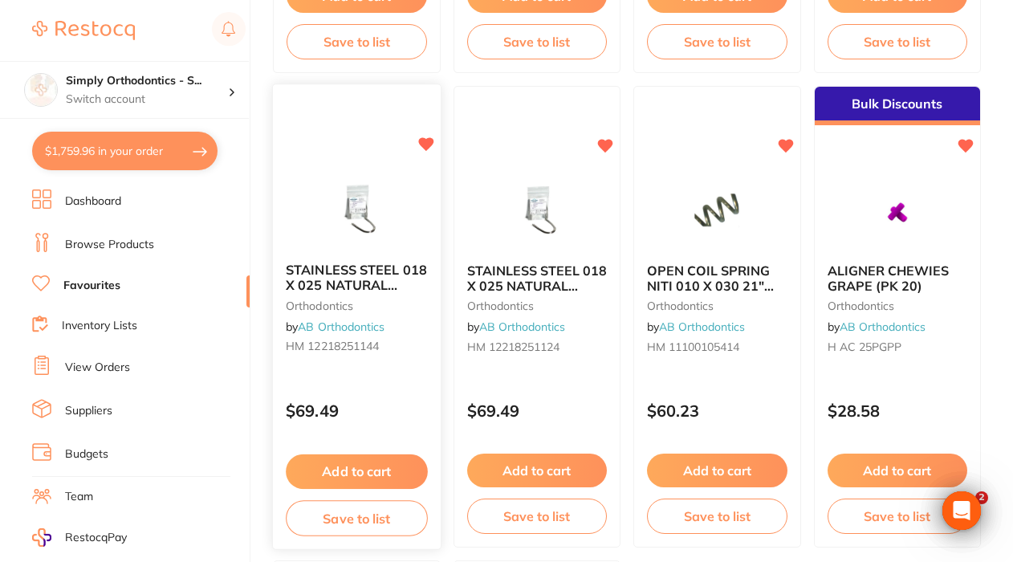
click at [340, 466] on button "Add to cart" at bounding box center [356, 471] width 141 height 35
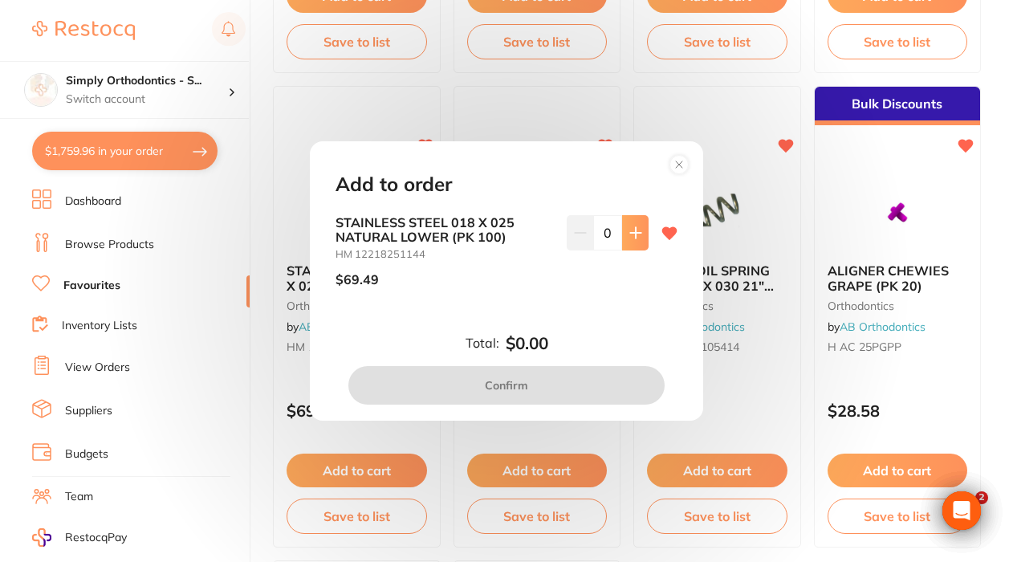
click at [629, 230] on icon at bounding box center [635, 232] width 13 height 13
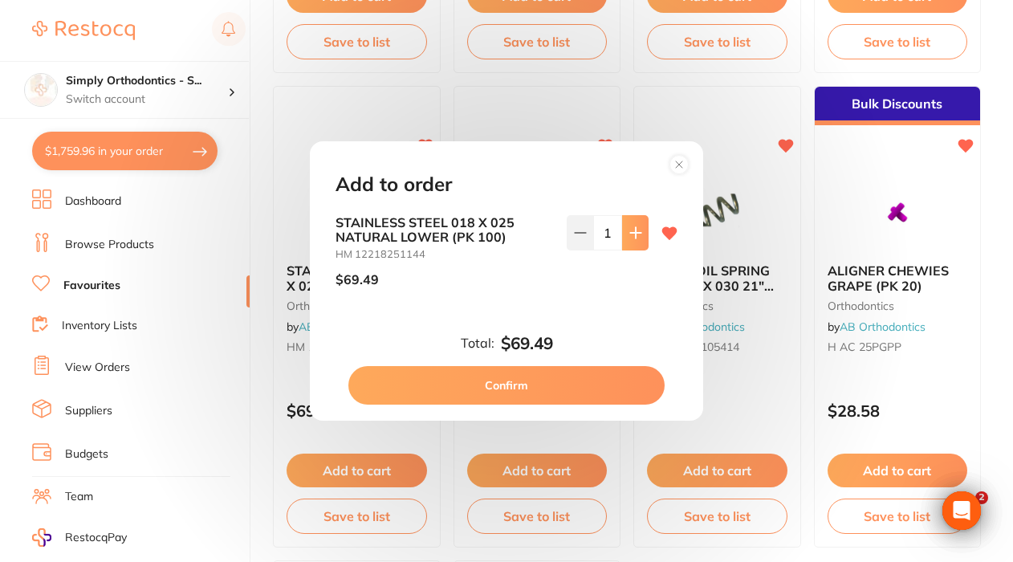
click at [629, 230] on icon at bounding box center [635, 232] width 13 height 13
type input "3"
click at [481, 389] on button "Confirm" at bounding box center [506, 385] width 316 height 39
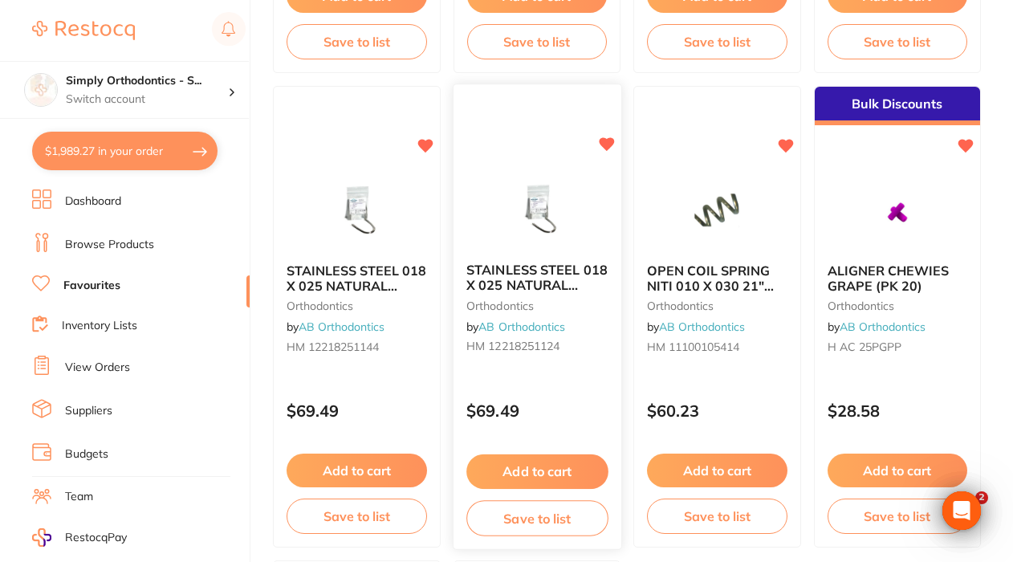
click at [529, 466] on button "Add to cart" at bounding box center [536, 471] width 141 height 35
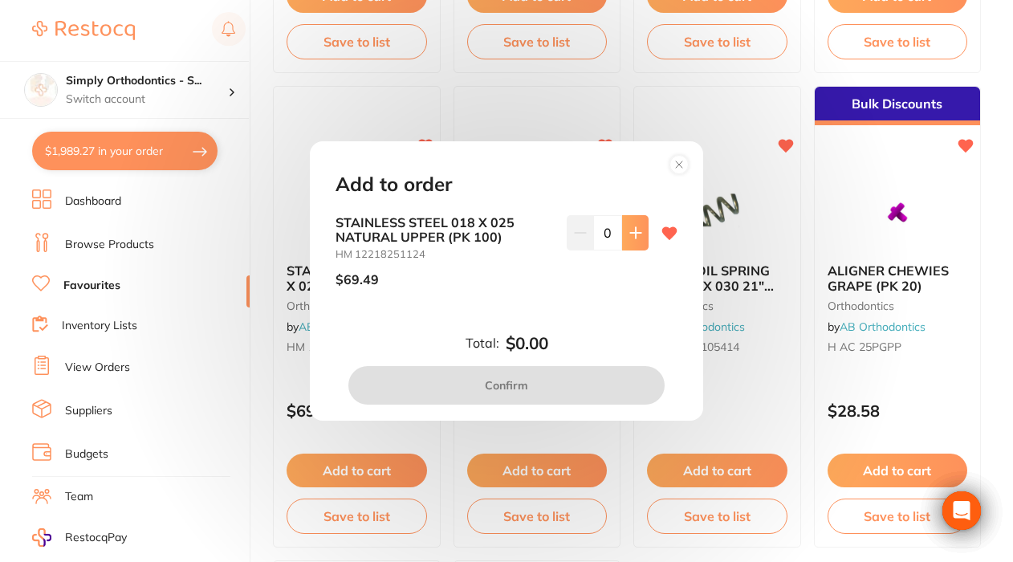
click at [639, 229] on button at bounding box center [635, 232] width 26 height 35
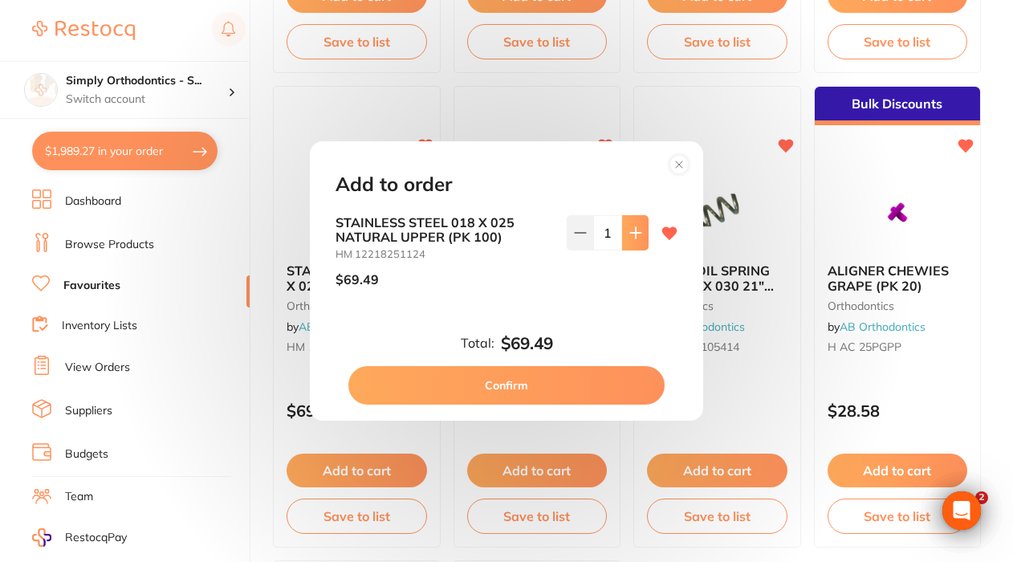
click at [639, 229] on button at bounding box center [635, 232] width 26 height 35
type input "2"
click at [501, 391] on button "Confirm" at bounding box center [506, 385] width 316 height 39
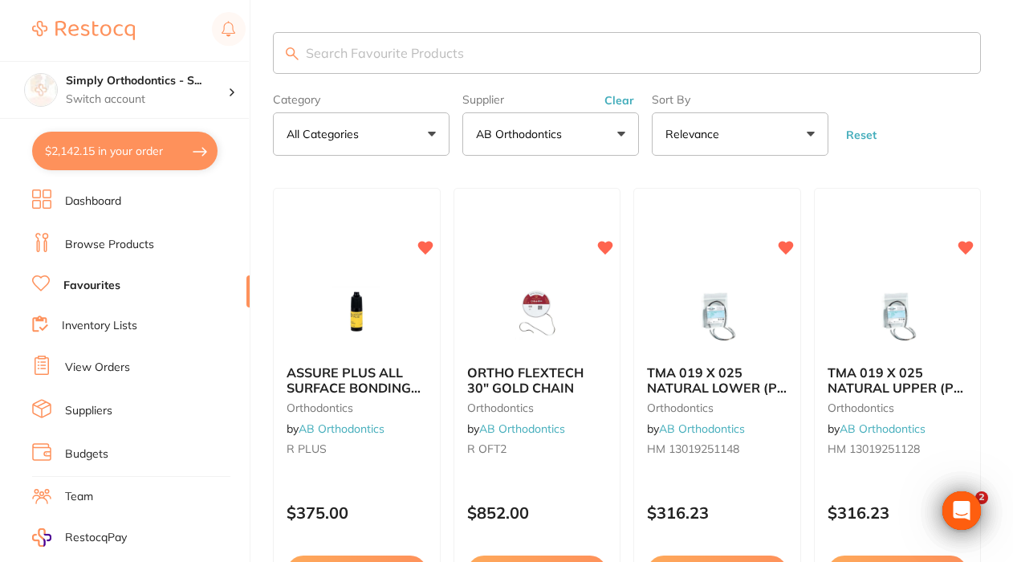
click at [91, 279] on link "Favourites" at bounding box center [91, 286] width 57 height 16
click at [209, 86] on h4 "Simply Orthodontics - S..." at bounding box center [147, 81] width 162 height 16
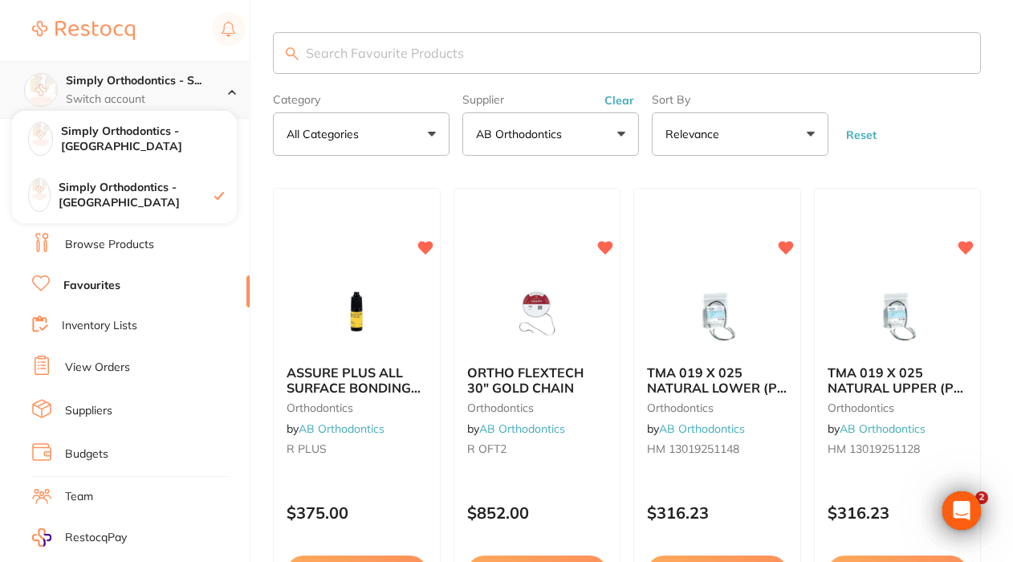
click at [209, 85] on h4 "Simply Orthodontics - S..." at bounding box center [147, 81] width 162 height 16
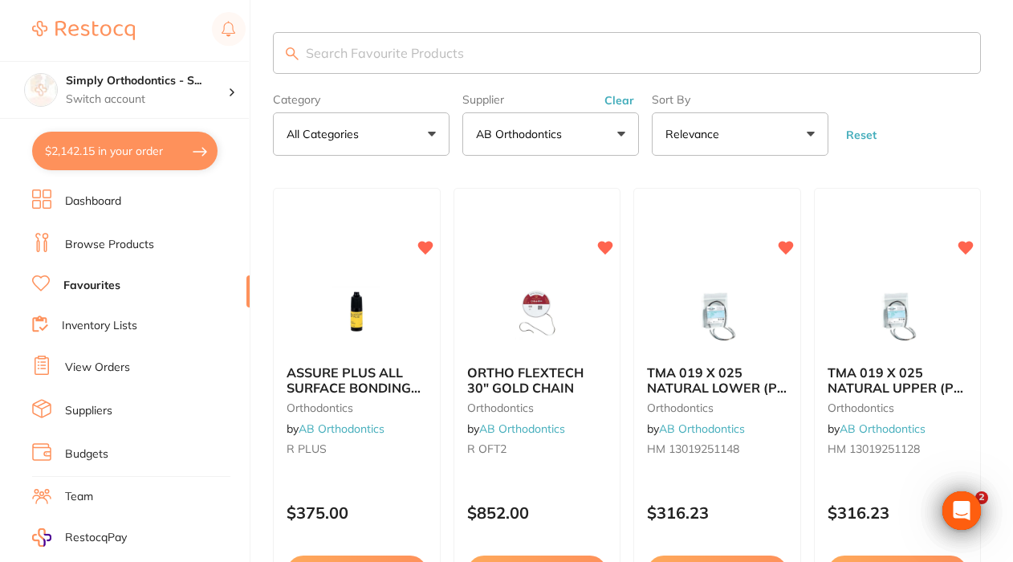
click at [559, 140] on p "AB Orthodontics" at bounding box center [522, 134] width 92 height 16
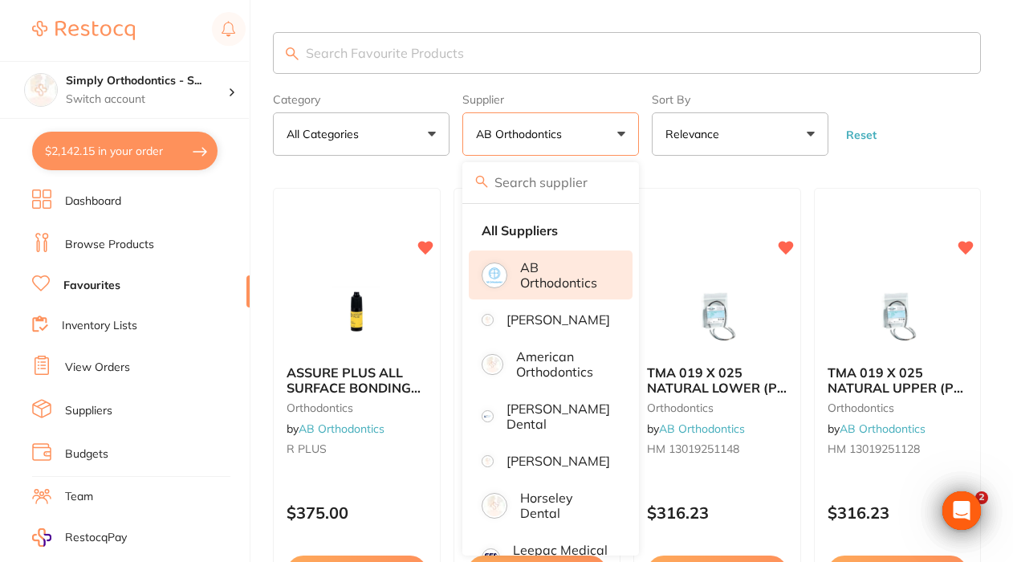
click at [563, 136] on p "AB Orthodontics" at bounding box center [522, 134] width 92 height 16
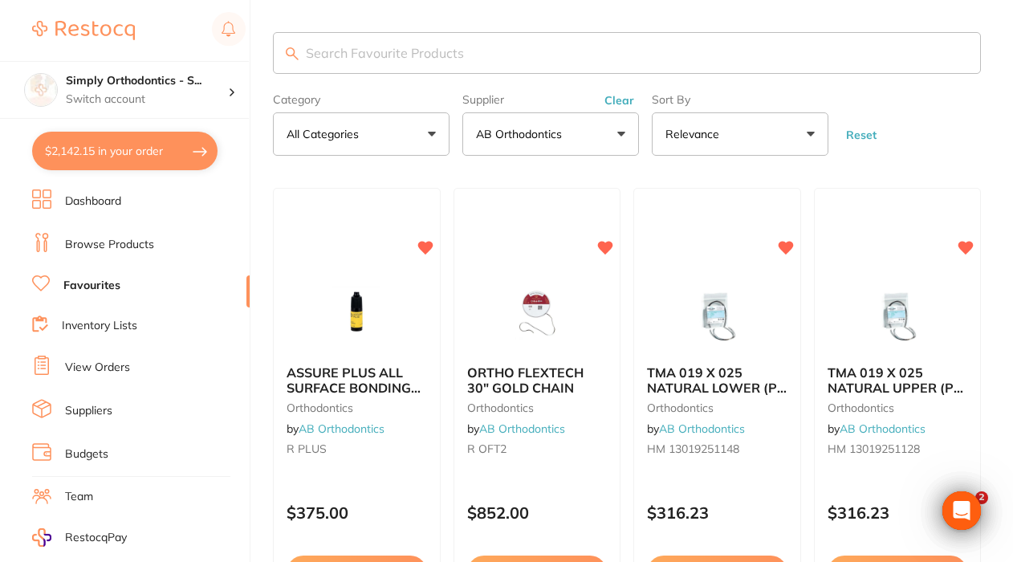
click at [566, 132] on p "AB Orthodontics" at bounding box center [522, 134] width 92 height 16
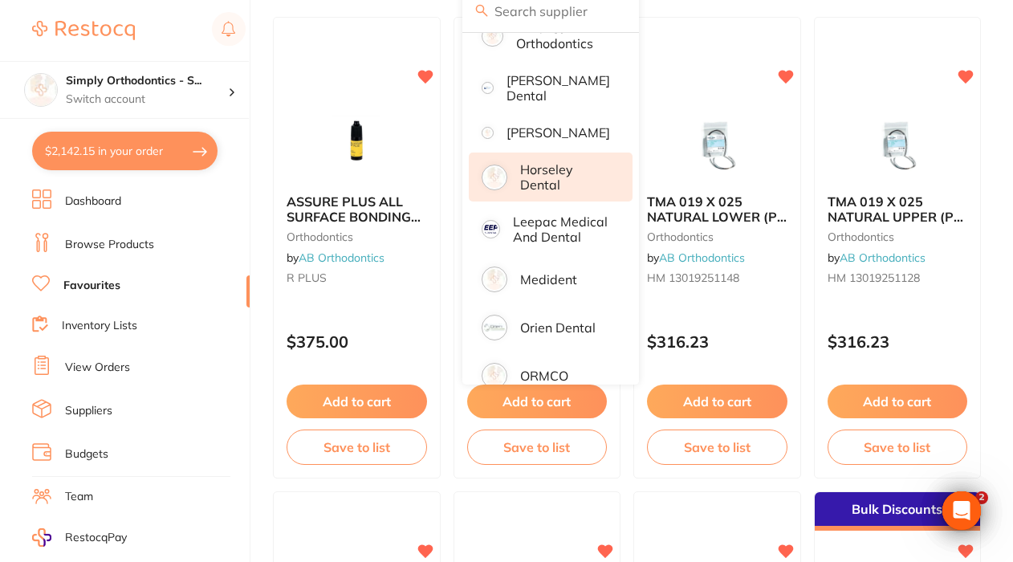
scroll to position [123, 0]
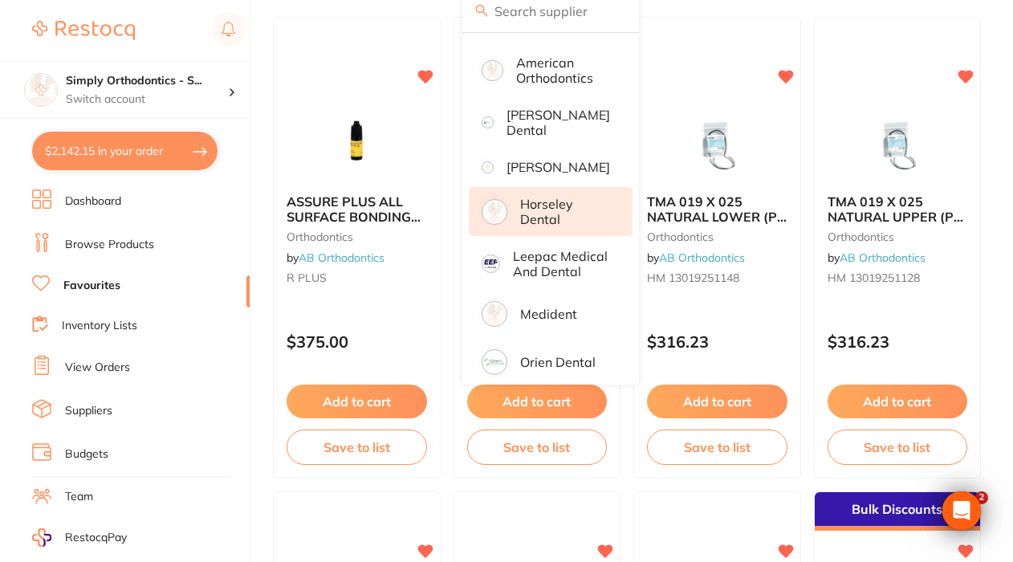
click at [554, 226] on p "Horseley Dental" at bounding box center [565, 212] width 90 height 30
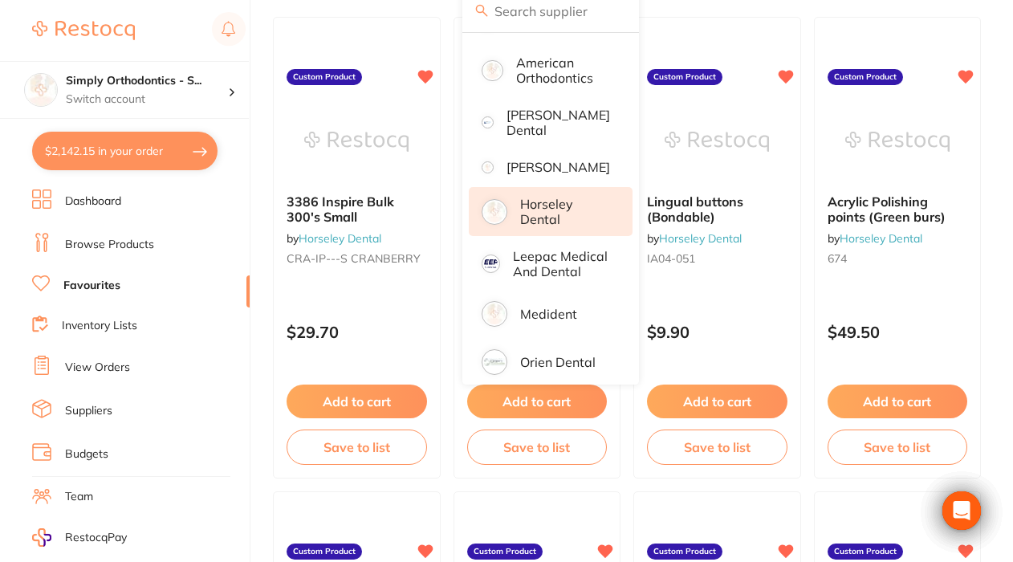
click at [554, 226] on p "Horseley Dental" at bounding box center [565, 212] width 90 height 30
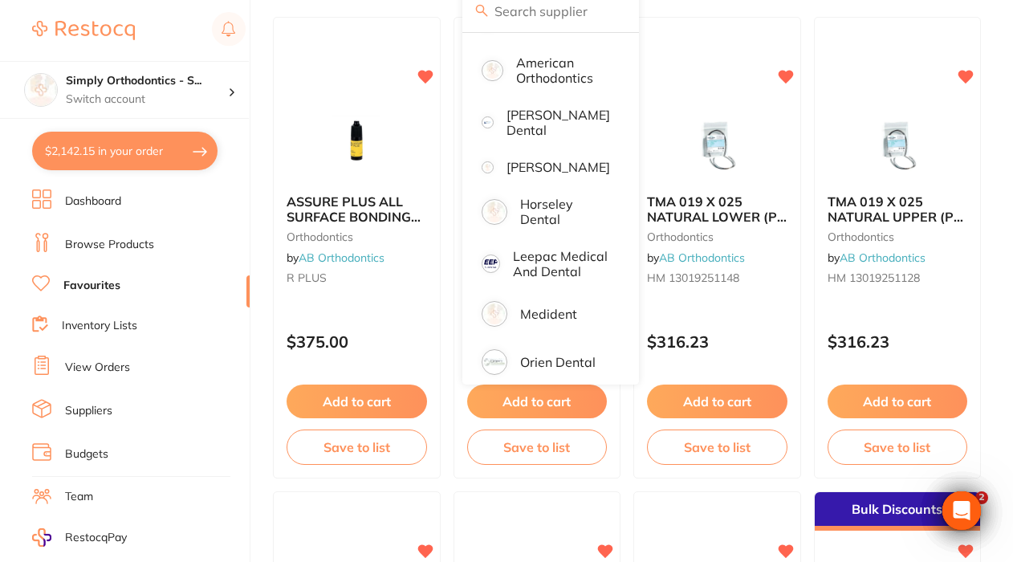
scroll to position [0, 0]
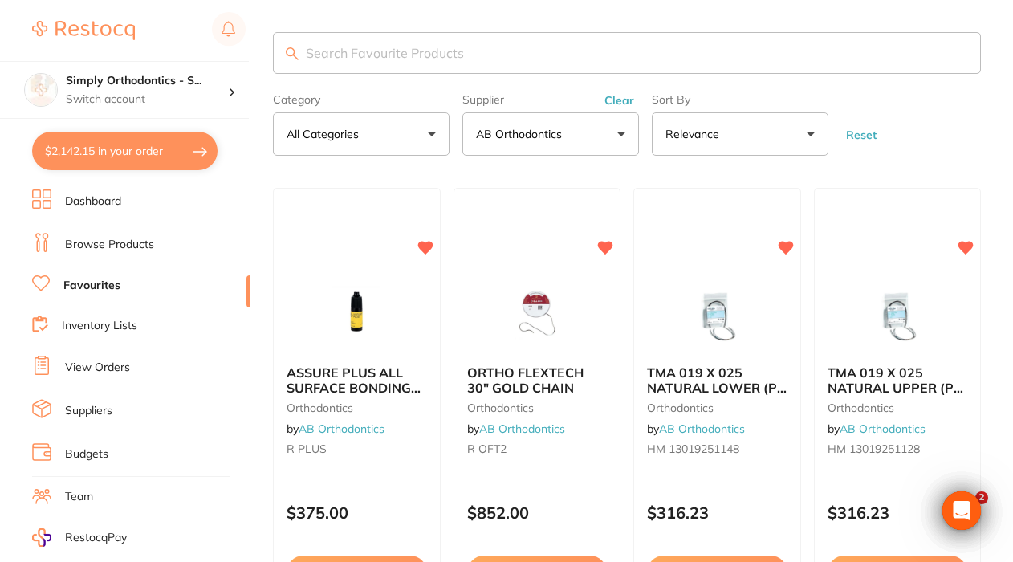
click at [566, 148] on button "AB Orthodontics" at bounding box center [550, 133] width 177 height 43
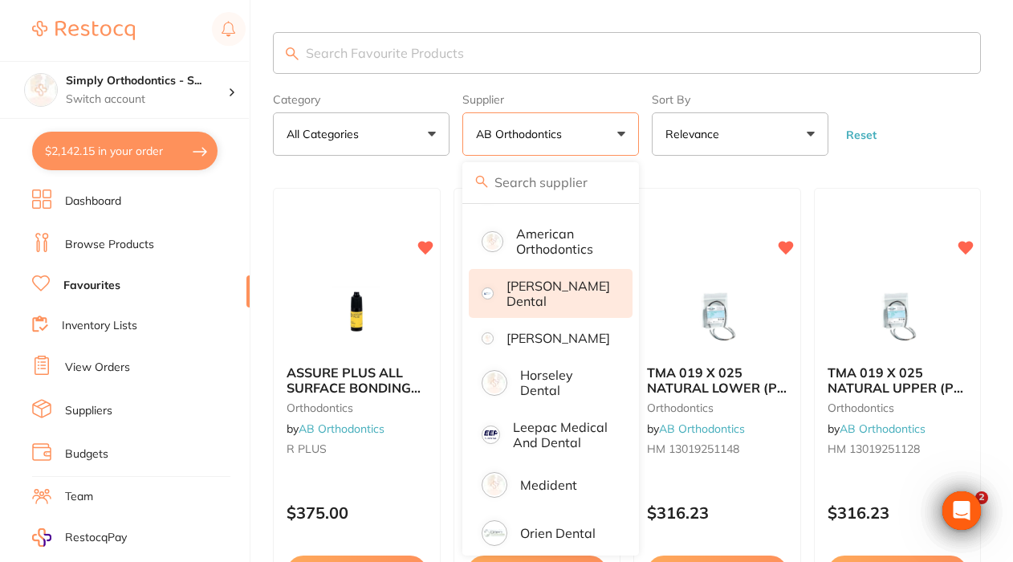
click at [563, 301] on p "[PERSON_NAME] Dental" at bounding box center [558, 293] width 104 height 30
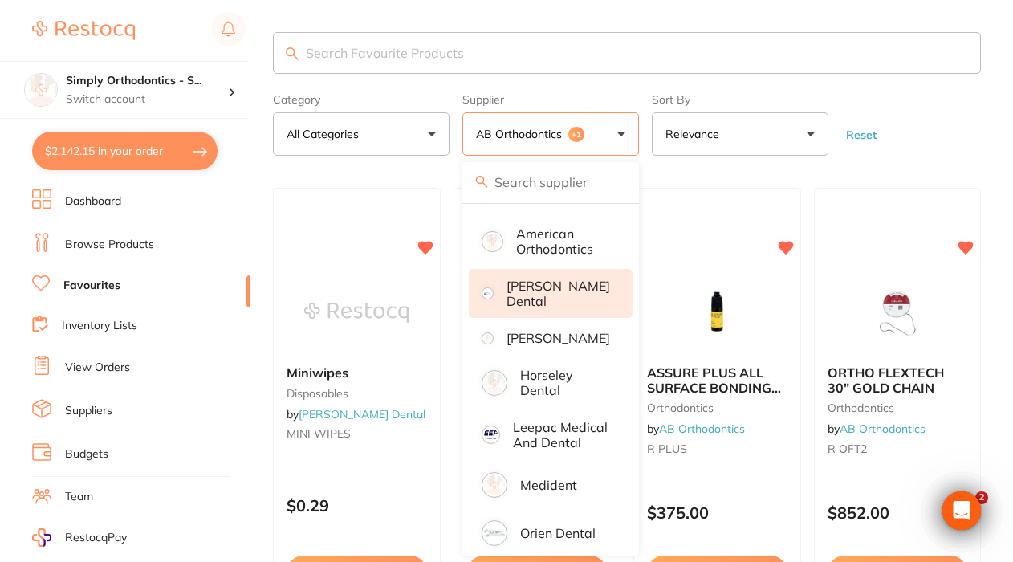
click at [491, 297] on img at bounding box center [487, 293] width 7 height 7
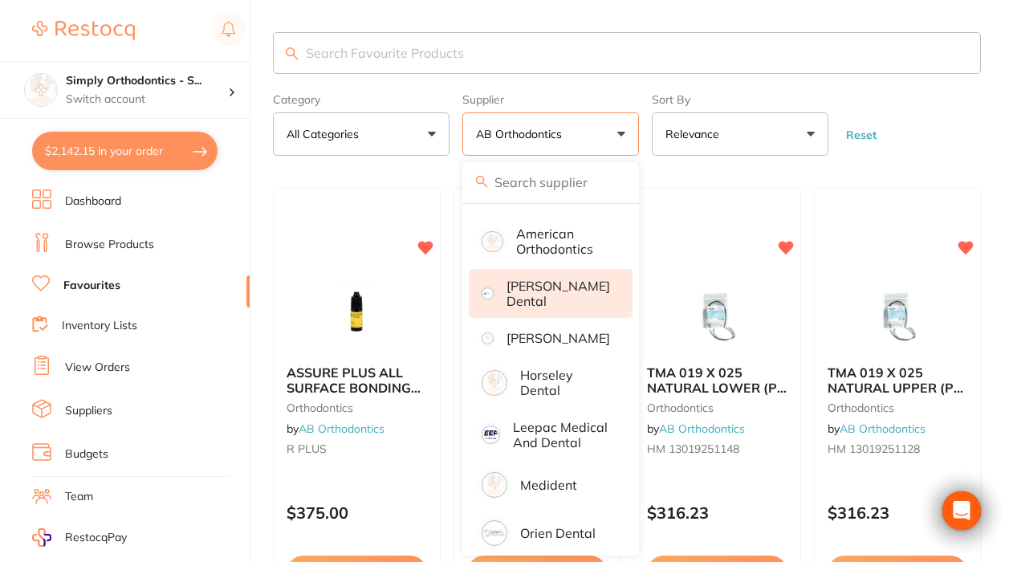
click at [491, 297] on img at bounding box center [487, 293] width 7 height 7
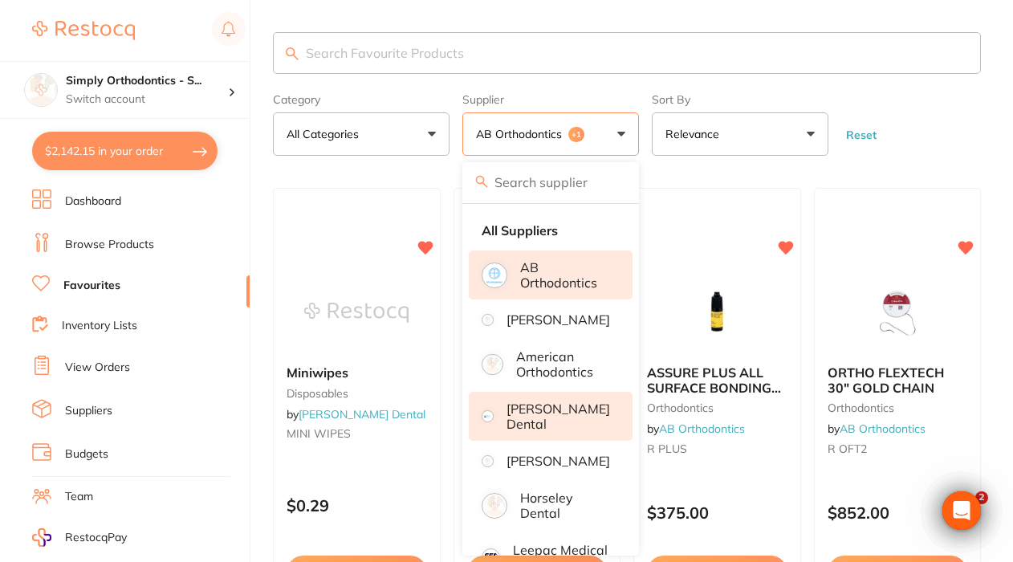
click at [533, 282] on p "AB Orthodontics" at bounding box center [565, 275] width 90 height 30
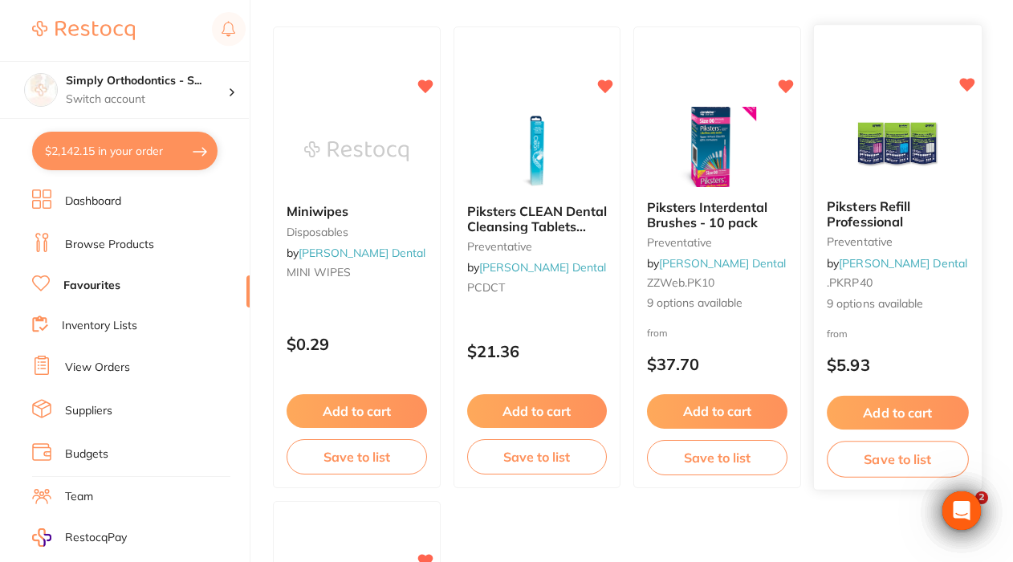
scroll to position [152, 0]
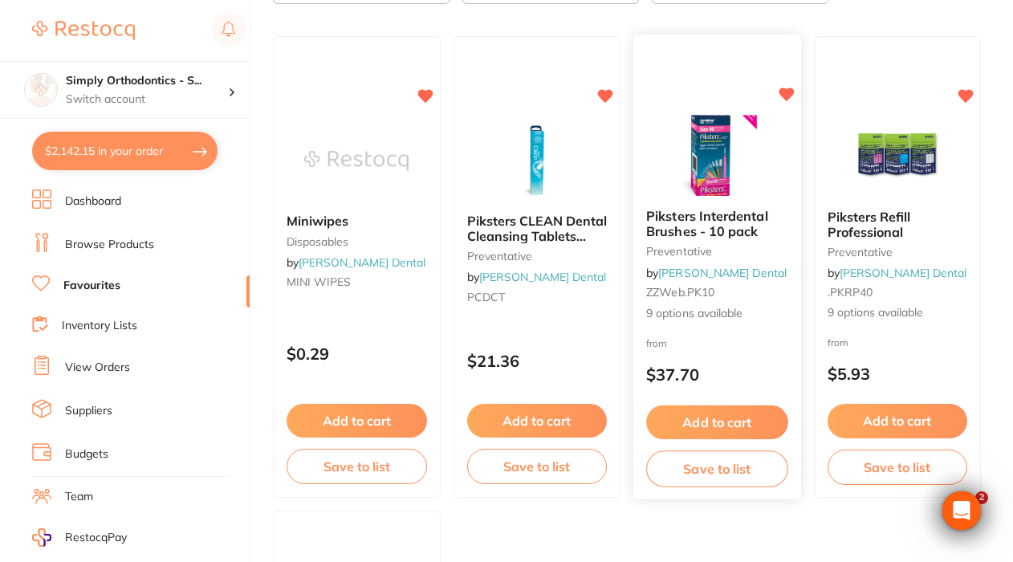
click at [757, 366] on div "from $37.70" at bounding box center [717, 364] width 168 height 58
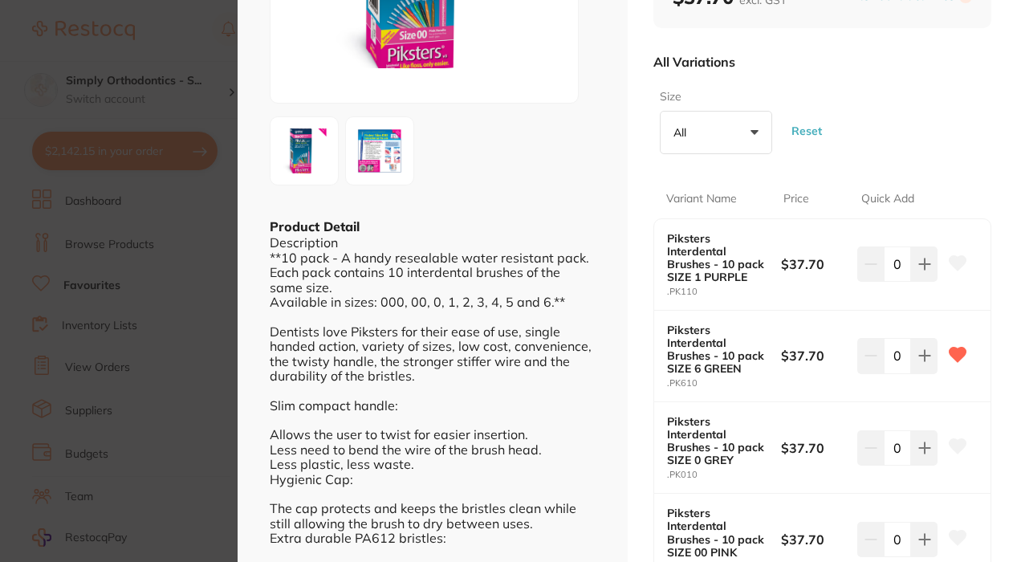
scroll to position [266, 0]
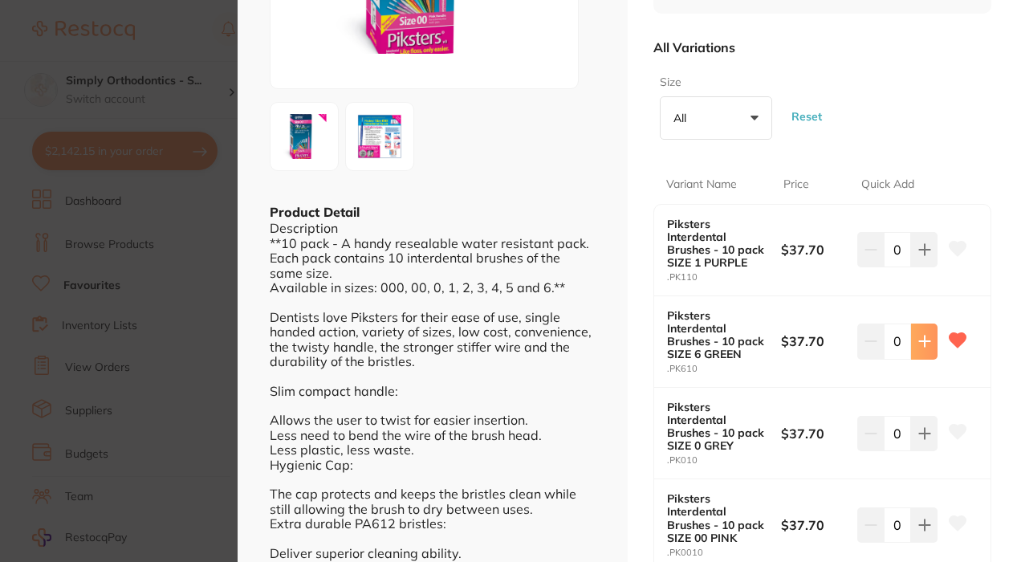
click at [919, 337] on icon at bounding box center [924, 341] width 10 height 10
click at [918, 339] on icon at bounding box center [924, 341] width 13 height 13
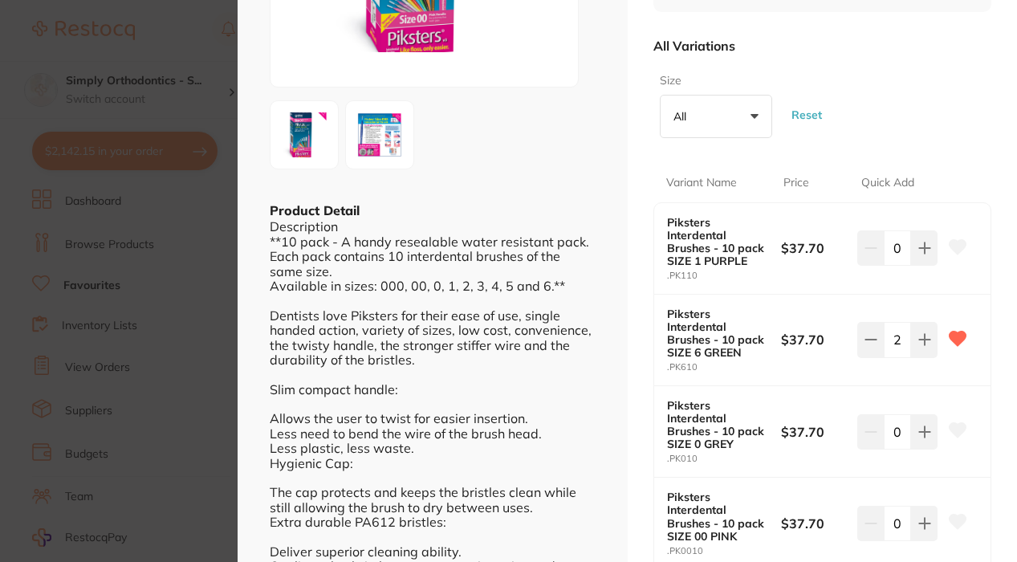
scroll to position [266, 0]
click at [864, 334] on icon at bounding box center [870, 340] width 13 height 13
click at [919, 334] on icon at bounding box center [924, 340] width 13 height 13
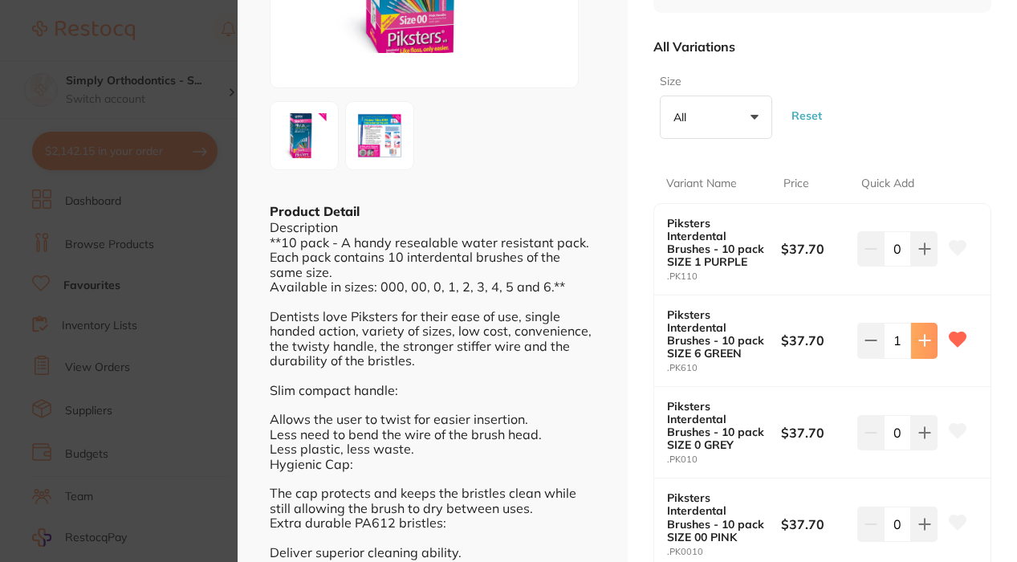
click at [919, 334] on icon at bounding box center [924, 340] width 13 height 13
type input "2"
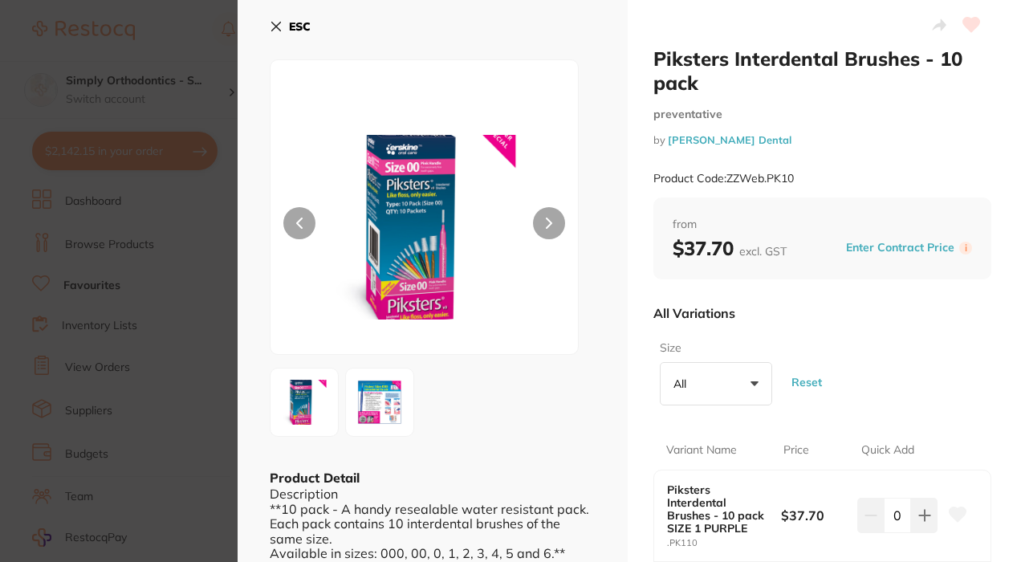
click at [274, 22] on icon at bounding box center [276, 26] width 13 height 13
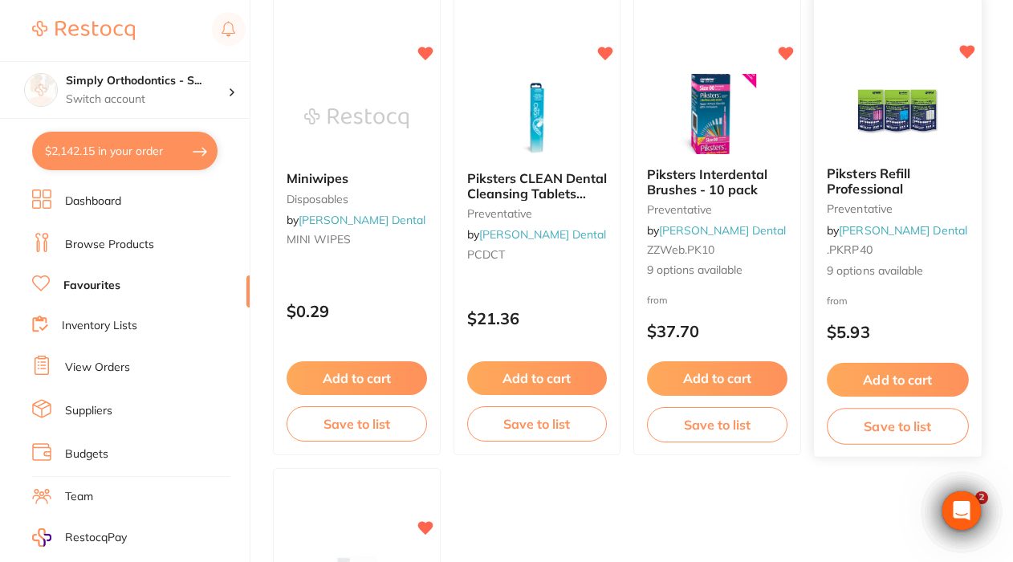
scroll to position [213, 0]
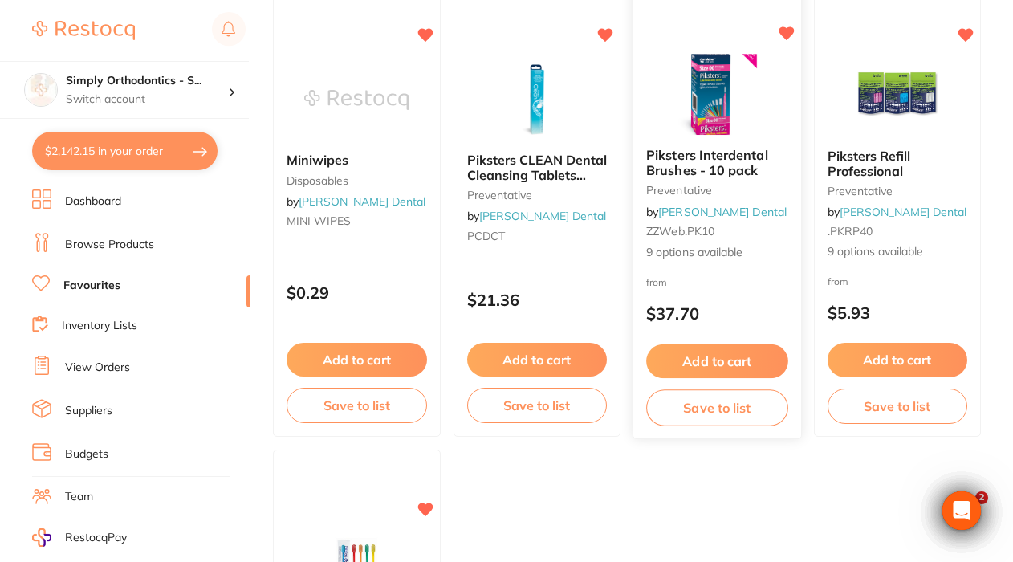
click at [758, 367] on button "Add to cart" at bounding box center [716, 361] width 141 height 35
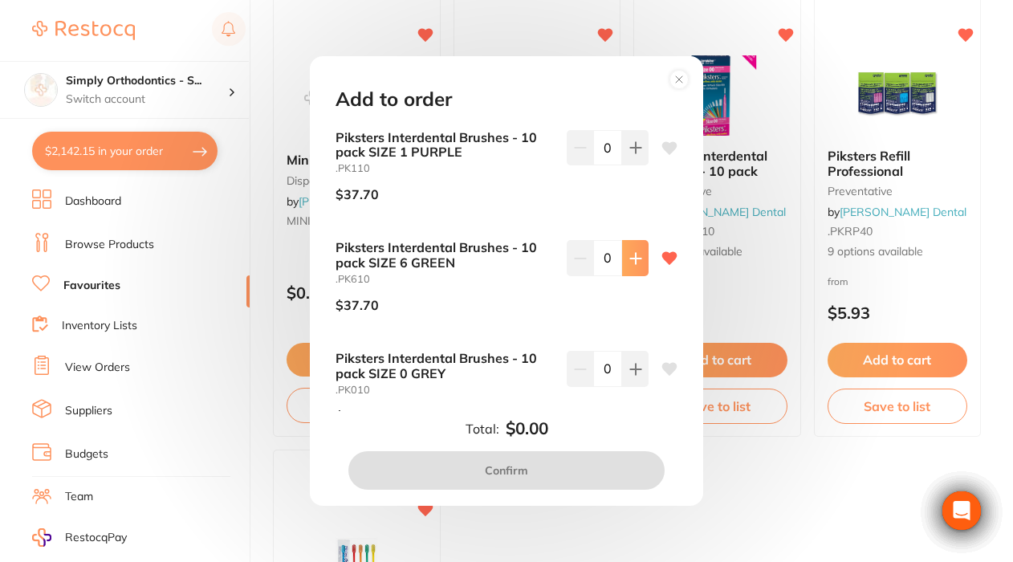
click at [636, 261] on icon at bounding box center [635, 258] width 13 height 13
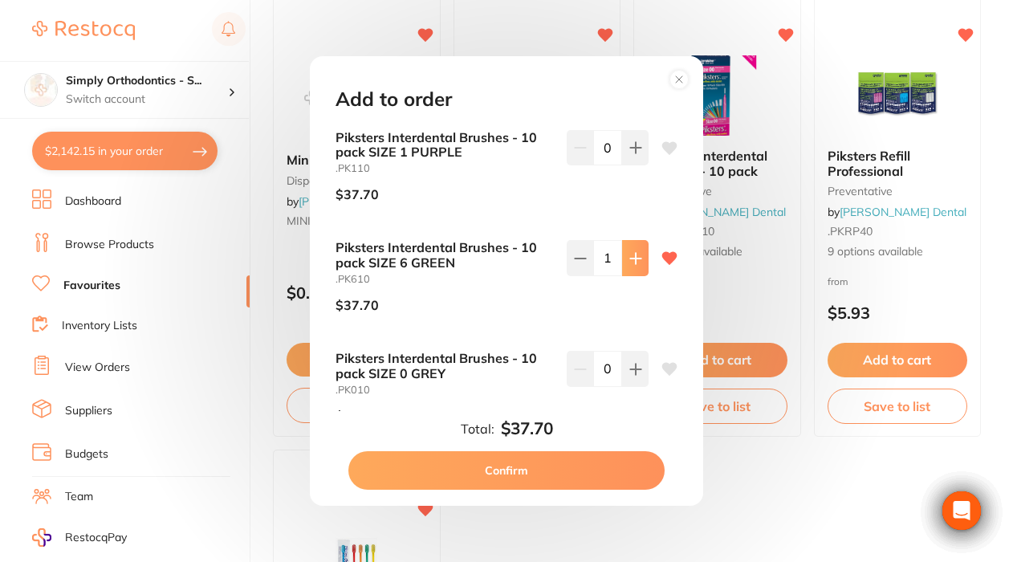
click at [635, 261] on icon at bounding box center [635, 258] width 13 height 13
type input "2"
click at [511, 472] on button "Confirm" at bounding box center [506, 470] width 316 height 39
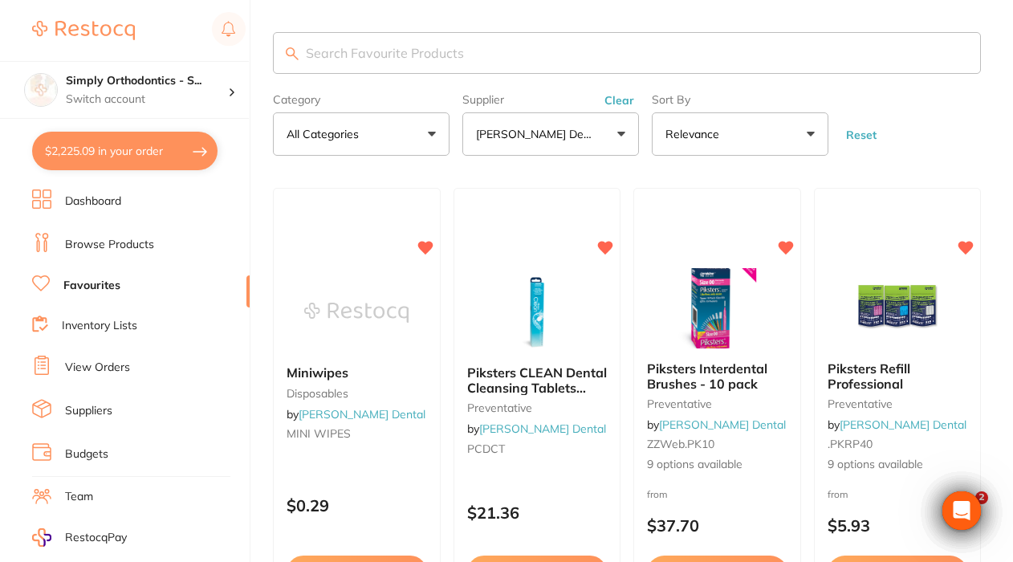
scroll to position [35, 0]
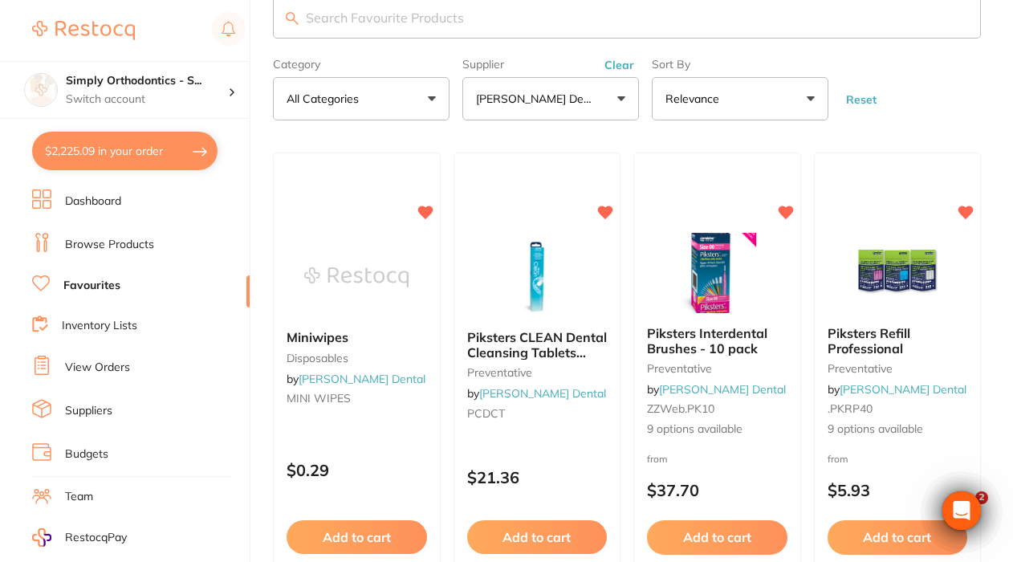
click at [570, 104] on button "[PERSON_NAME] Dental" at bounding box center [550, 98] width 177 height 43
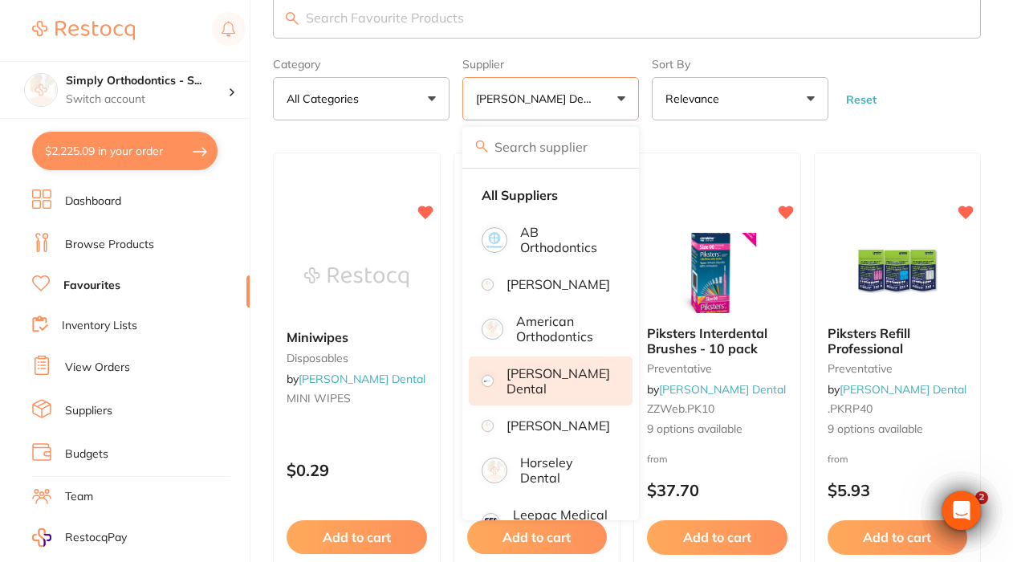
click at [491, 384] on img at bounding box center [487, 380] width 7 height 7
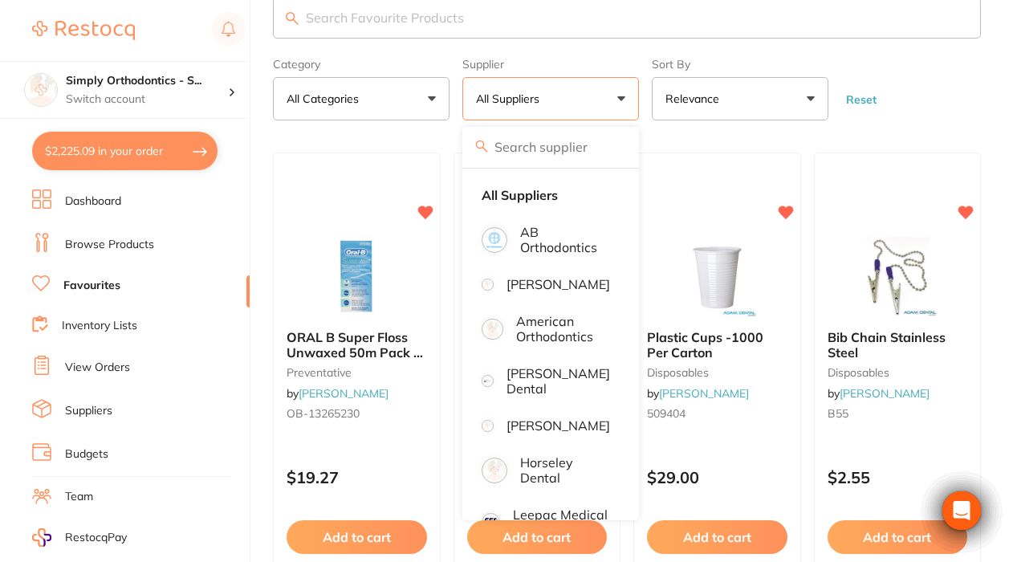
click at [944, 75] on form "Category All Categories All Categories anaesthetic disposables handpieces impre…" at bounding box center [627, 85] width 708 height 69
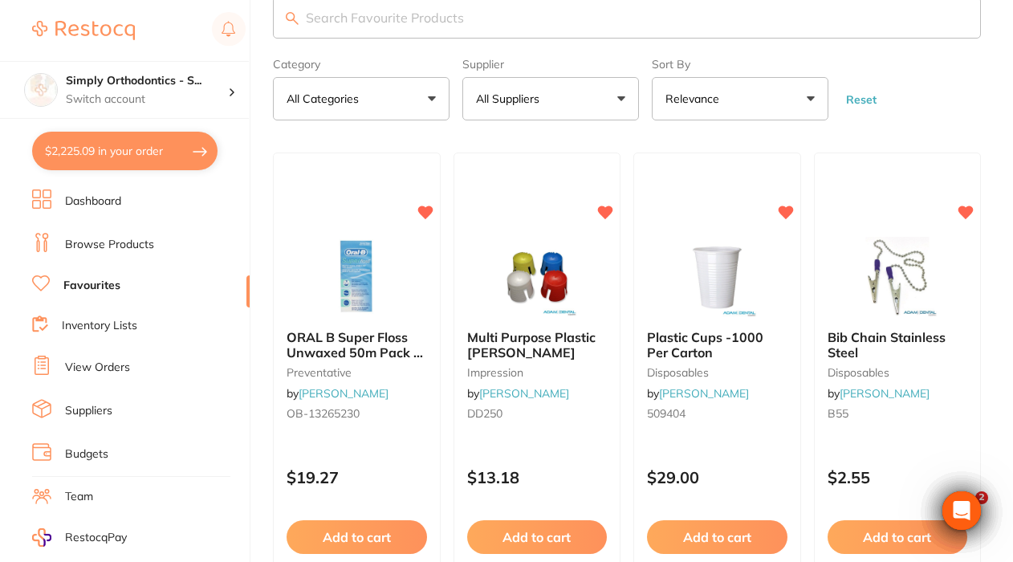
scroll to position [0, 0]
